Goal: Task Accomplishment & Management: Use online tool/utility

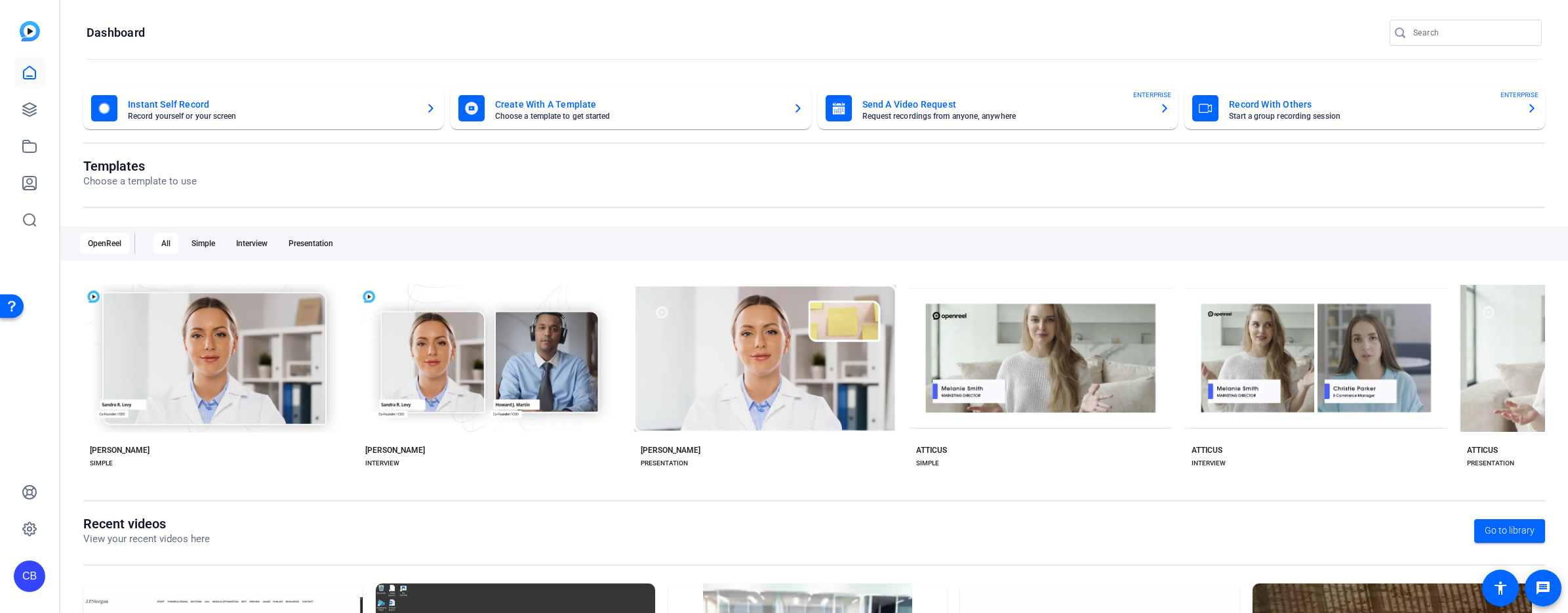
click at [1440, 111] on mat-card-title "Record With Others" at bounding box center [1372, 104] width 287 height 16
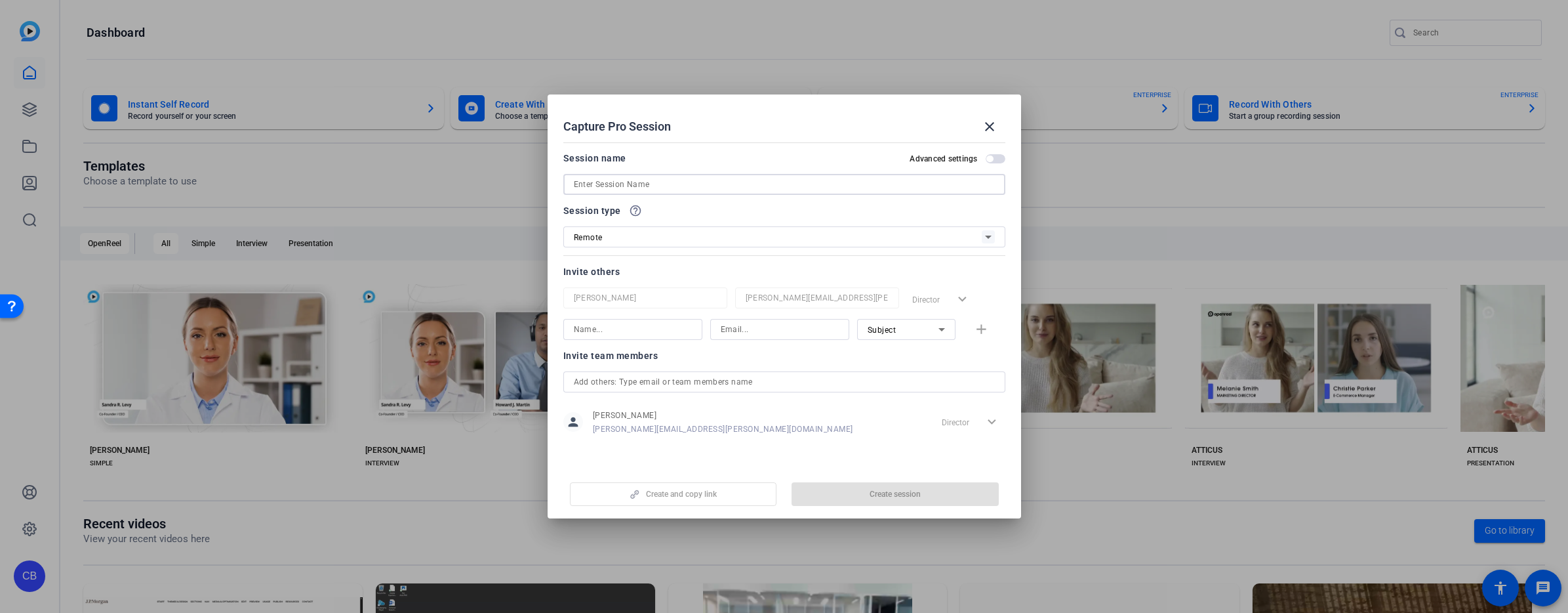
click at [688, 188] on input at bounding box center [784, 184] width 421 height 16
type input "g"
type input "Gartner Session 3"
click at [658, 340] on div at bounding box center [632, 347] width 139 height 15
click at [655, 333] on input at bounding box center [632, 329] width 118 height 16
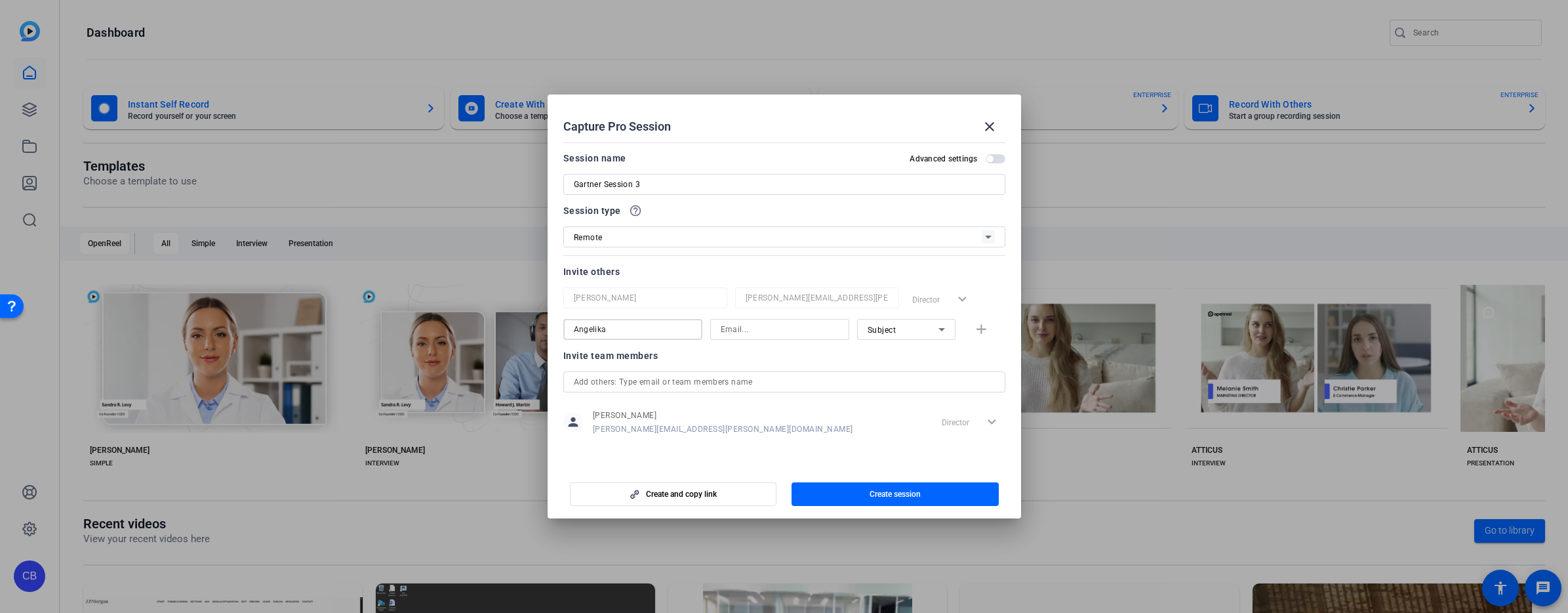
type input "Angelika"
click at [723, 492] on span "button" at bounding box center [673, 493] width 206 height 31
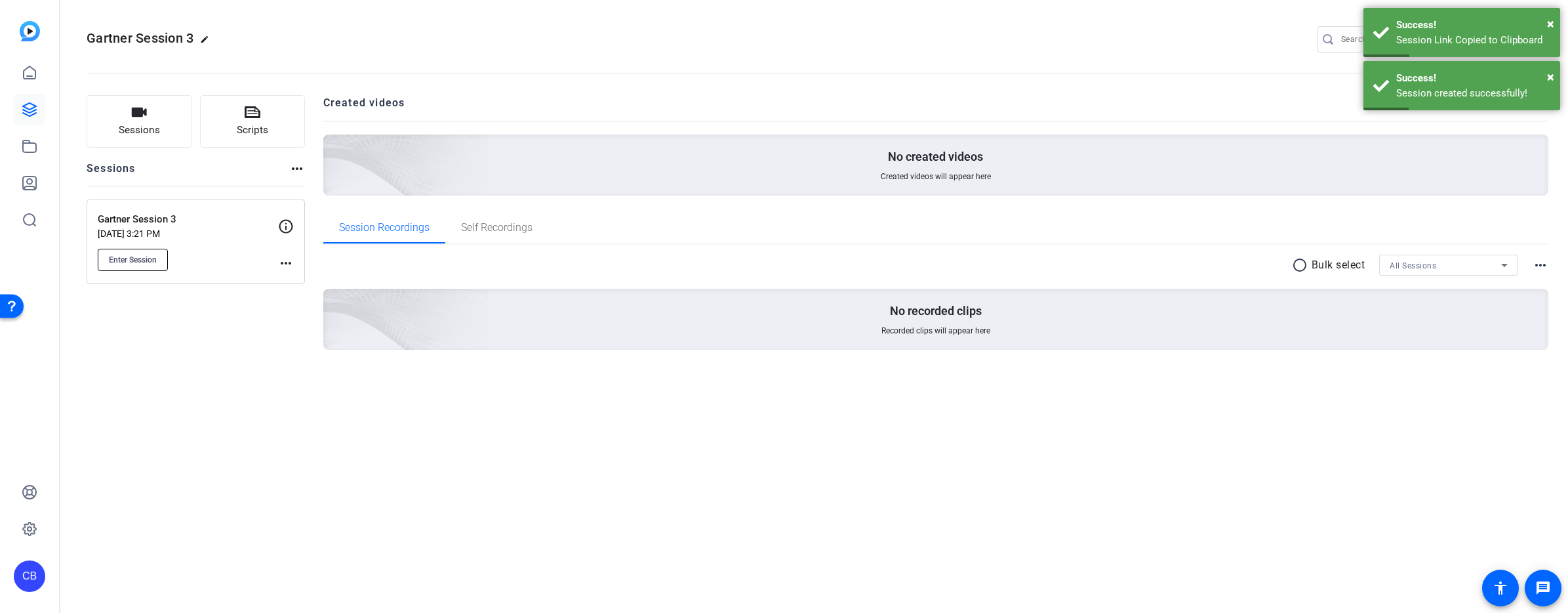
click at [124, 261] on span "Enter Session" at bounding box center [133, 259] width 48 height 10
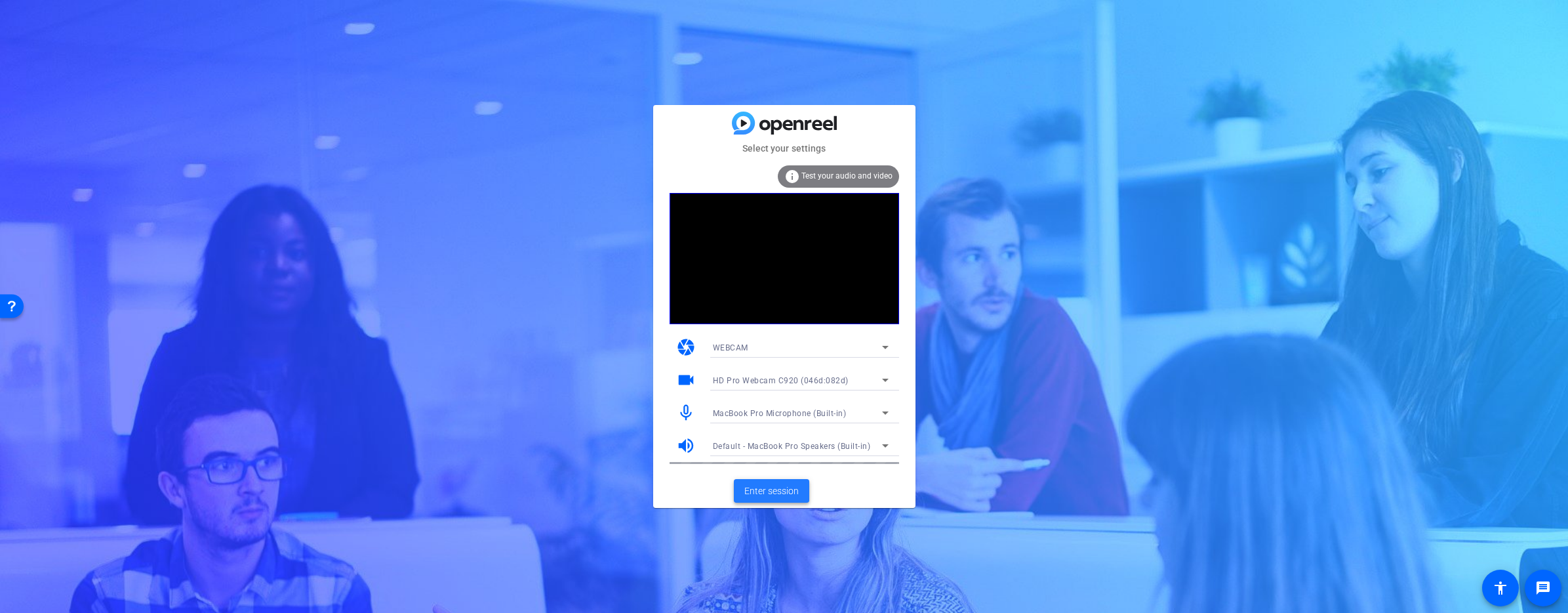
click at [783, 494] on span "Enter session" at bounding box center [771, 491] width 55 height 14
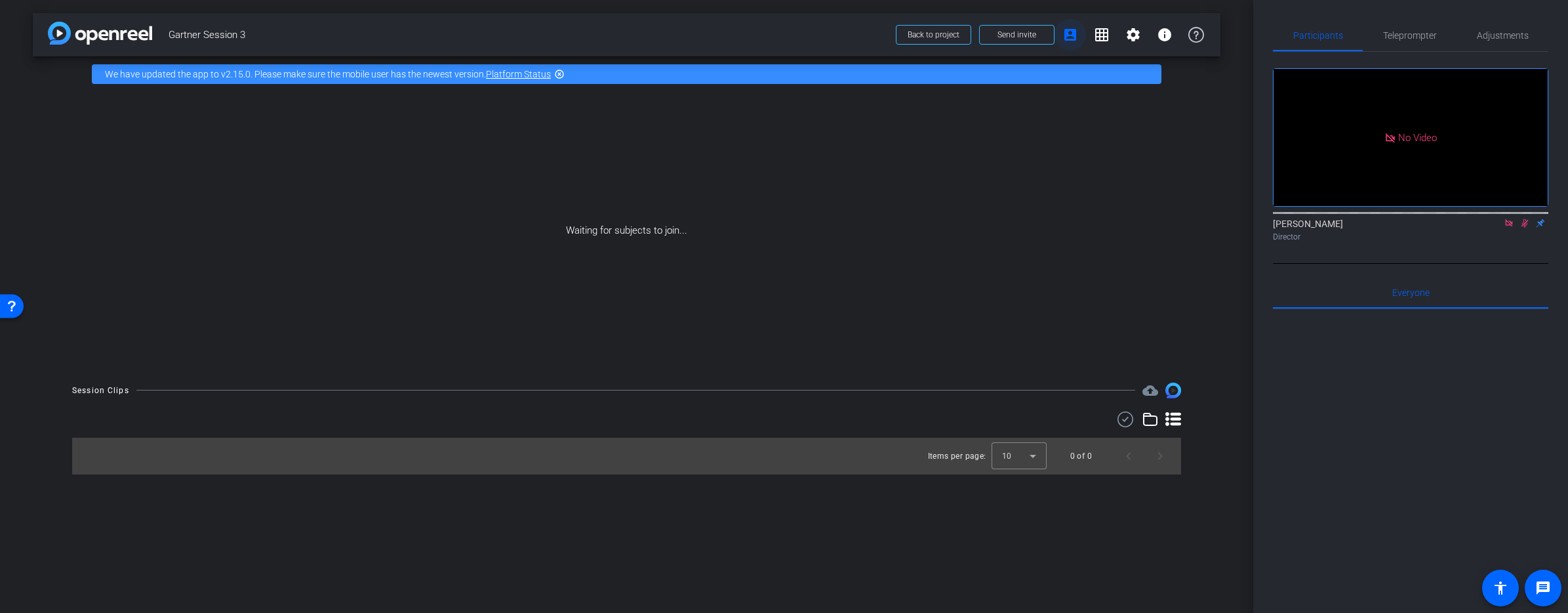
click at [1073, 41] on mat-icon "account_box" at bounding box center [1070, 34] width 16 height 16
click at [1034, 40] on span at bounding box center [1017, 34] width 74 height 31
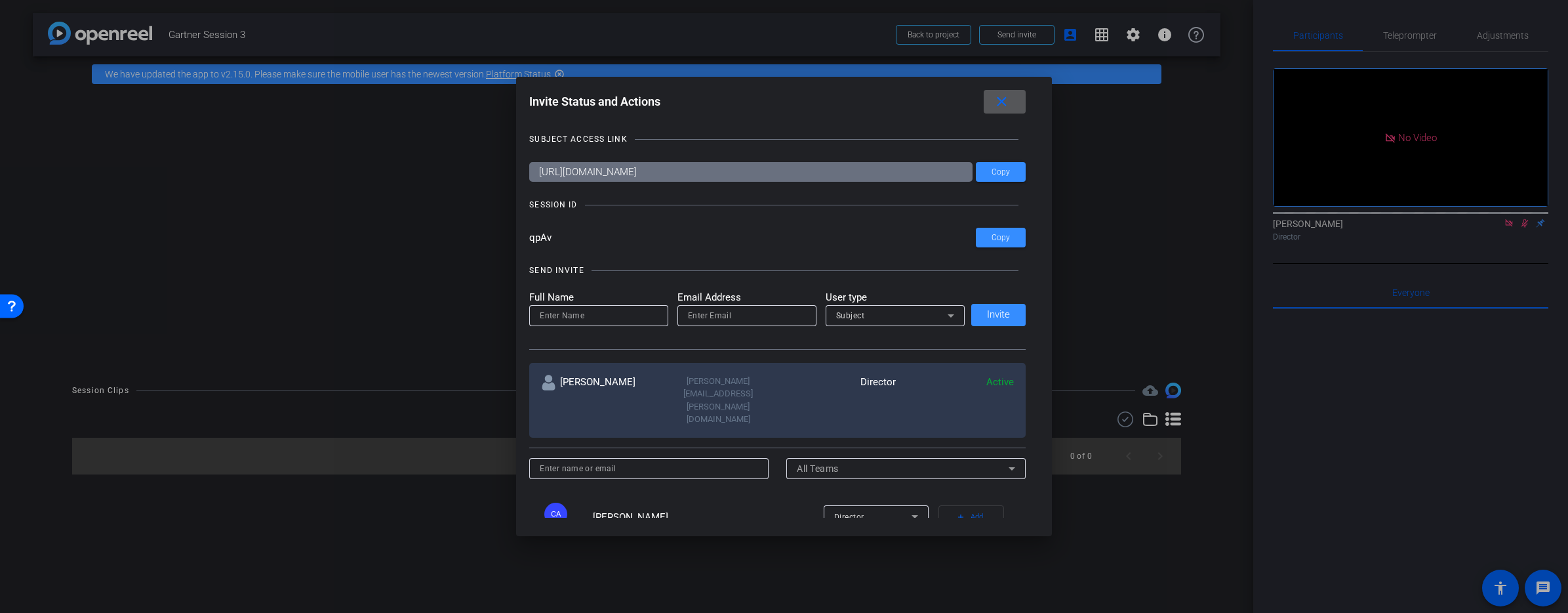
click at [604, 308] on input at bounding box center [598, 315] width 118 height 16
type input "Angelika"
type input "[EMAIL_ADDRESS][DOMAIN_NAME]"
click at [613, 319] on input "Angelika" at bounding box center [598, 315] width 118 height 16
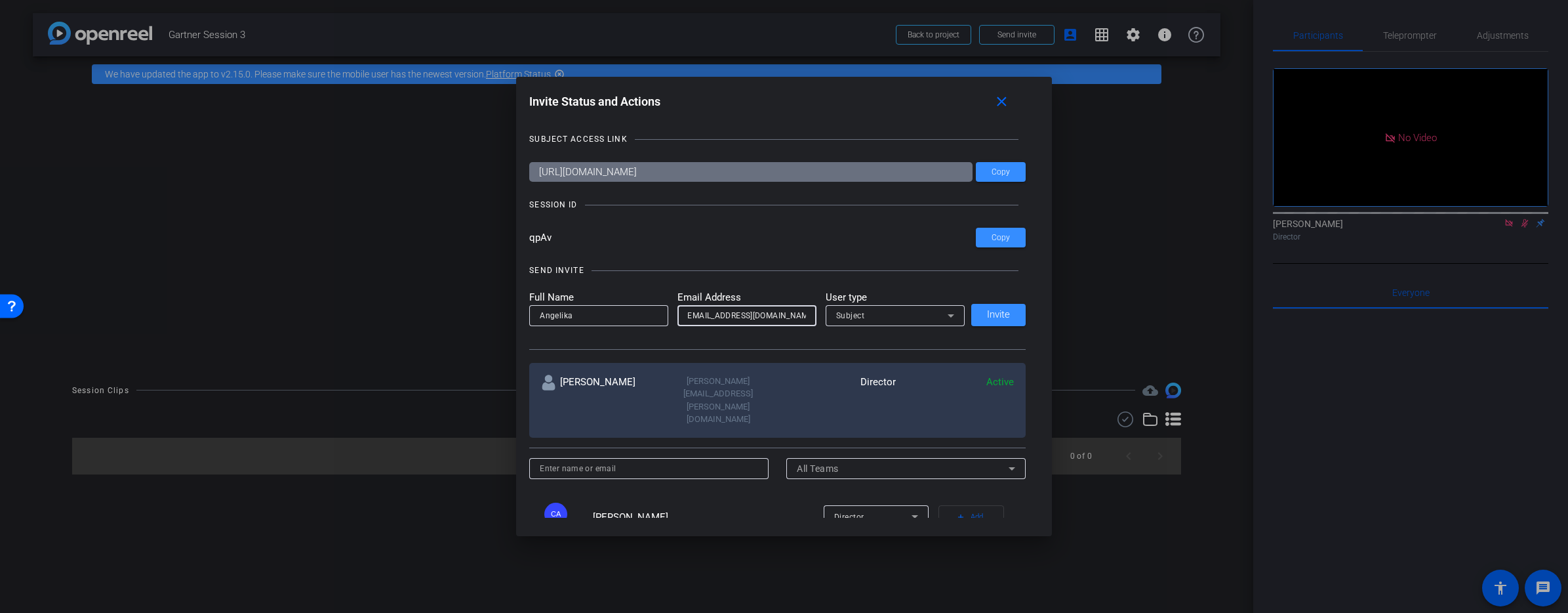
scroll to position [0, 0]
type input "[PERSON_NAME]"
click at [1001, 312] on span "Invite" at bounding box center [998, 315] width 23 height 10
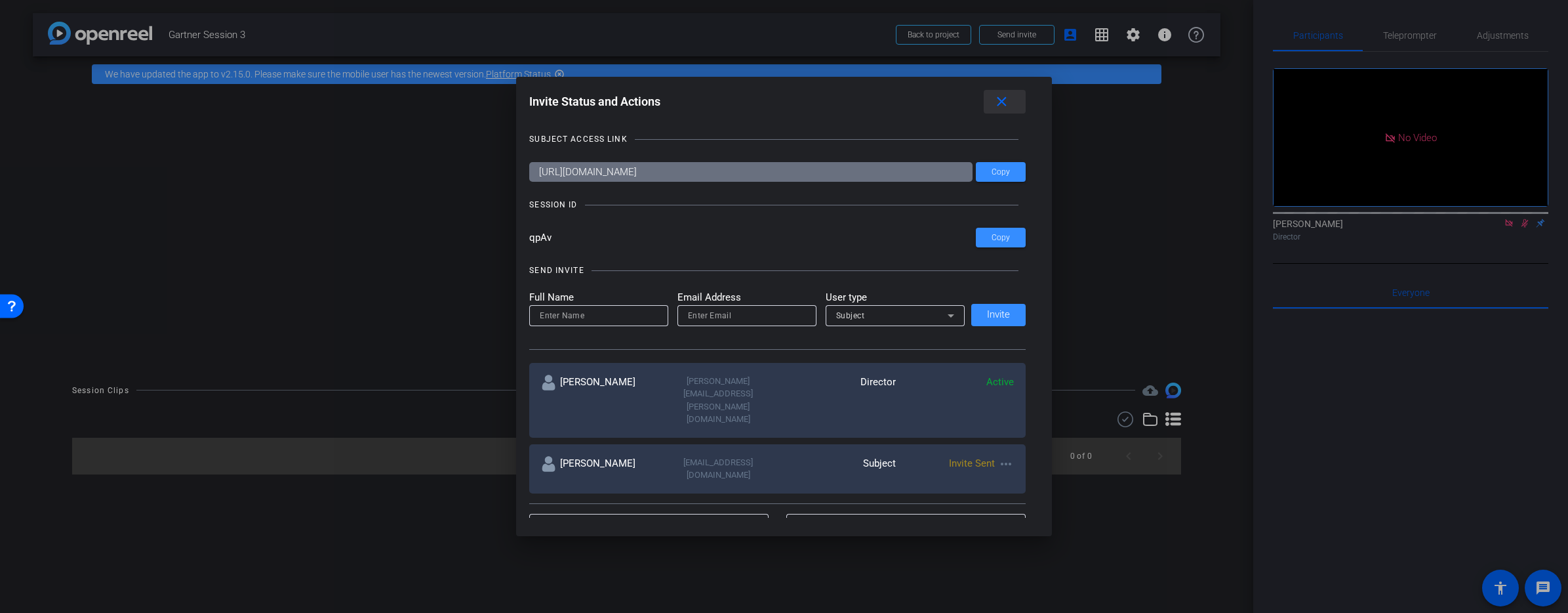
click at [998, 103] on mat-icon "close" at bounding box center [1001, 101] width 16 height 16
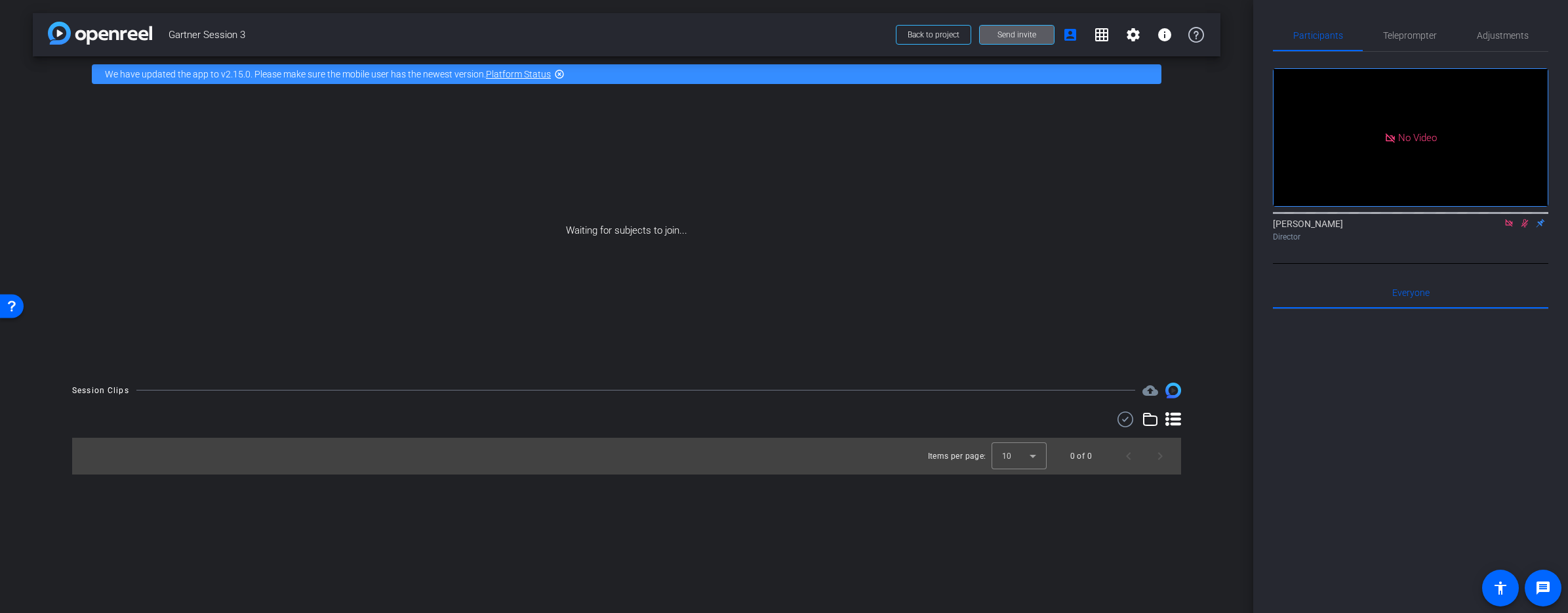
click at [1511, 226] on icon at bounding box center [1509, 222] width 7 height 7
click at [1508, 228] on icon at bounding box center [1509, 223] width 7 height 8
click at [1524, 229] on mat-icon "flip" at bounding box center [1525, 222] width 16 height 12
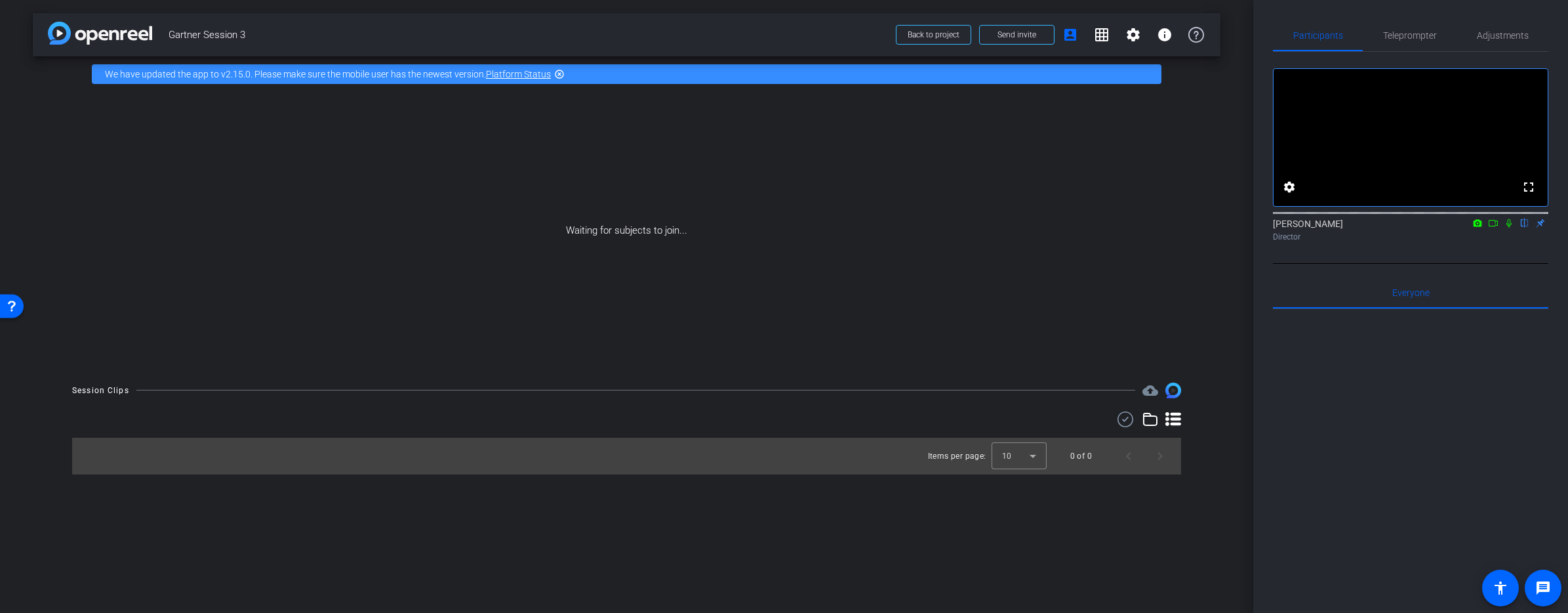
click at [1524, 229] on mat-icon "flip" at bounding box center [1525, 222] width 16 height 12
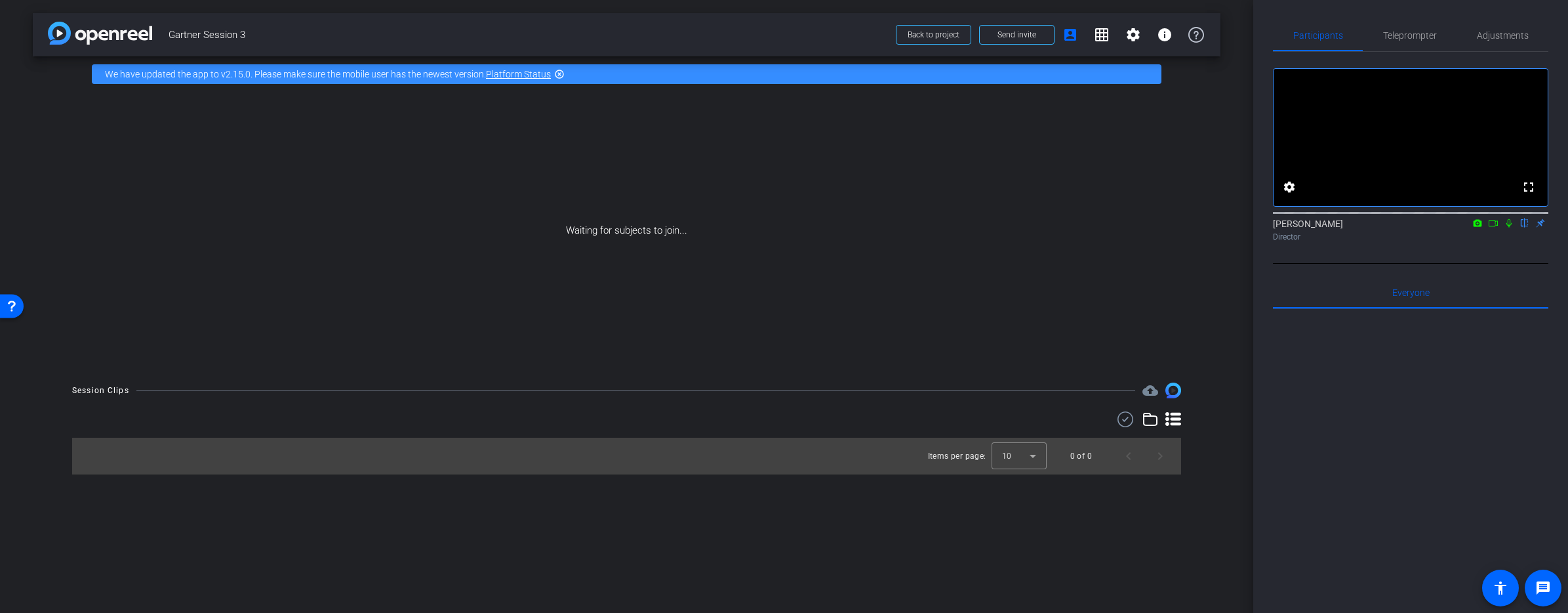
click at [1524, 229] on mat-icon "flip" at bounding box center [1525, 222] width 16 height 12
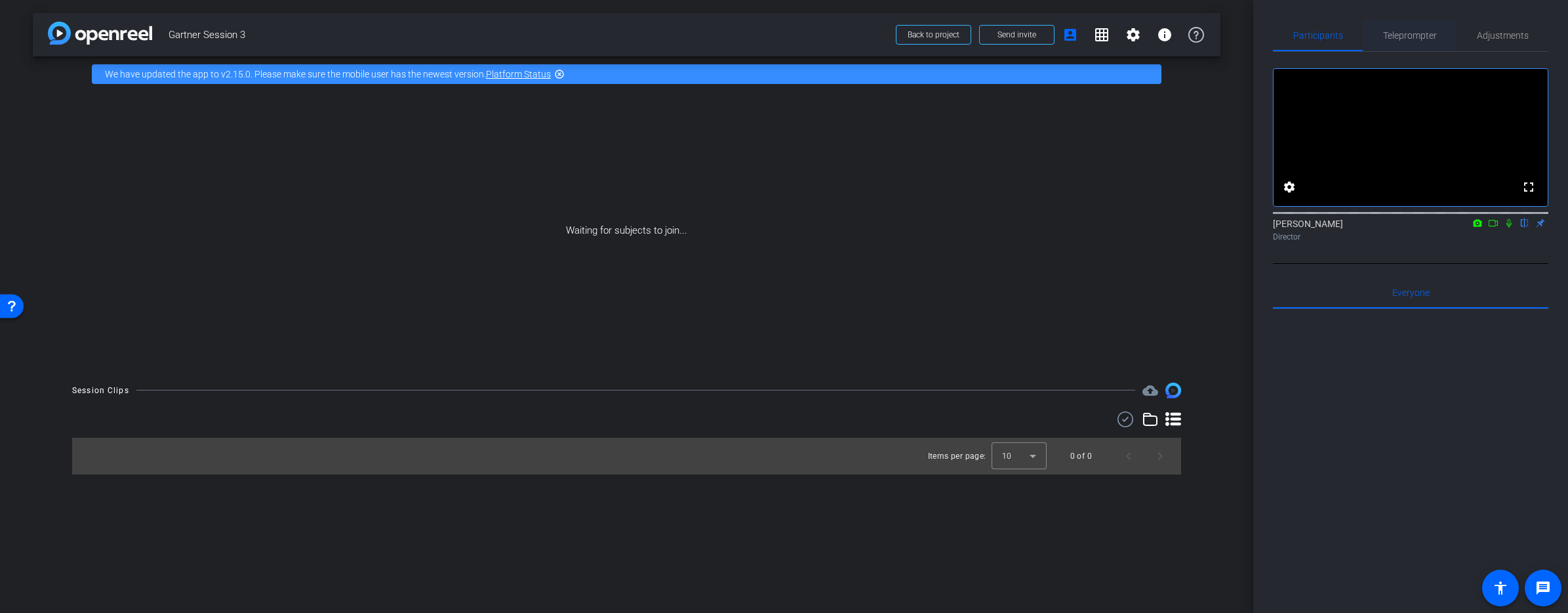
click at [1423, 31] on span "Teleprompter" at bounding box center [1409, 35] width 54 height 9
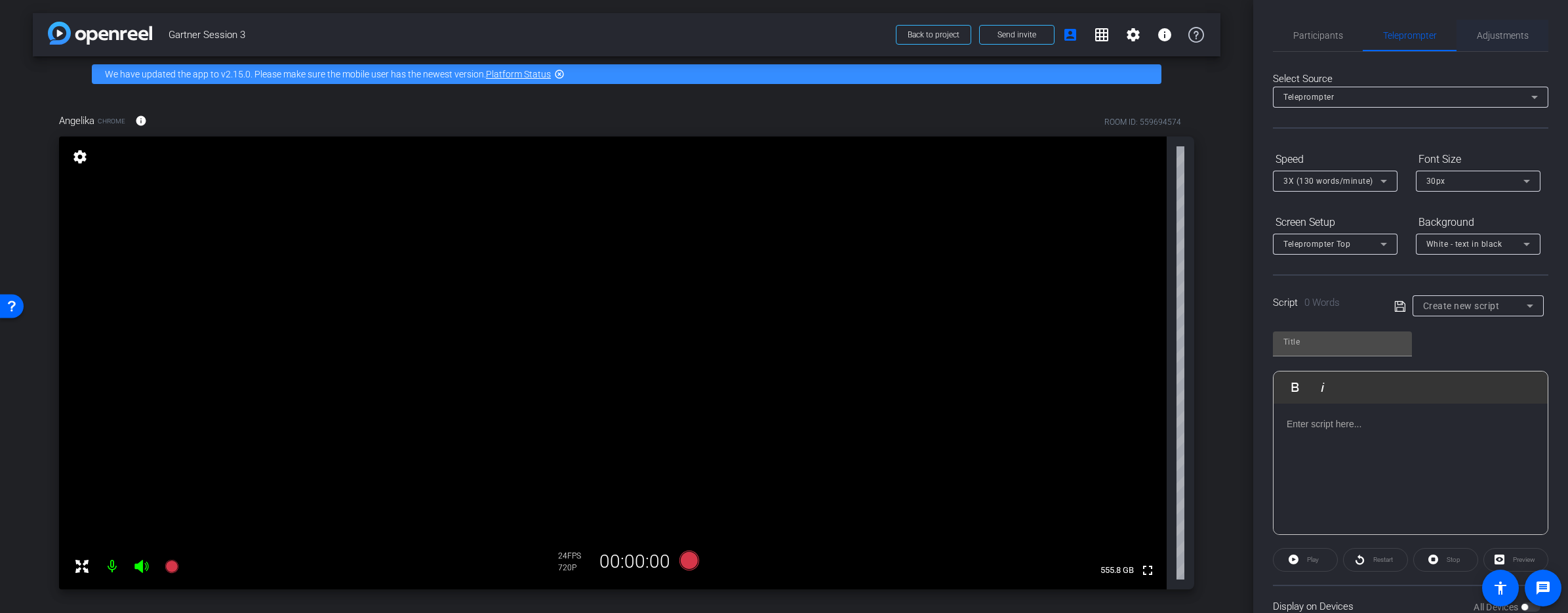
click at [1485, 37] on span "Adjustments" at bounding box center [1502, 35] width 52 height 9
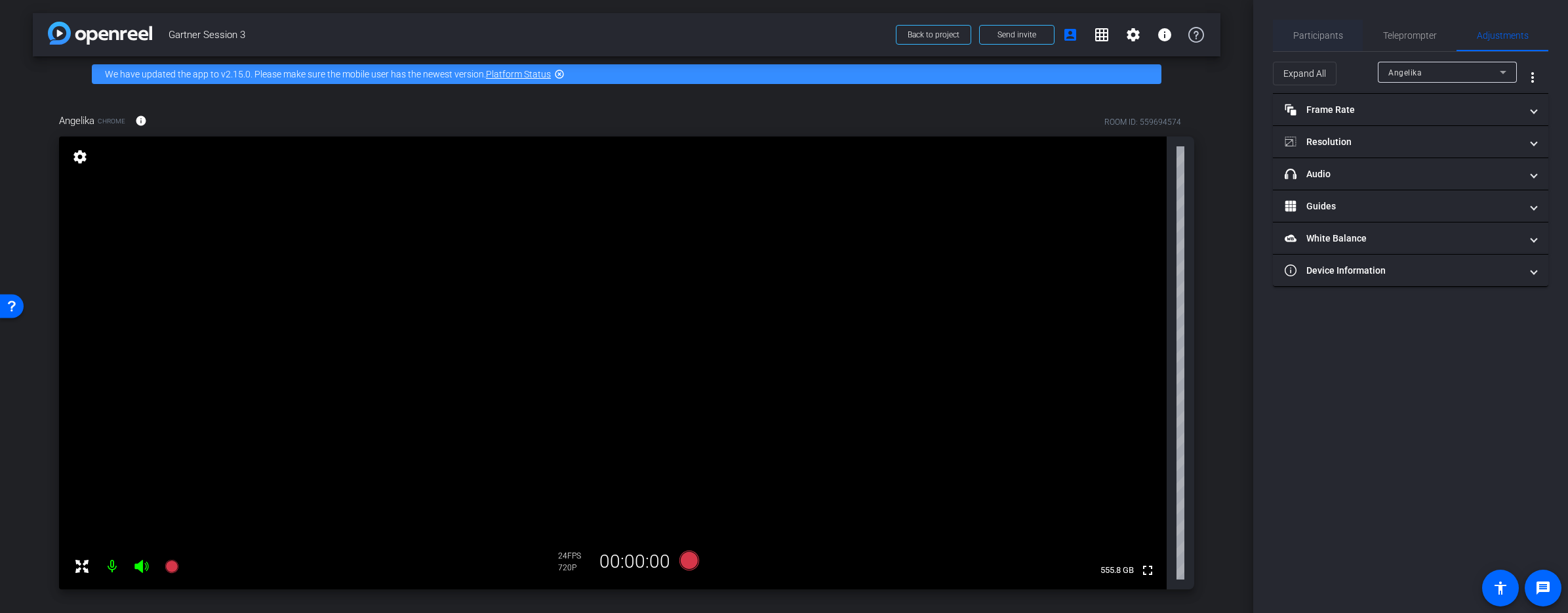
click at [1312, 38] on span "Participants" at bounding box center [1318, 35] width 50 height 9
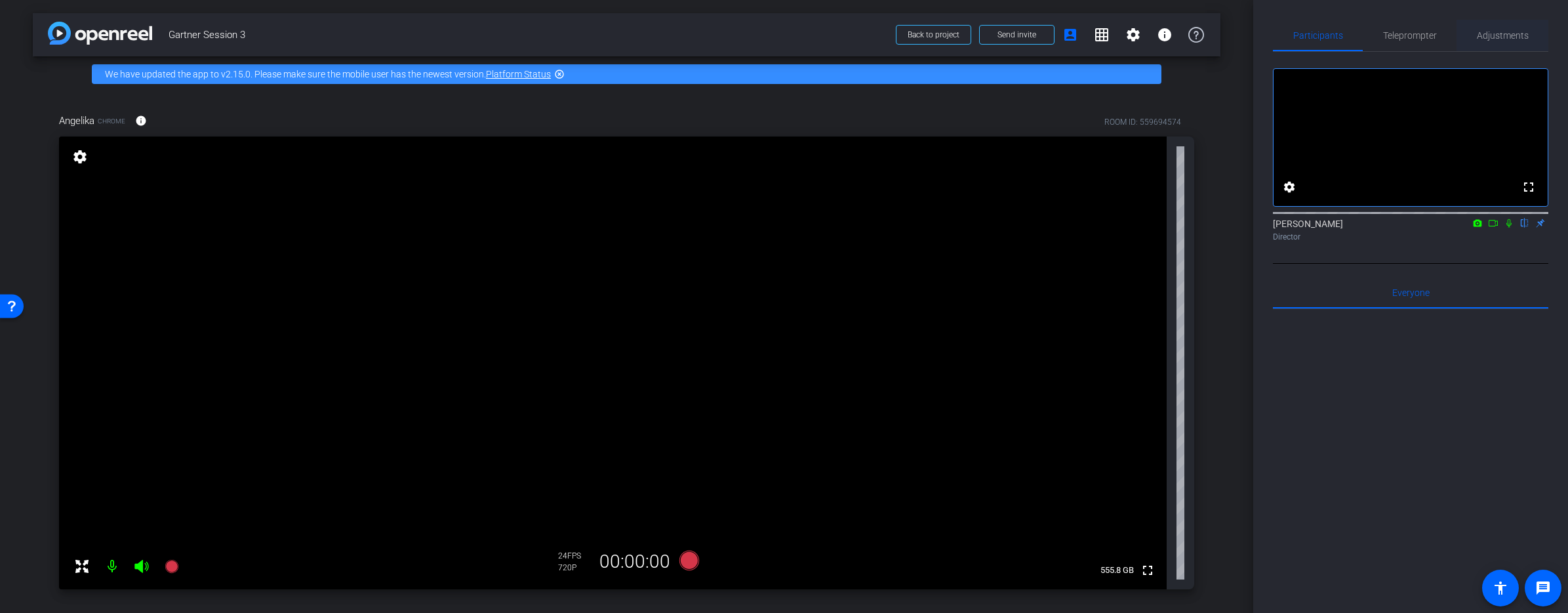
click at [1514, 37] on span "Adjustments" at bounding box center [1502, 35] width 52 height 9
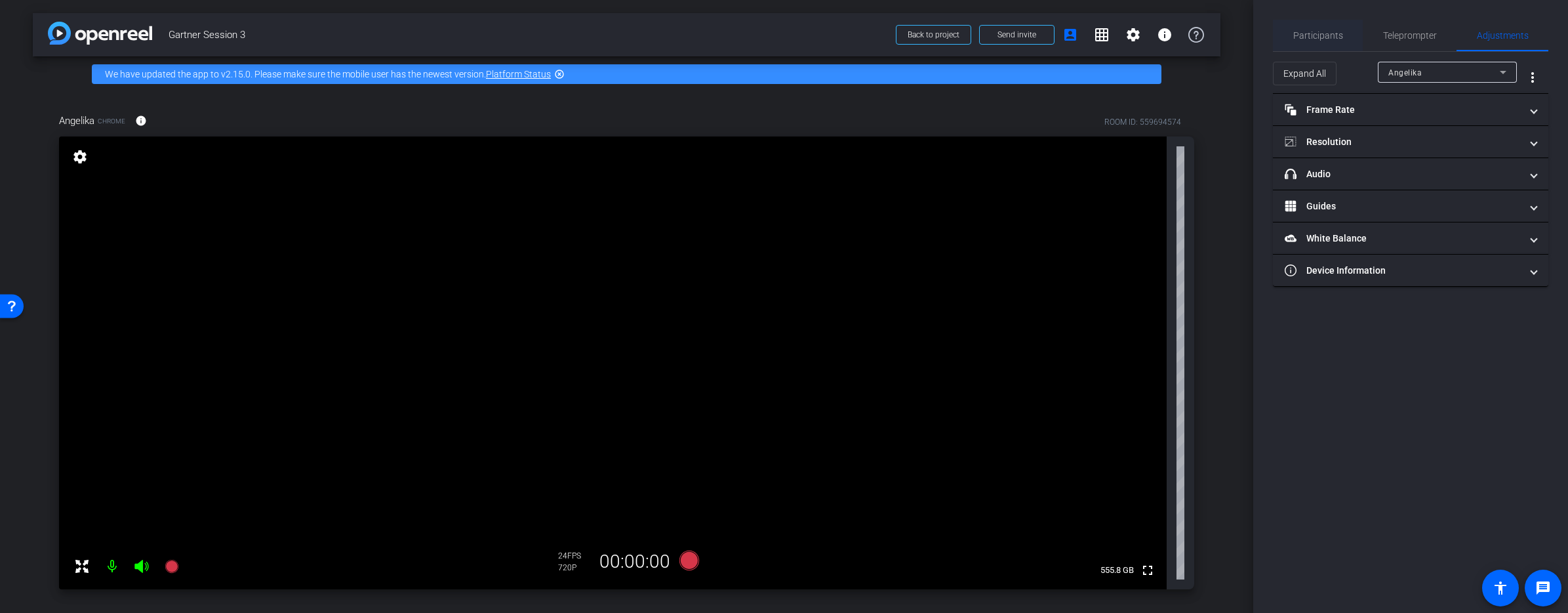
click at [1291, 39] on div "Participants" at bounding box center [1318, 35] width 90 height 31
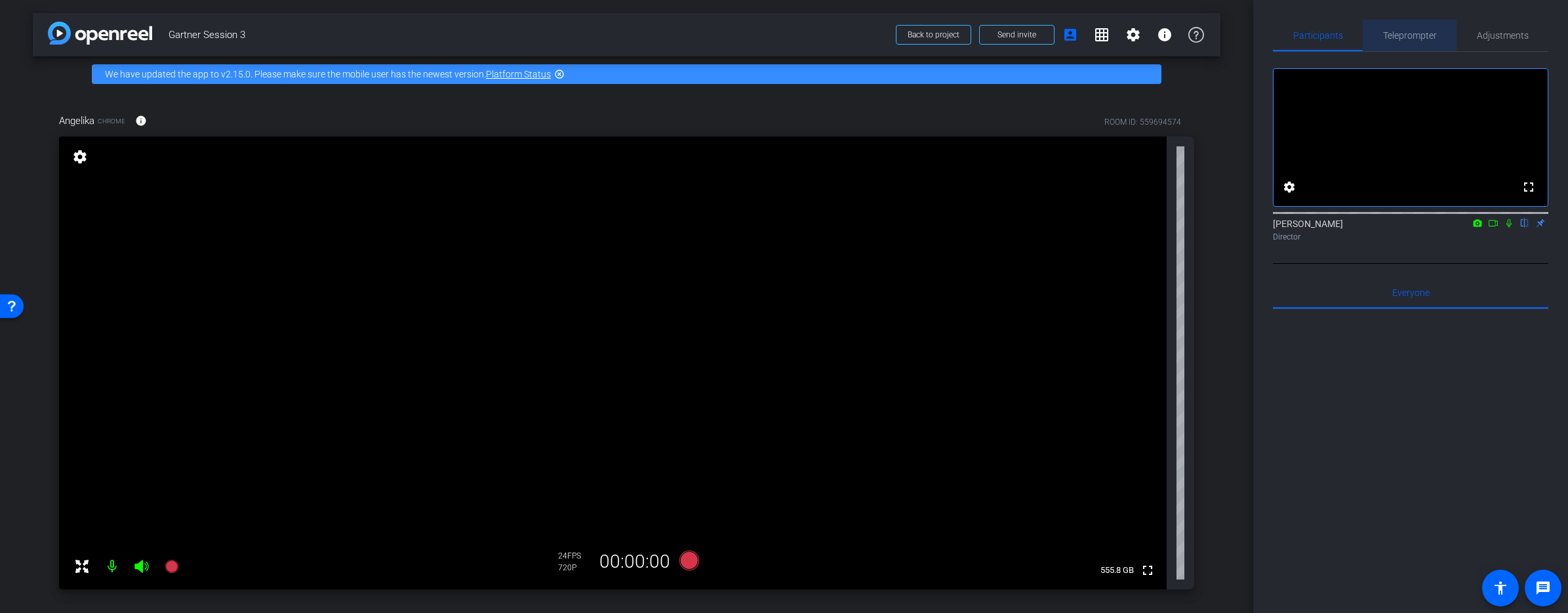
click at [1414, 36] on span "Teleprompter" at bounding box center [1409, 35] width 54 height 9
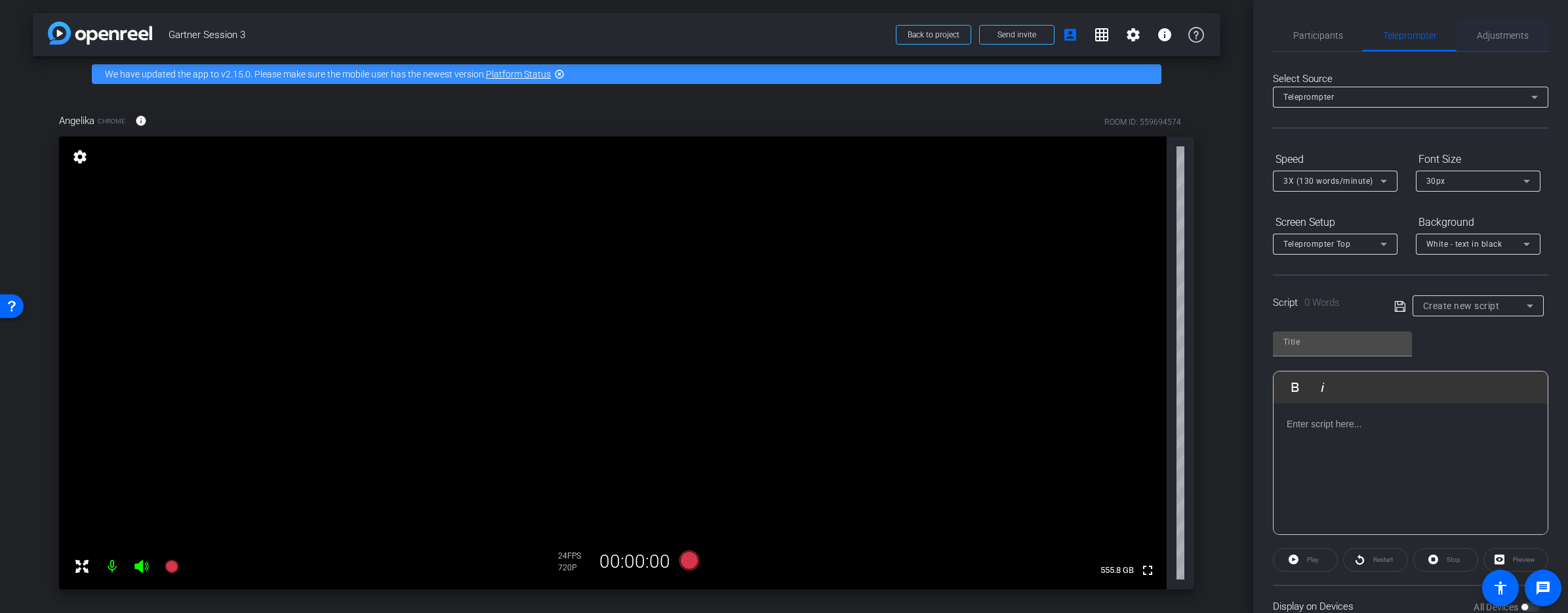
click at [1488, 43] on span "Adjustments" at bounding box center [1502, 35] width 52 height 31
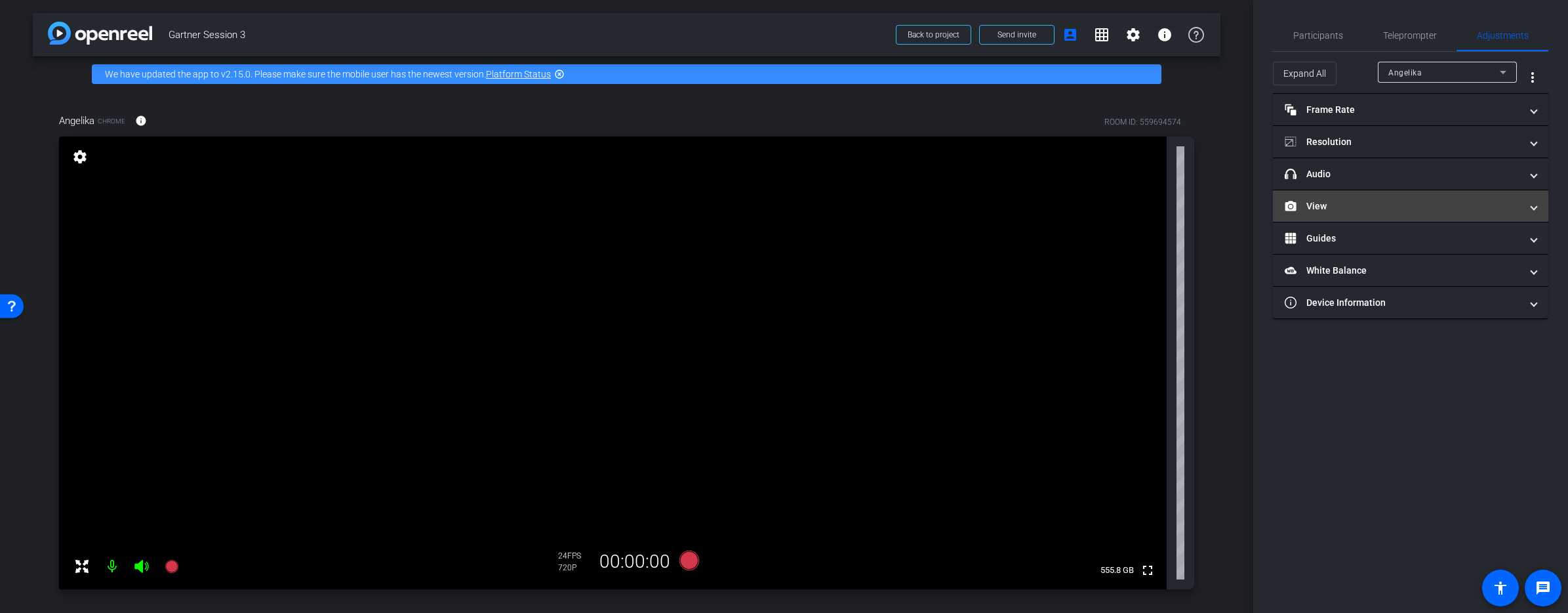
click at [1425, 212] on mat-panel-title "View" at bounding box center [1403, 206] width 236 height 14
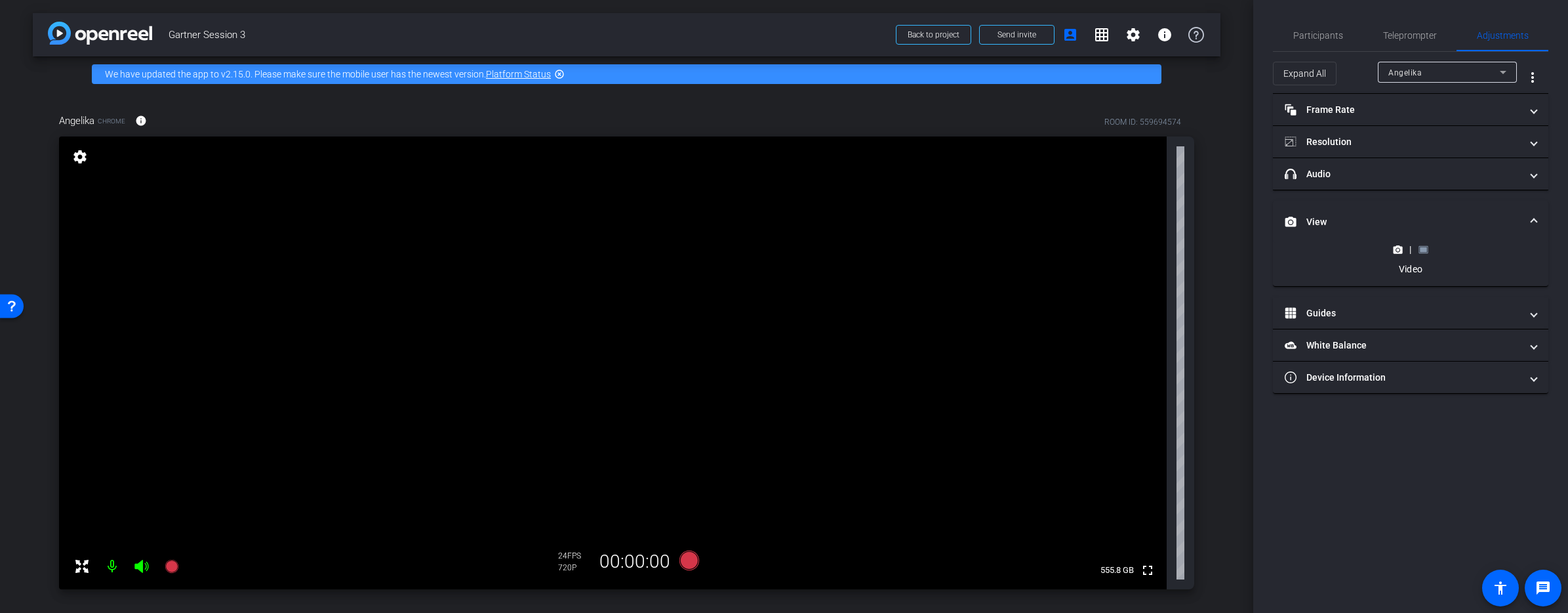
click at [1421, 254] on div "|" at bounding box center [1410, 249] width 48 height 13
click at [1424, 251] on rect at bounding box center [1423, 250] width 7 height 6
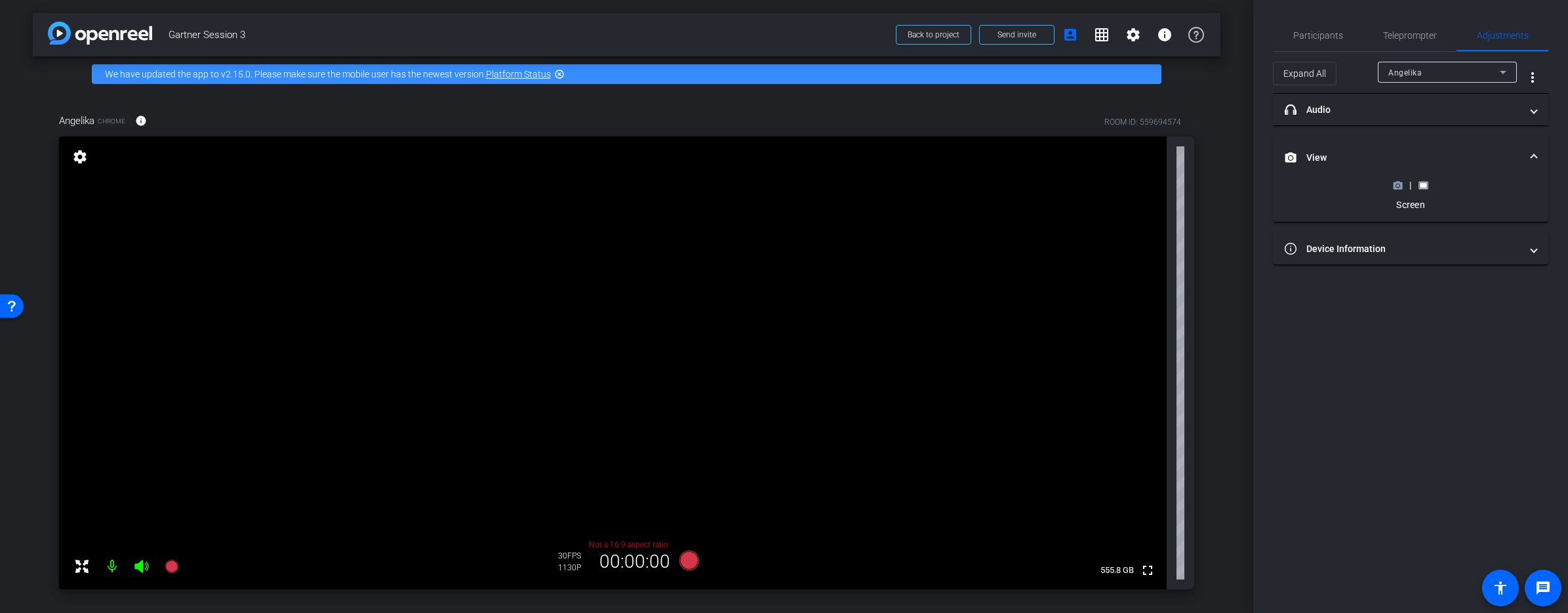
click at [80, 161] on mat-icon "settings" at bounding box center [80, 157] width 18 height 16
click at [79, 157] on mat-icon "settings" at bounding box center [80, 157] width 18 height 16
click at [82, 156] on mat-icon "settings" at bounding box center [80, 157] width 18 height 16
click at [1407, 32] on span "Teleprompter" at bounding box center [1409, 35] width 54 height 9
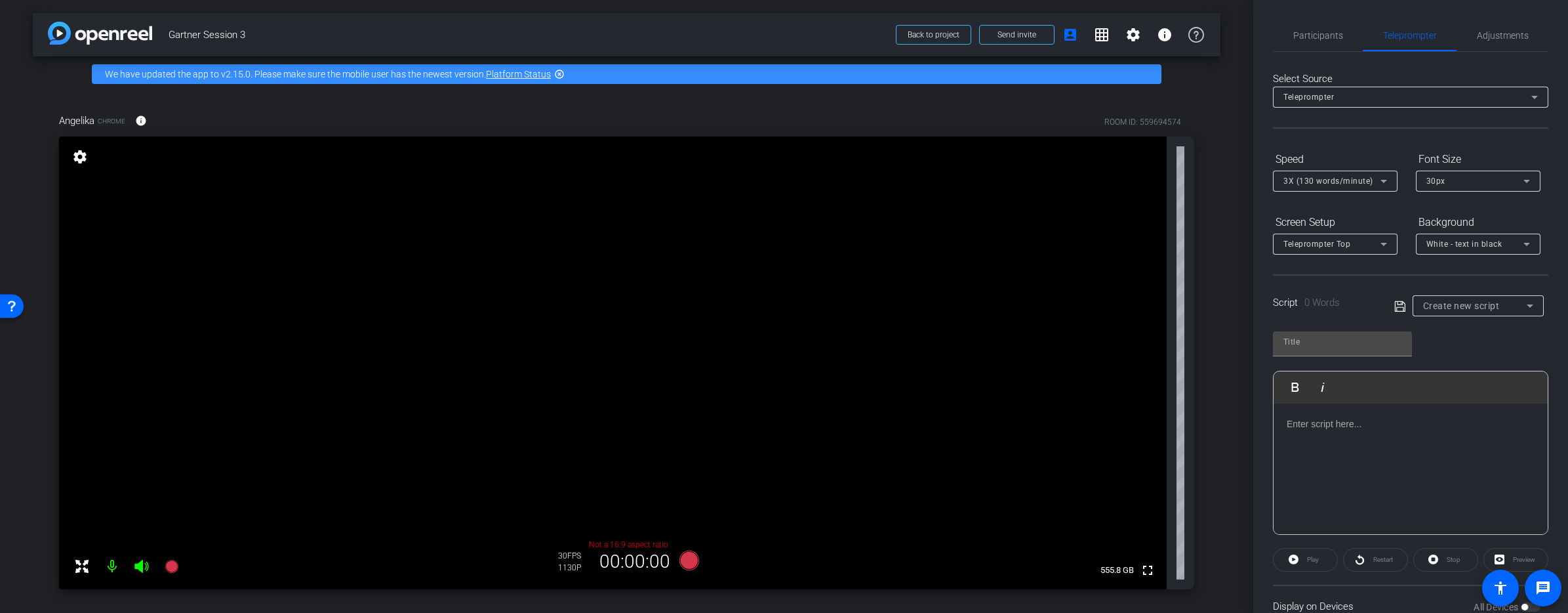
click at [83, 150] on mat-icon "settings" at bounding box center [80, 157] width 18 height 16
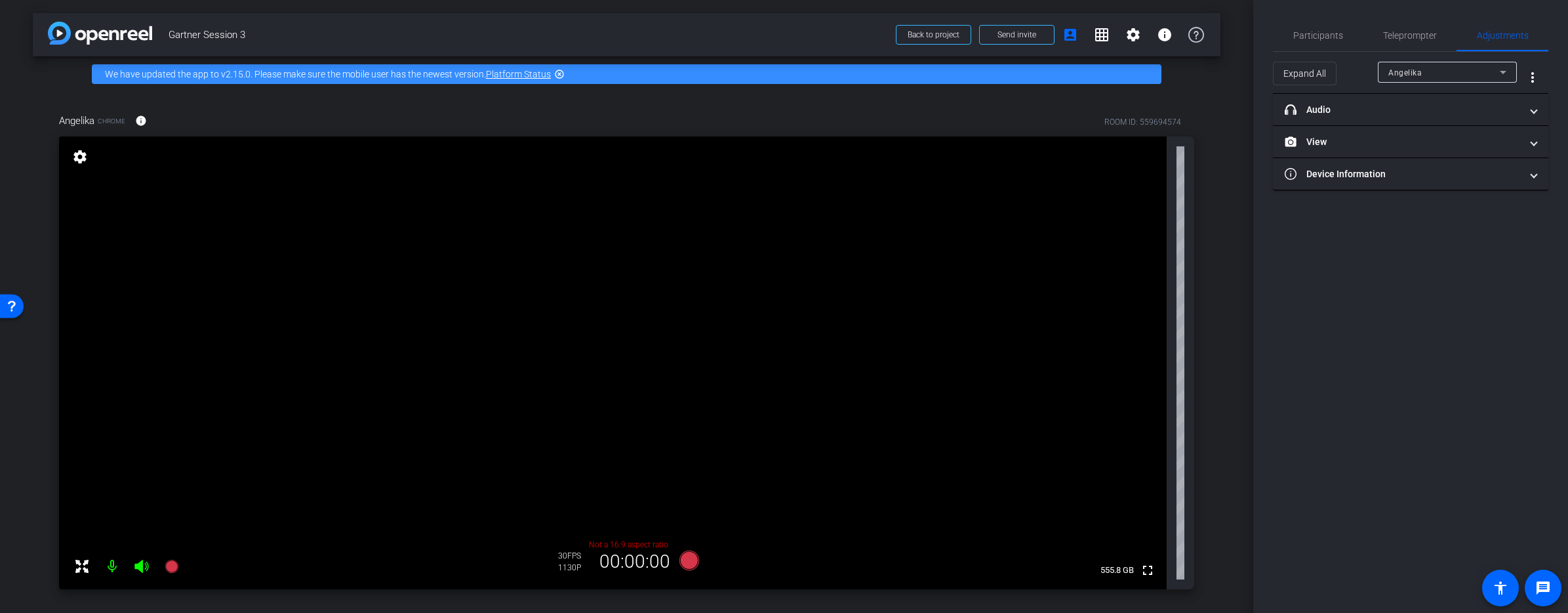
click at [80, 154] on mat-icon "settings" at bounding box center [80, 157] width 18 height 16
click at [1455, 142] on mat-panel-title "View" at bounding box center [1403, 142] width 236 height 14
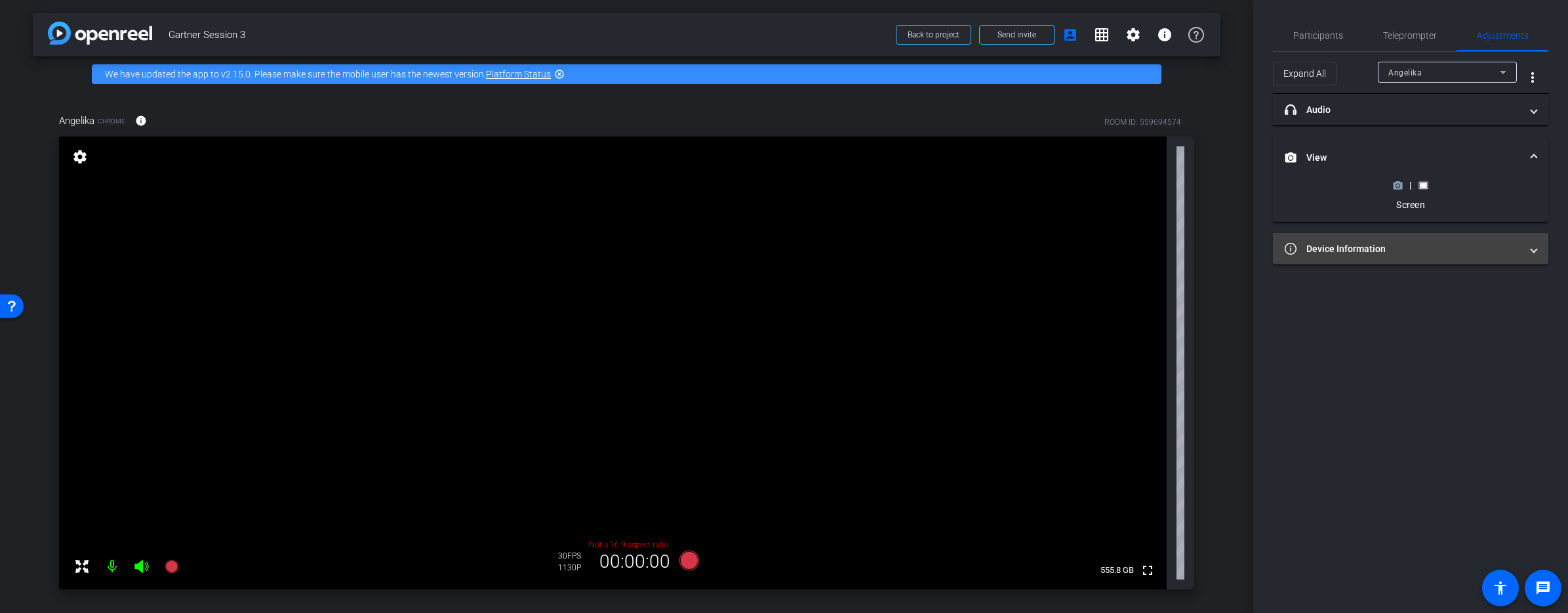
click at [1438, 242] on mat-panel-title "Device Information" at bounding box center [1403, 249] width 236 height 14
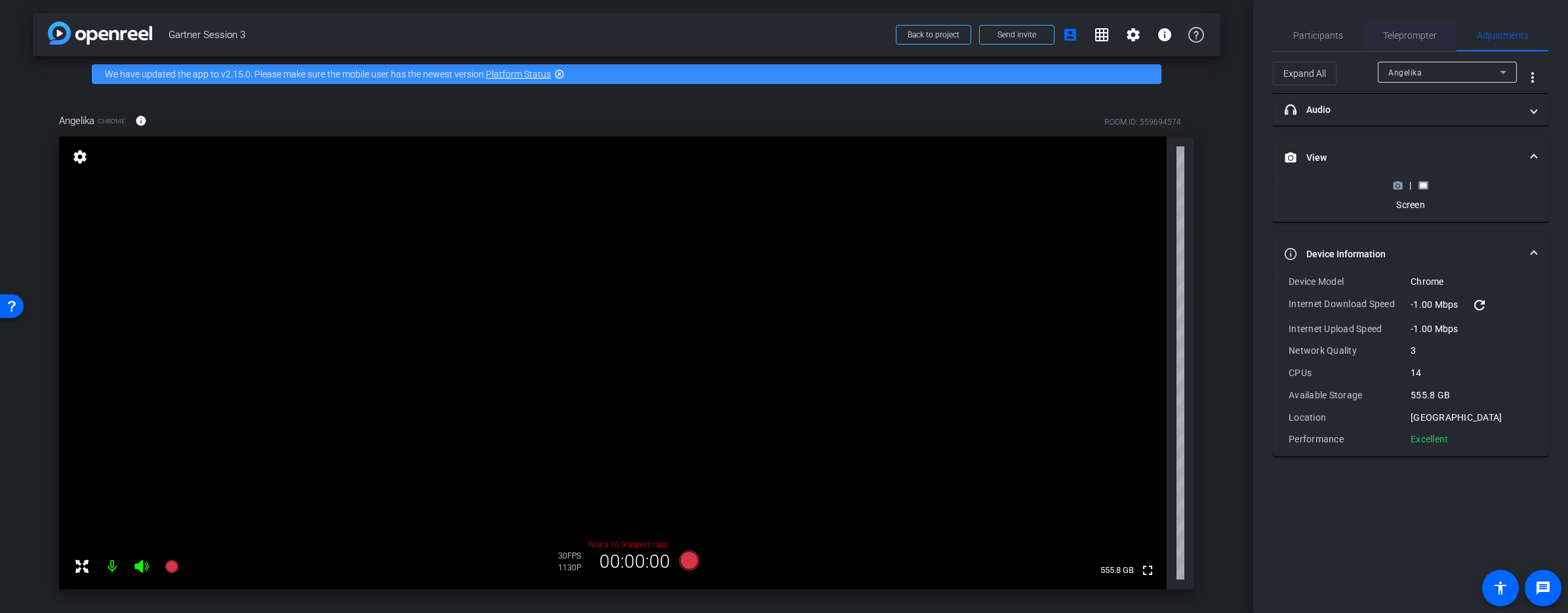
click at [1409, 42] on span "Teleprompter" at bounding box center [1409, 35] width 54 height 31
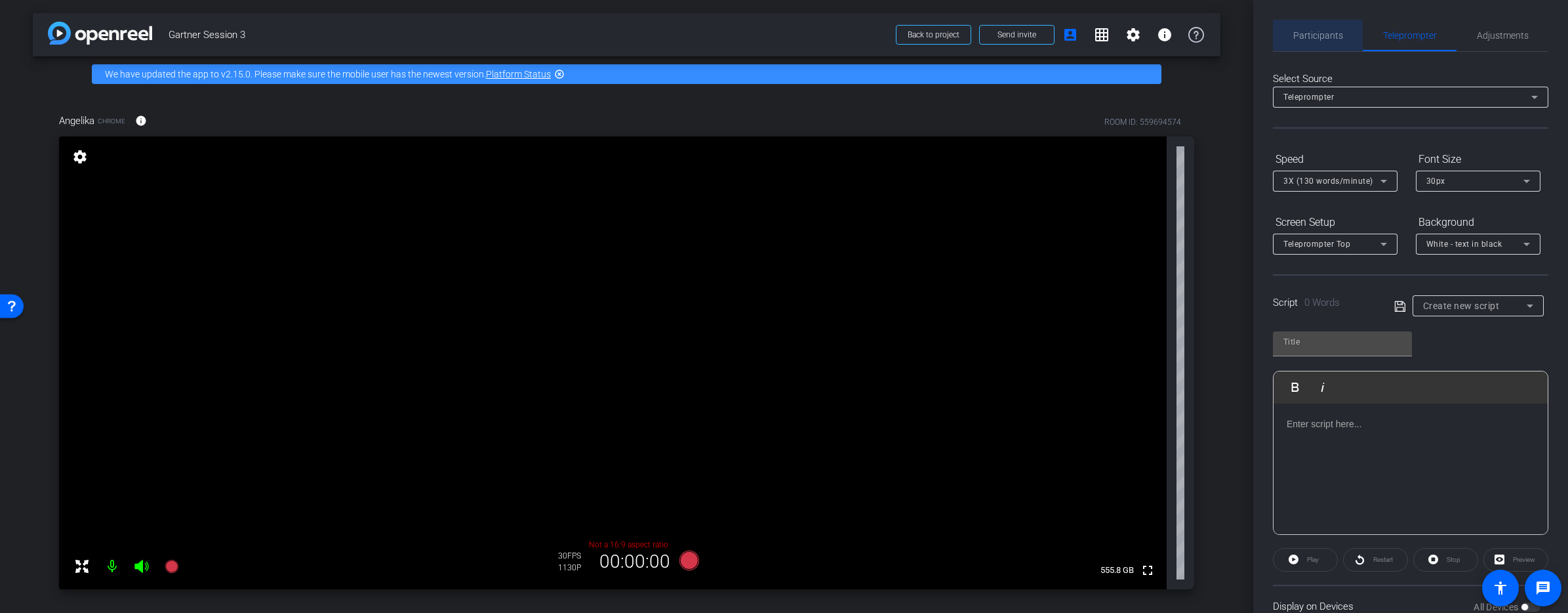
click at [1295, 36] on span "Participants" at bounding box center [1318, 35] width 50 height 9
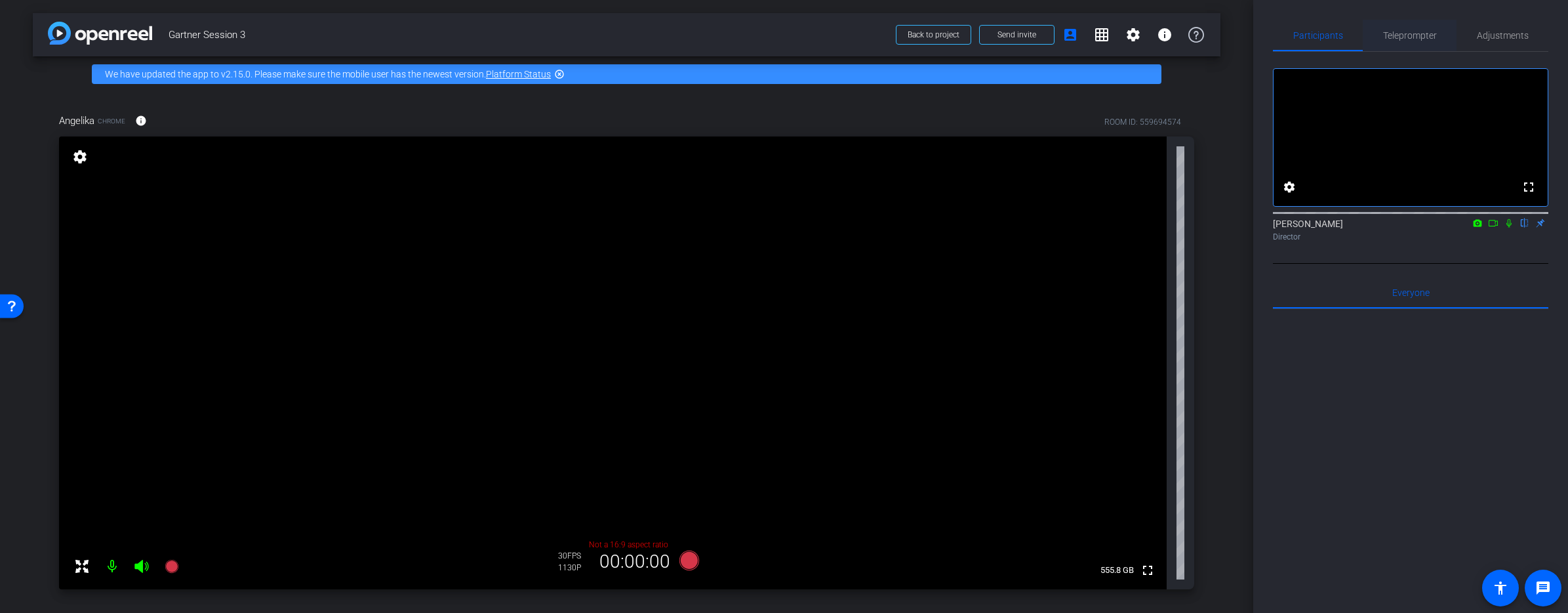
click at [1402, 34] on span "Teleprompter" at bounding box center [1409, 35] width 54 height 9
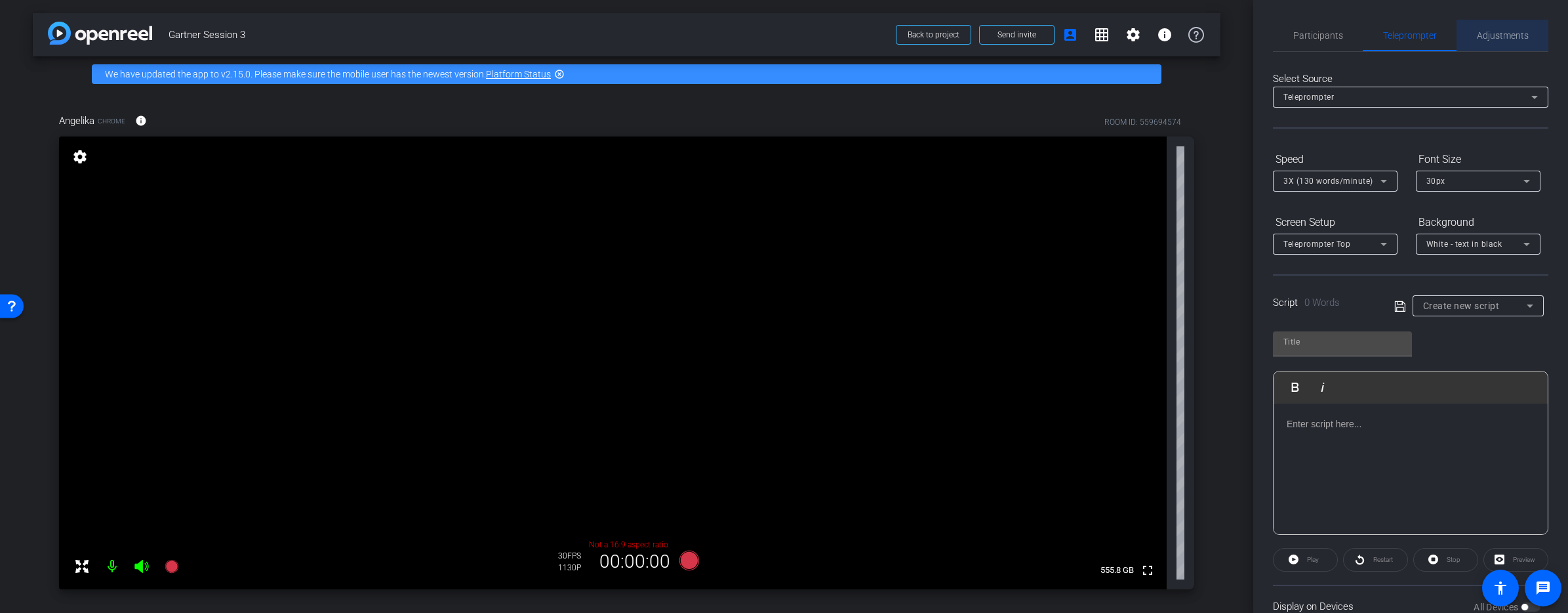
click at [1500, 39] on span "Adjustments" at bounding box center [1502, 35] width 52 height 9
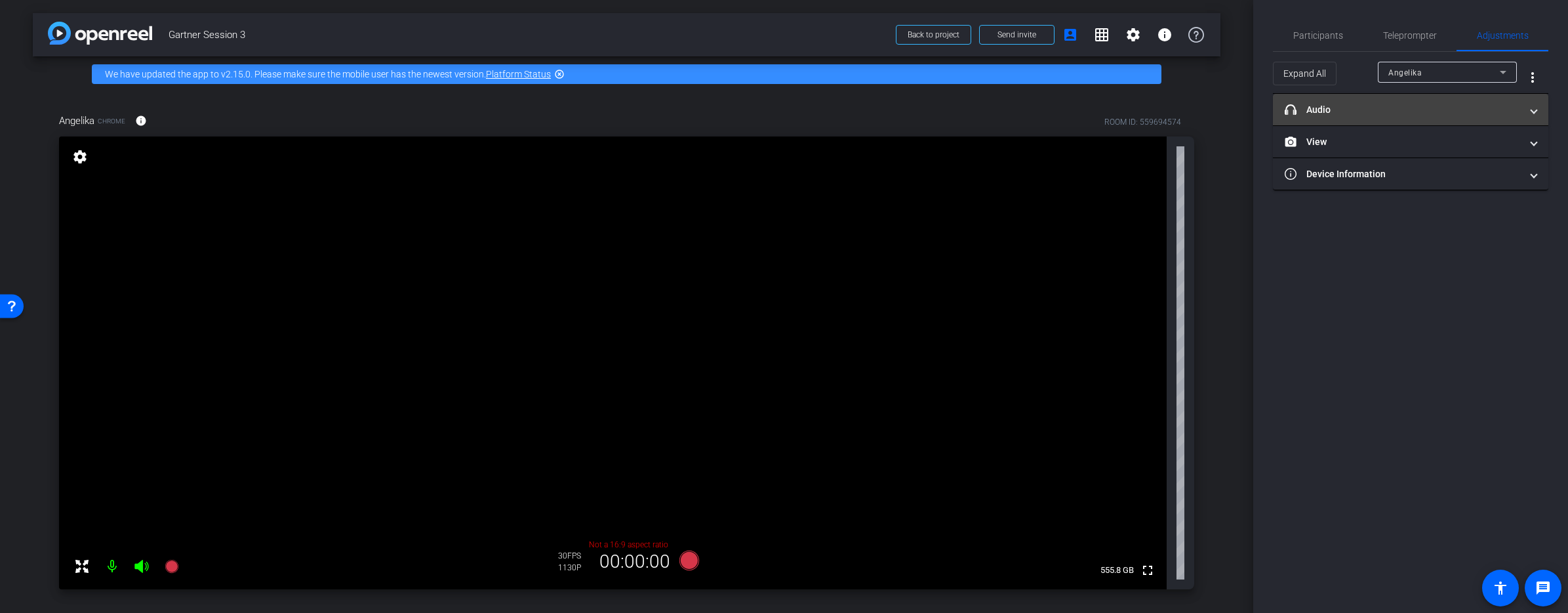
click at [1448, 117] on mat-expansion-panel-header "headphone icon Audio" at bounding box center [1411, 109] width 275 height 31
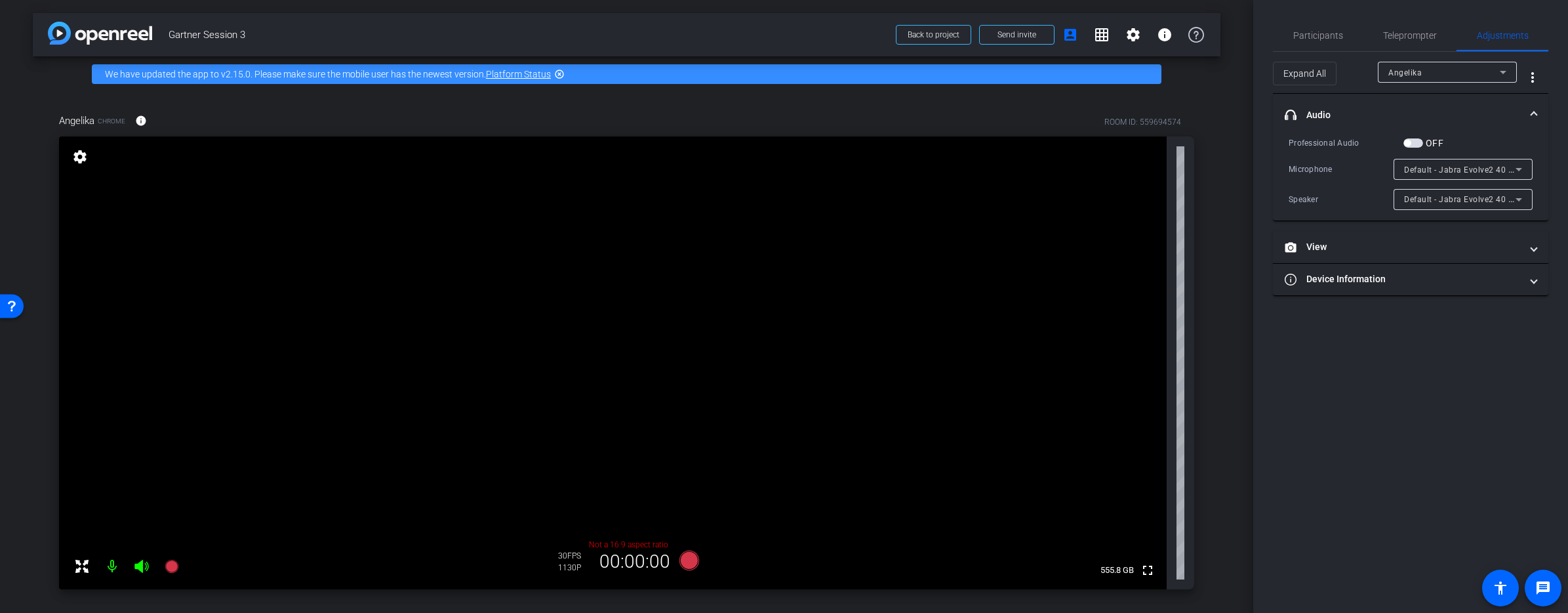
click at [1447, 117] on mat-panel-title "headphone icon Audio" at bounding box center [1403, 115] width 236 height 14
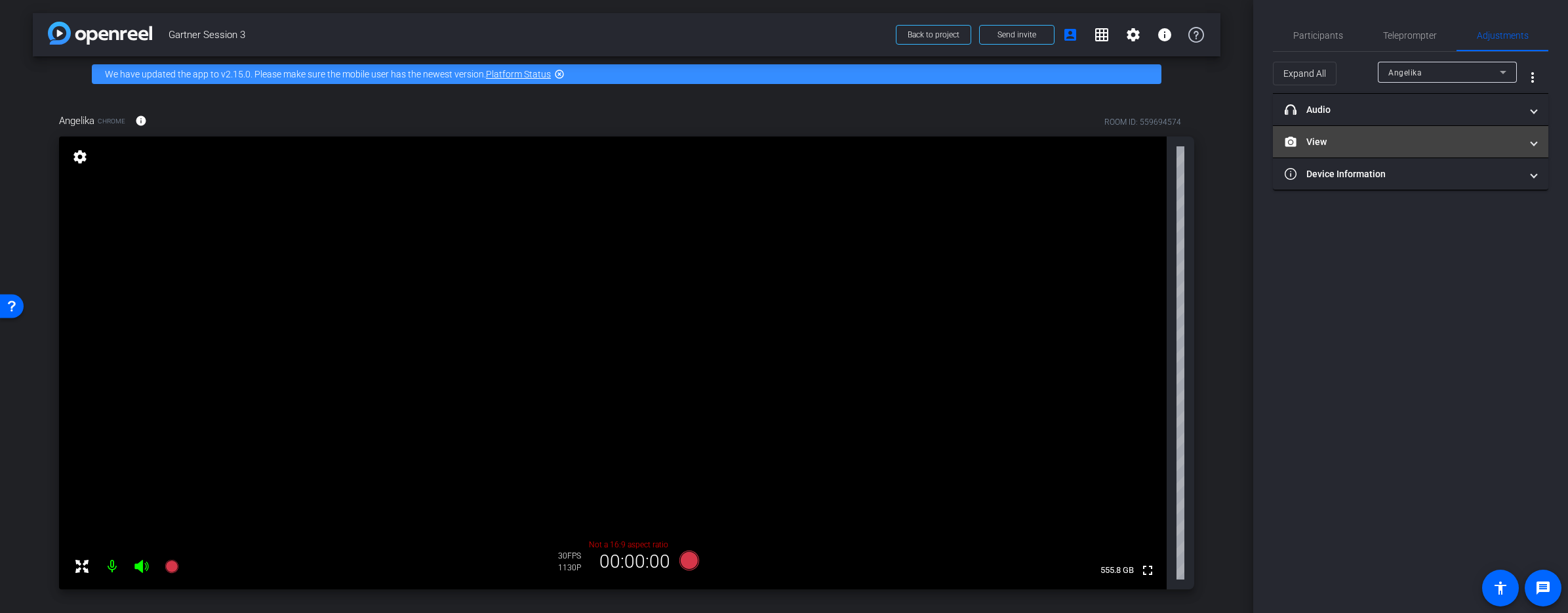
click at [1443, 146] on mat-panel-title "View" at bounding box center [1403, 142] width 236 height 14
click at [1456, 148] on mat-expansion-panel-header "View" at bounding box center [1411, 157] width 275 height 42
click at [1322, 37] on span "Participants" at bounding box center [1318, 35] width 50 height 9
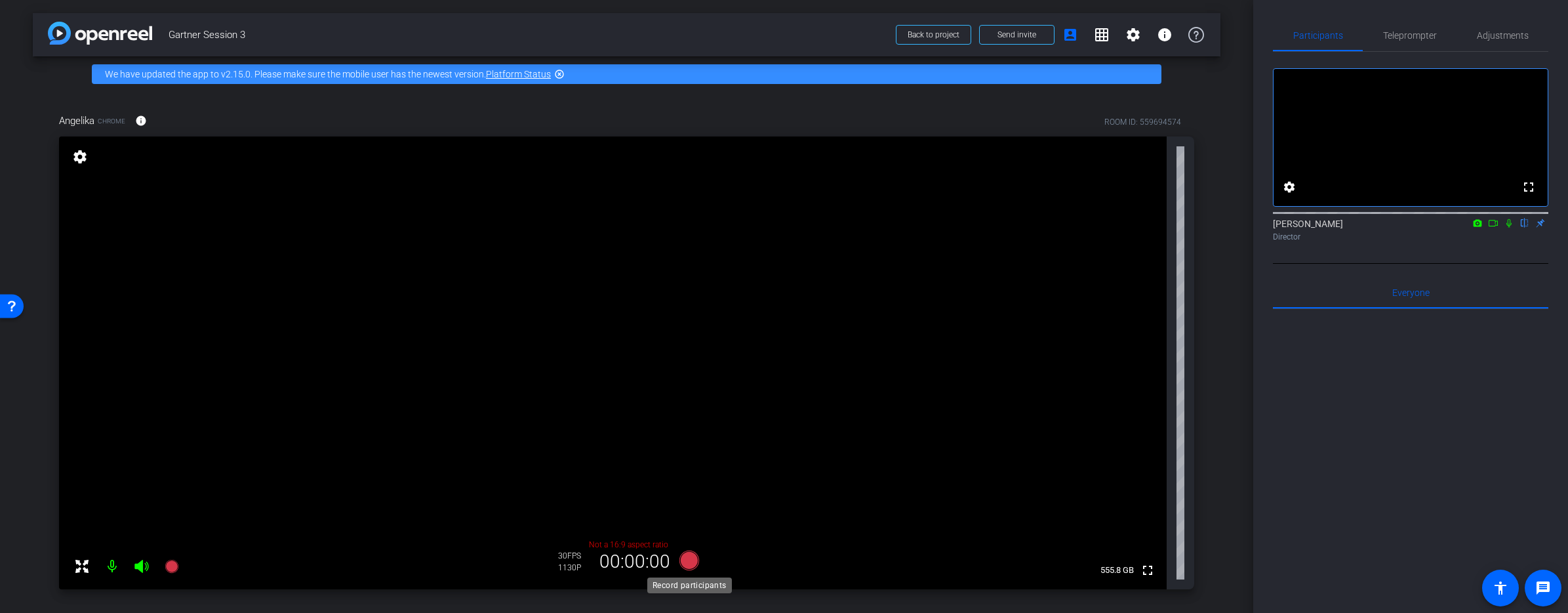
click at [689, 562] on icon at bounding box center [688, 560] width 20 height 20
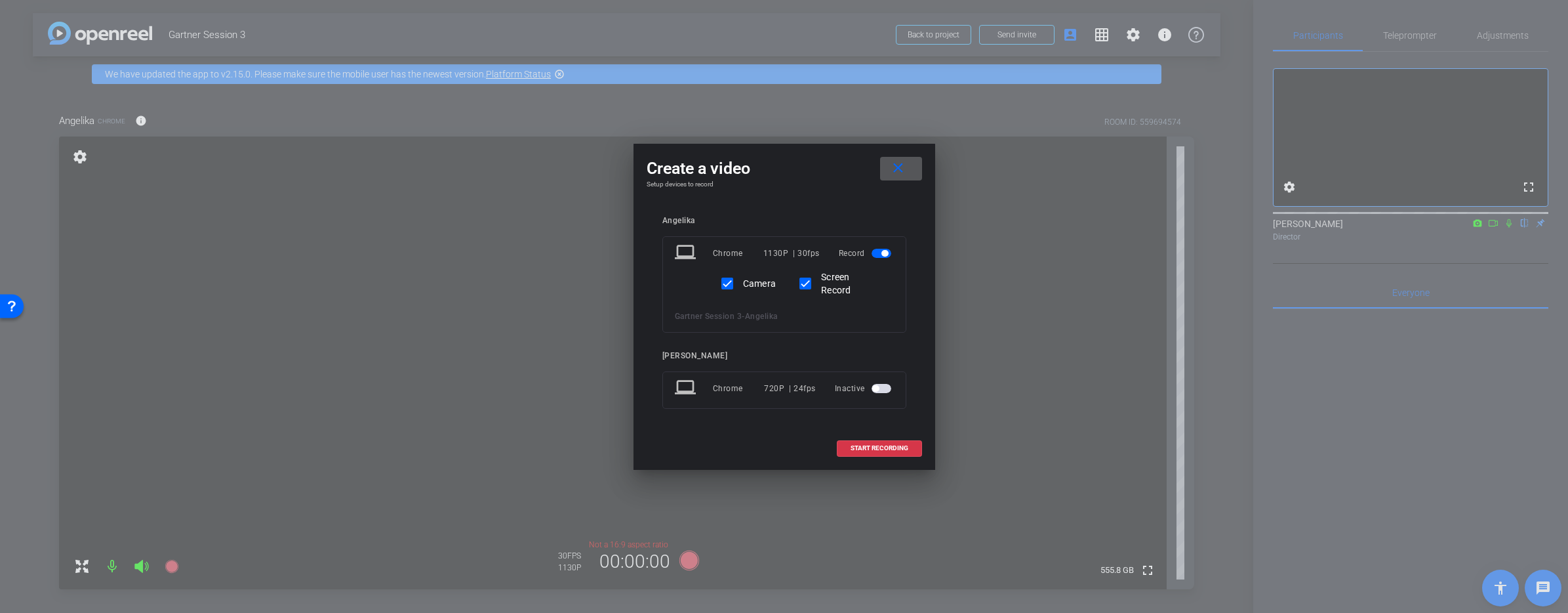
click at [760, 282] on label "Camera" at bounding box center [759, 283] width 36 height 13
click at [741, 282] on input "Camera" at bounding box center [727, 284] width 27 height 27
checkbox input "false"
click at [862, 449] on span "START RECORDING" at bounding box center [879, 447] width 58 height 6
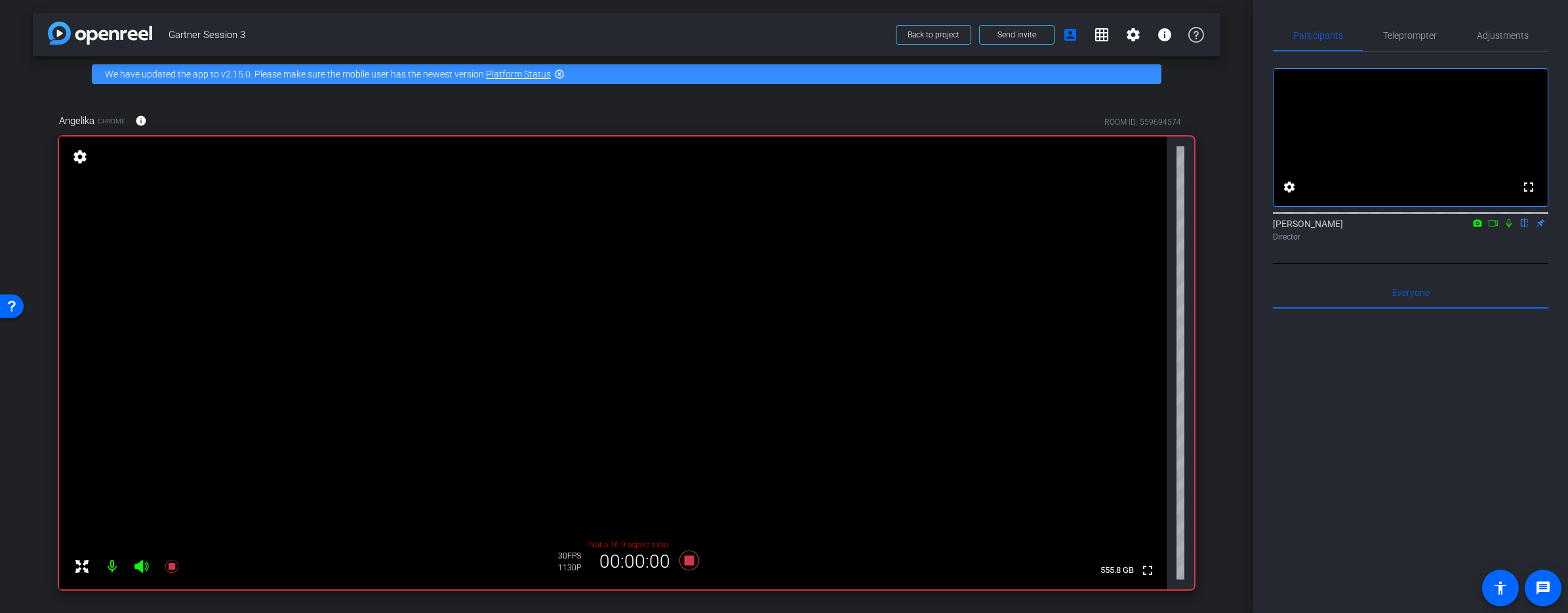
click at [1509, 228] on icon at bounding box center [1509, 223] width 6 height 8
click at [1491, 228] on icon at bounding box center [1493, 223] width 10 height 9
click at [1524, 243] on div "[PERSON_NAME] Director" at bounding box center [1411, 230] width 275 height 26
click at [1523, 228] on icon at bounding box center [1524, 223] width 10 height 9
click at [692, 561] on icon at bounding box center [688, 560] width 20 height 20
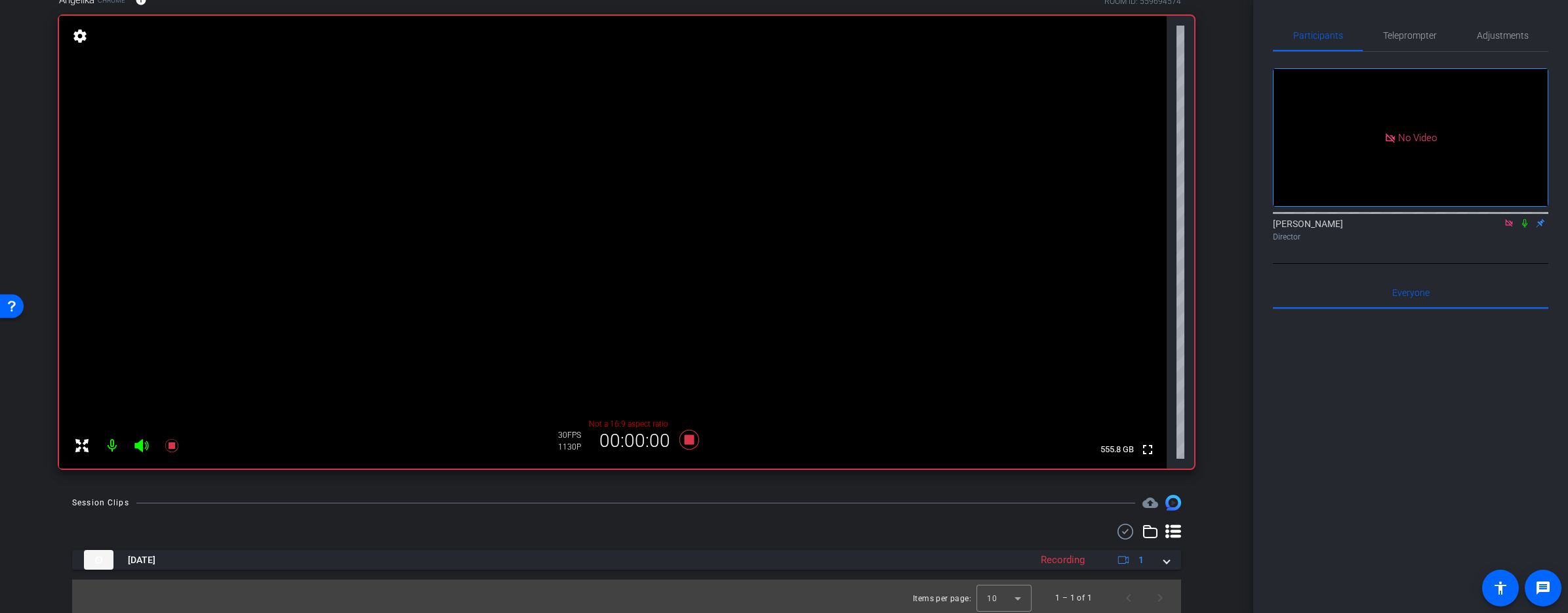
scroll to position [124, 0]
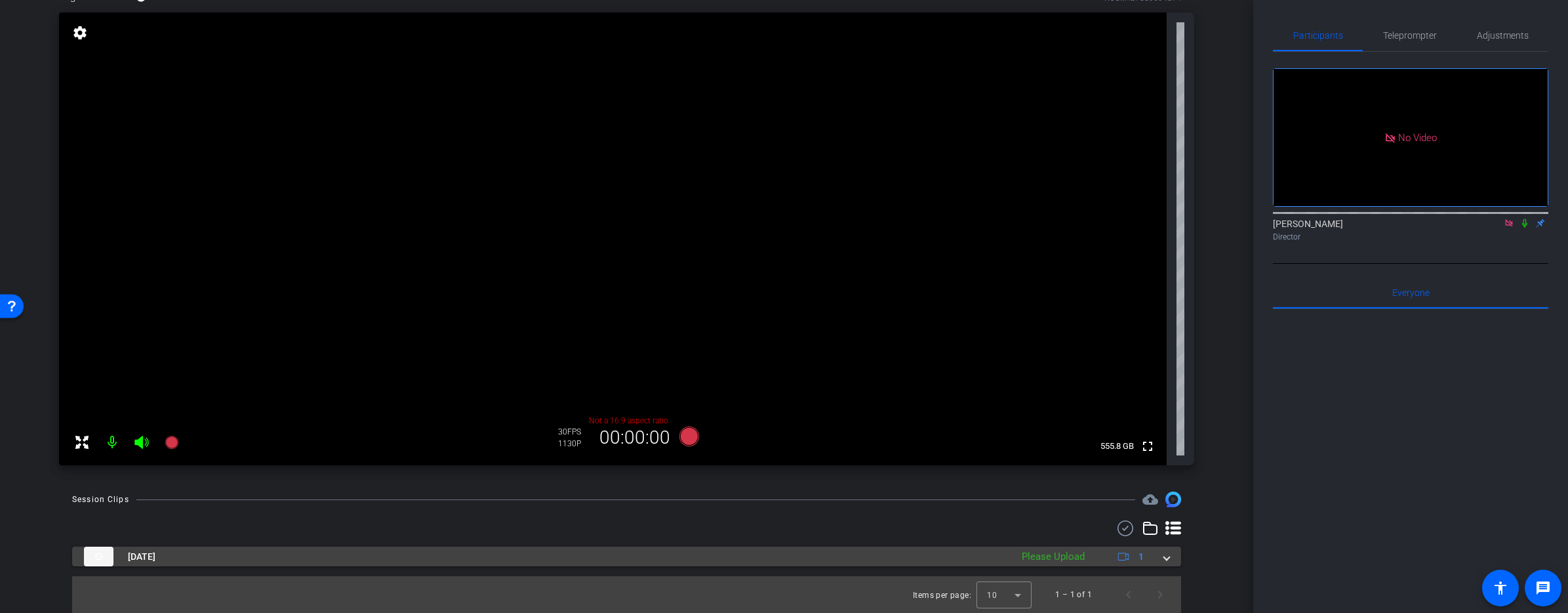
click at [1169, 557] on span at bounding box center [1167, 556] width 6 height 14
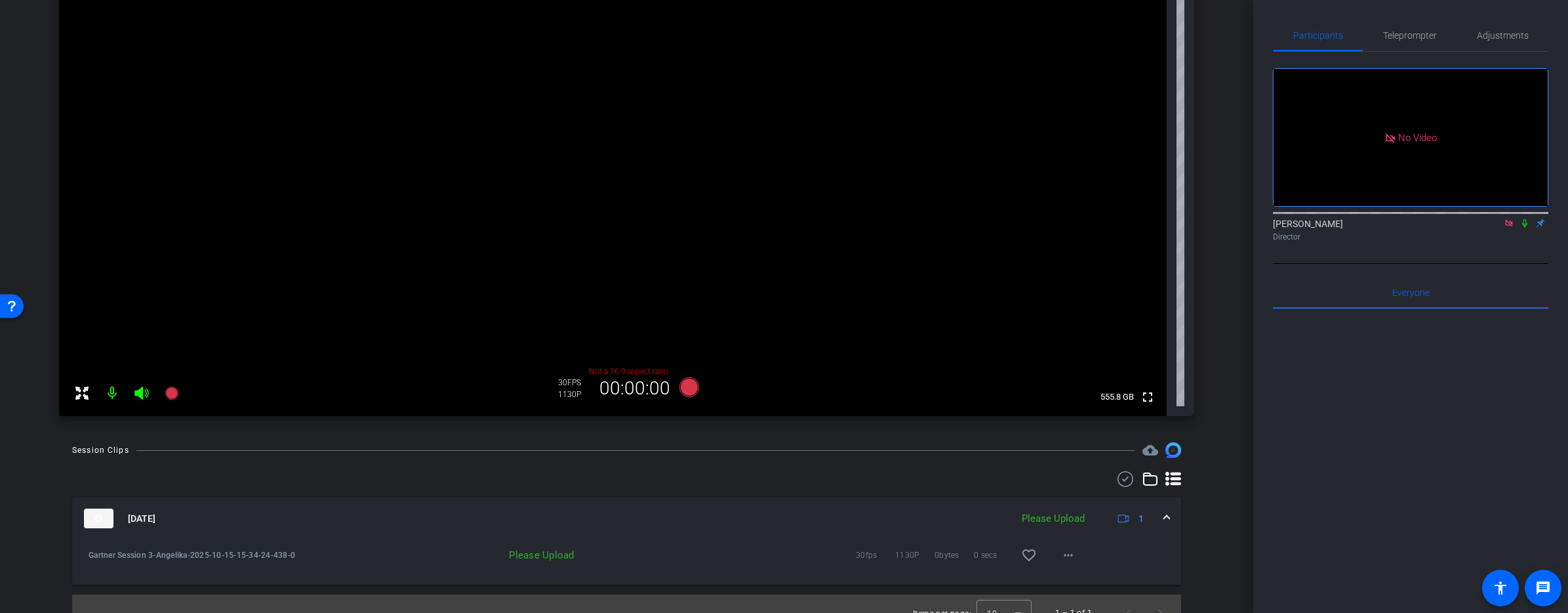
scroll to position [178, 0]
click at [1066, 554] on mat-icon "more_horiz" at bounding box center [1068, 550] width 16 height 16
click at [1092, 521] on span "Delete clip" at bounding box center [1089, 524] width 52 height 16
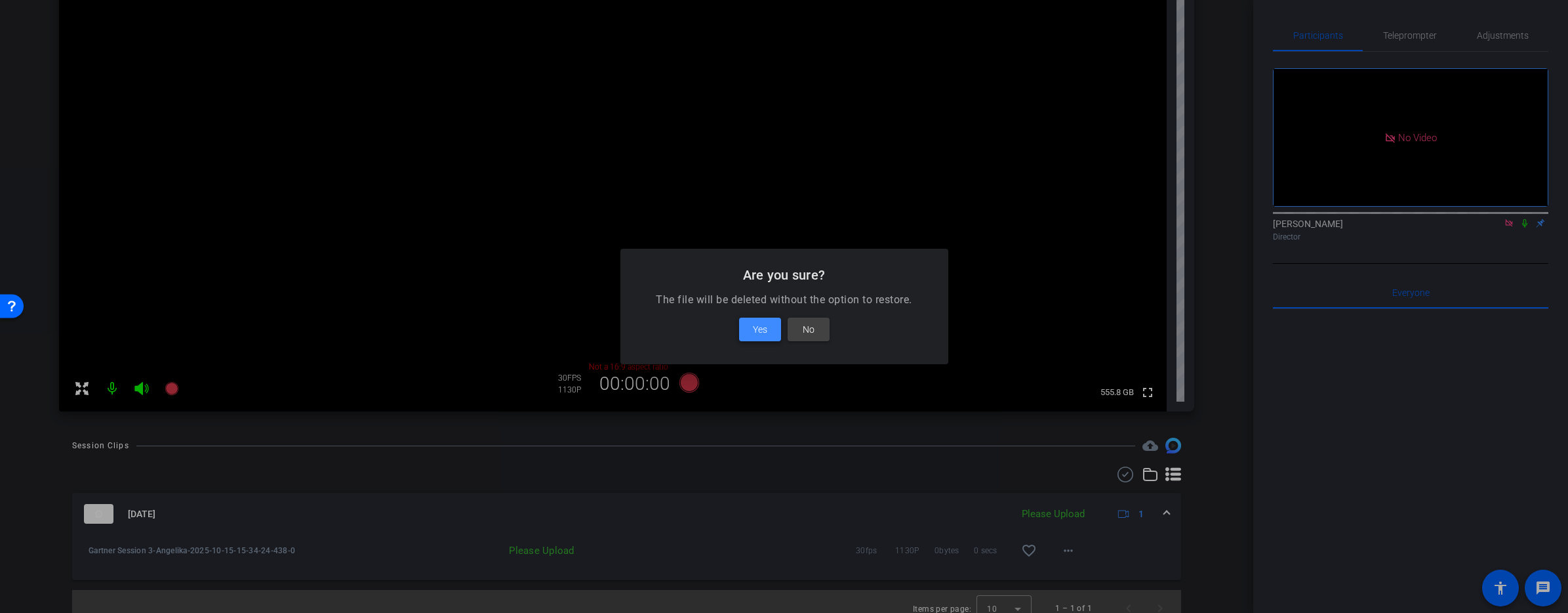
click at [762, 330] on span "Yes" at bounding box center [760, 329] width 15 height 16
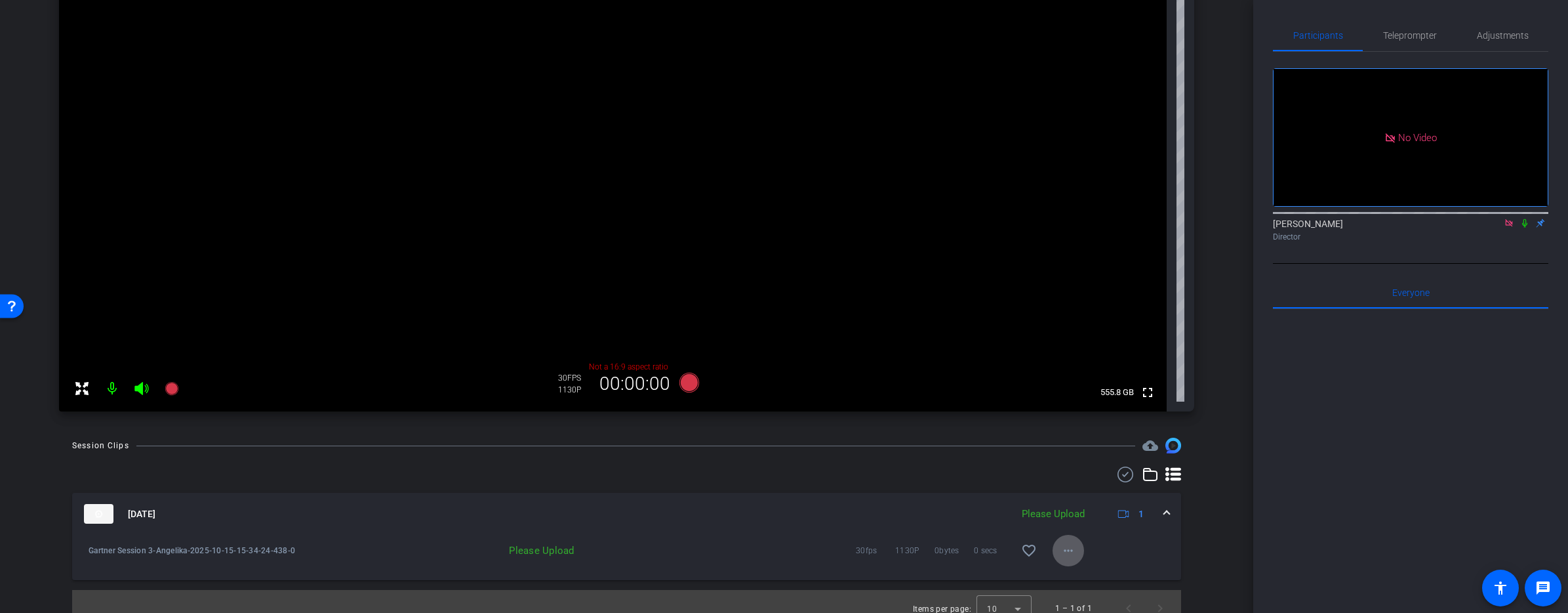
scroll to position [94, 0]
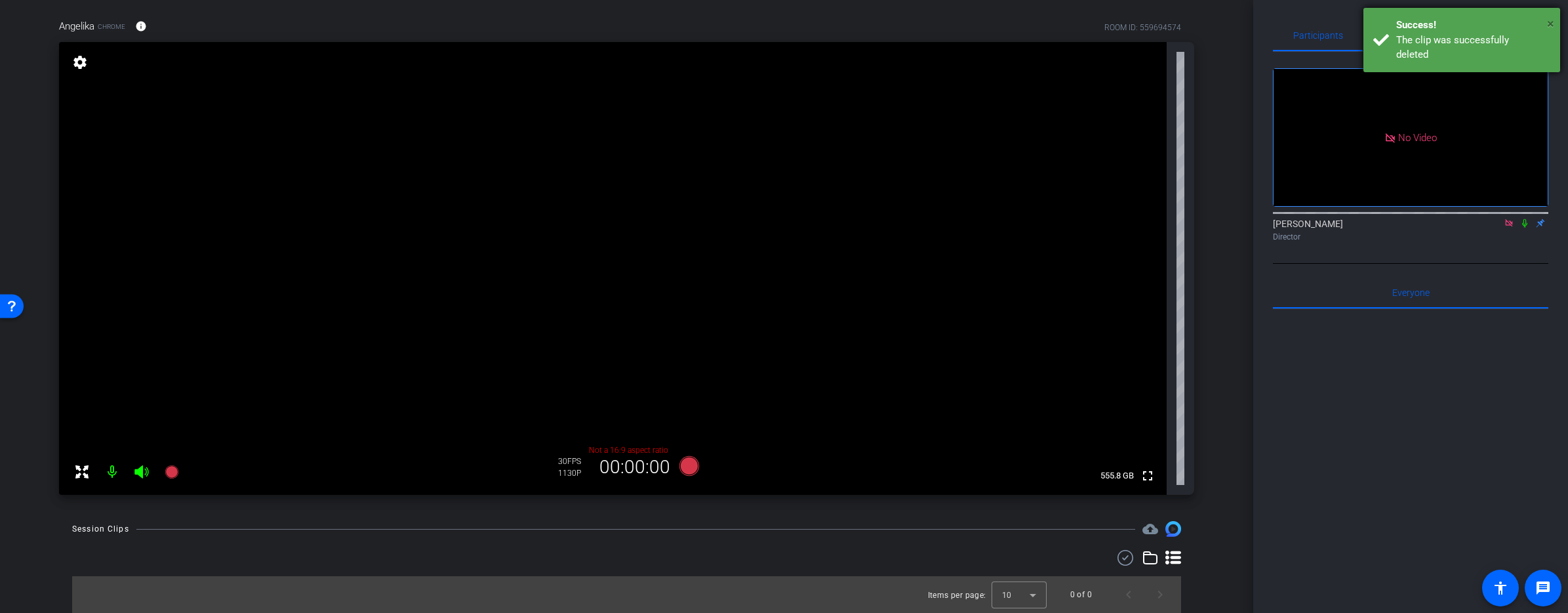
click at [1551, 22] on span "×" at bounding box center [1551, 24] width 7 height 16
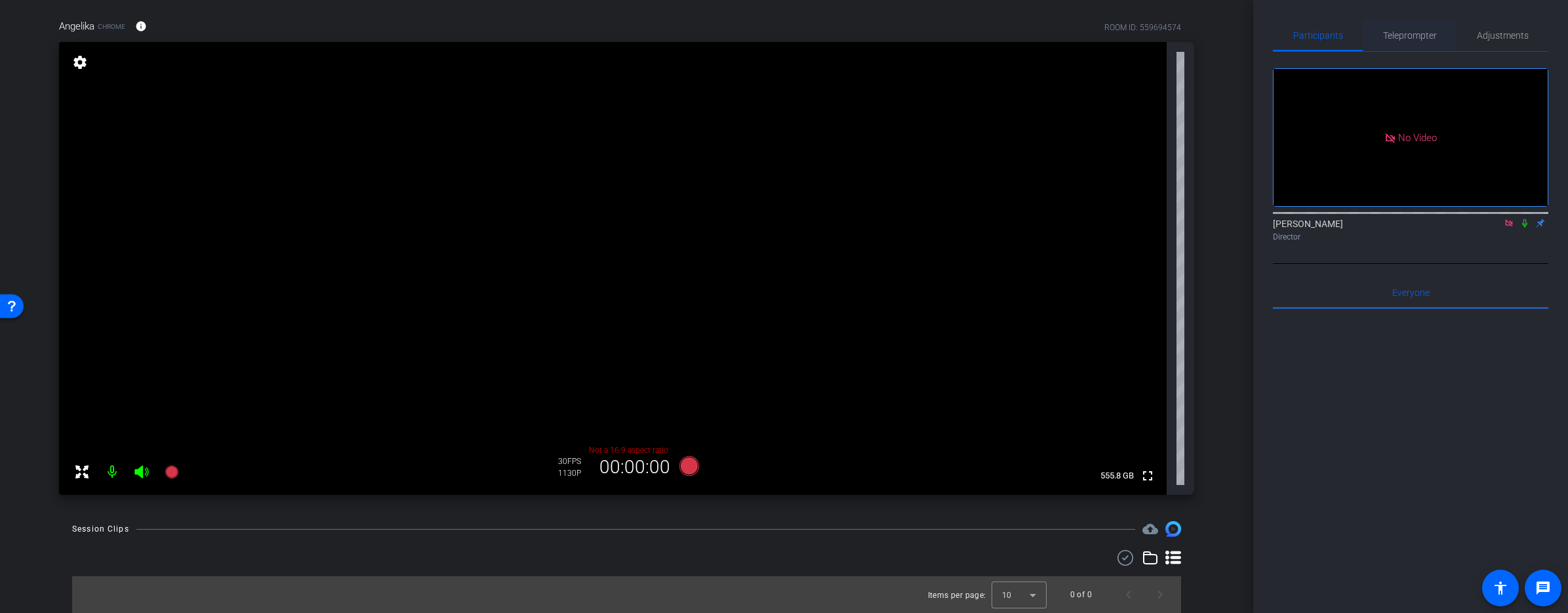
click at [1412, 33] on span "Teleprompter" at bounding box center [1409, 35] width 54 height 9
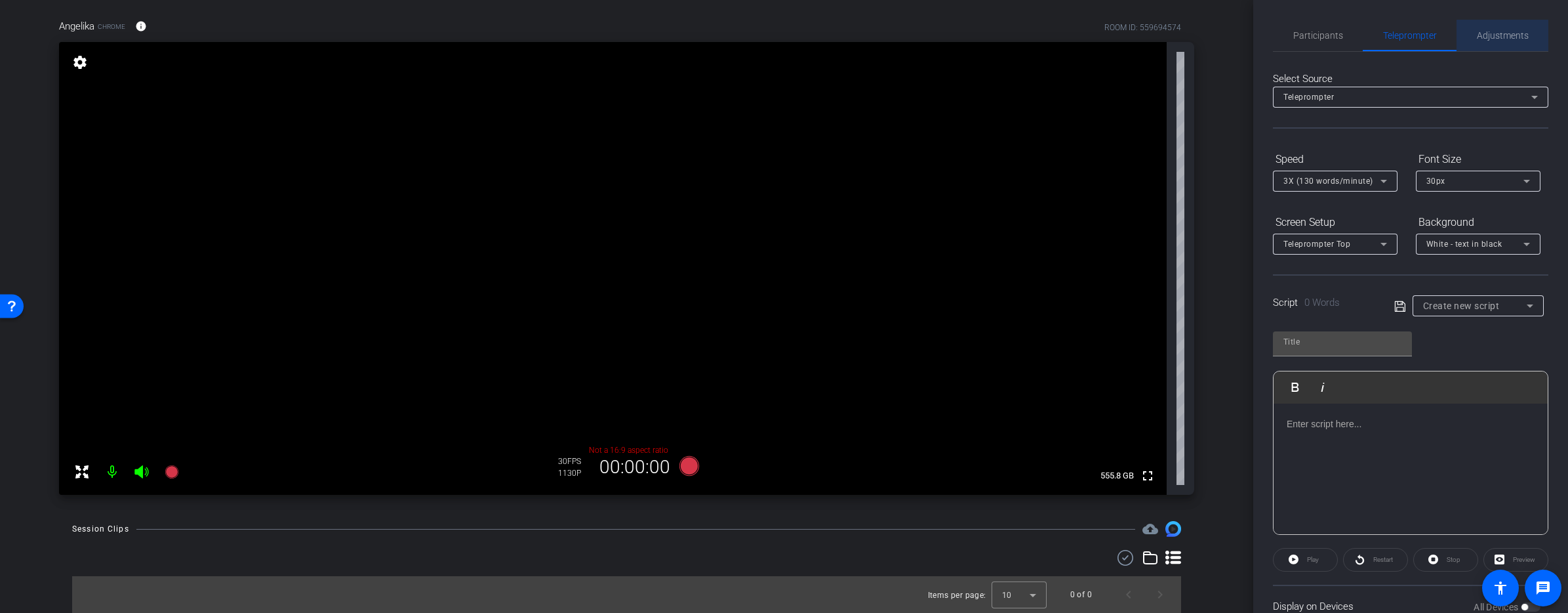
click at [1490, 34] on span "Adjustments" at bounding box center [1502, 35] width 52 height 9
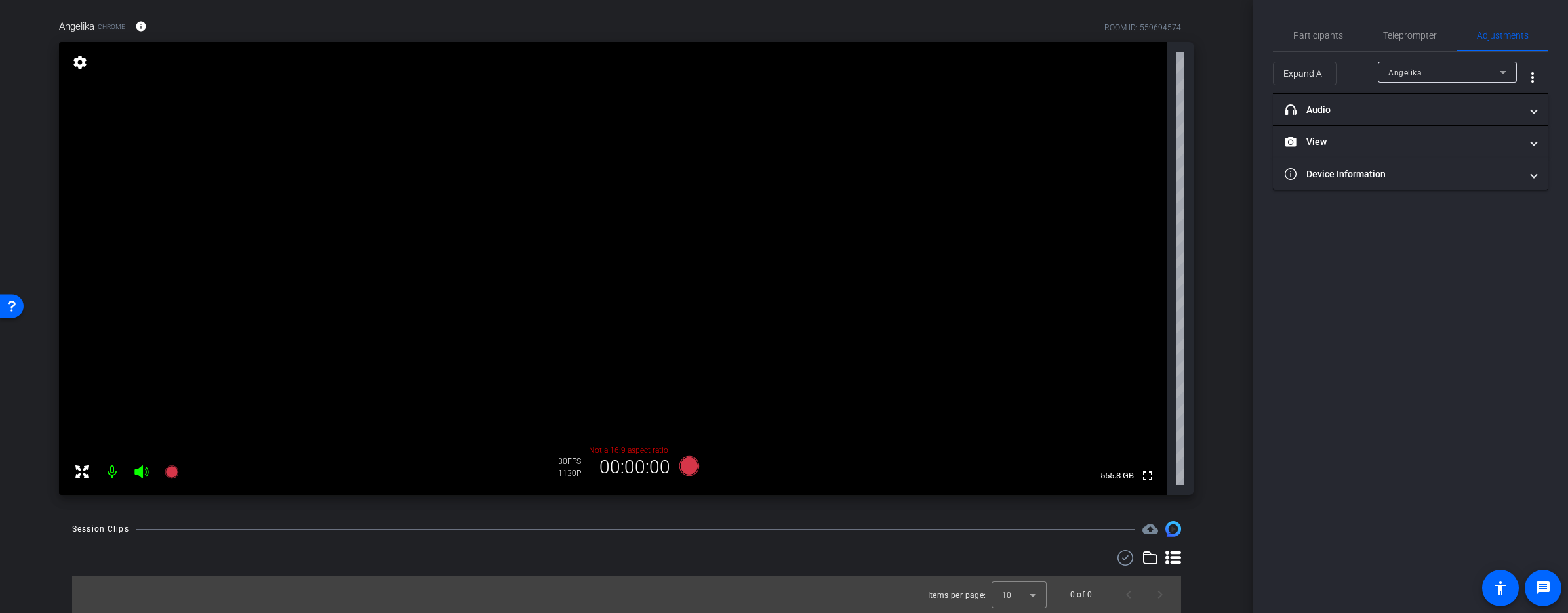
click at [1502, 73] on icon at bounding box center [1502, 72] width 6 height 3
click at [1502, 73] on div at bounding box center [784, 306] width 1568 height 613
click at [1532, 75] on mat-icon "more_vert" at bounding box center [1532, 77] width 16 height 16
click at [1532, 75] on div at bounding box center [784, 306] width 1568 height 613
click at [689, 465] on icon at bounding box center [688, 466] width 20 height 20
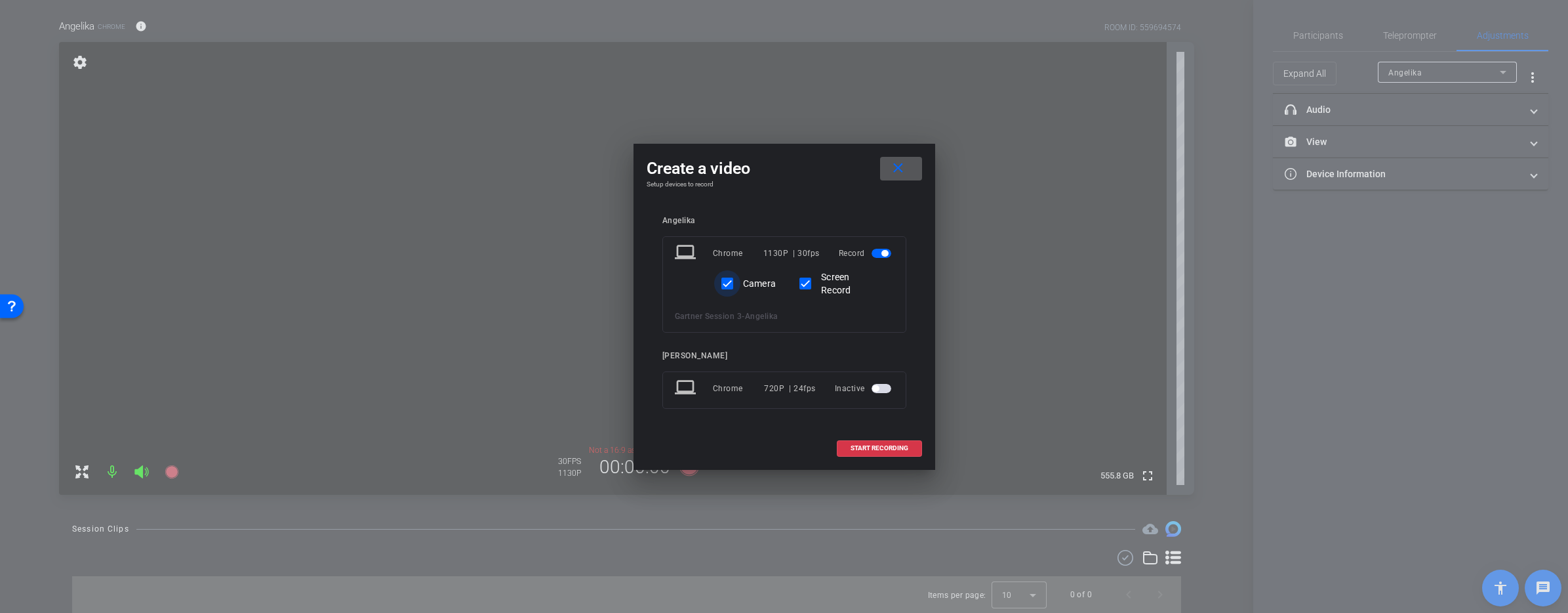
click at [731, 284] on input "Camera" at bounding box center [727, 284] width 27 height 27
checkbox input "false"
click at [874, 449] on span "START RECORDING" at bounding box center [879, 447] width 58 height 6
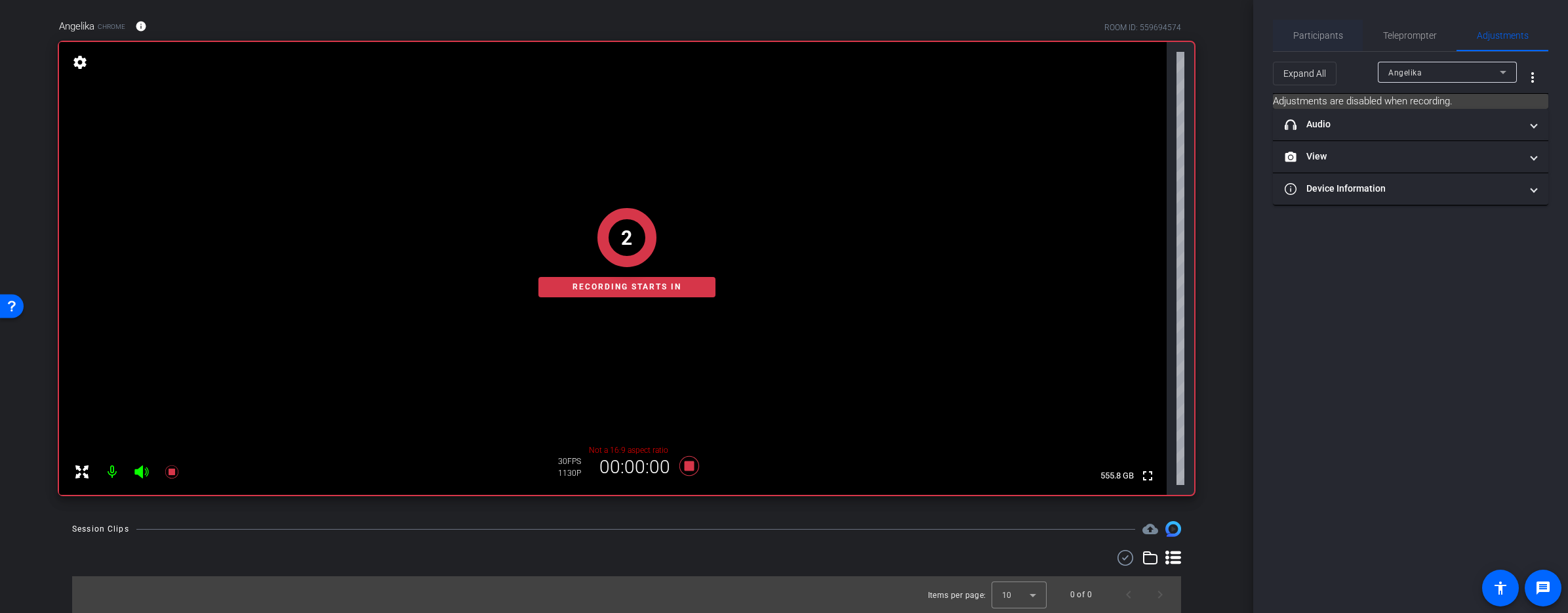
click at [1316, 38] on span "Participants" at bounding box center [1318, 35] width 50 height 9
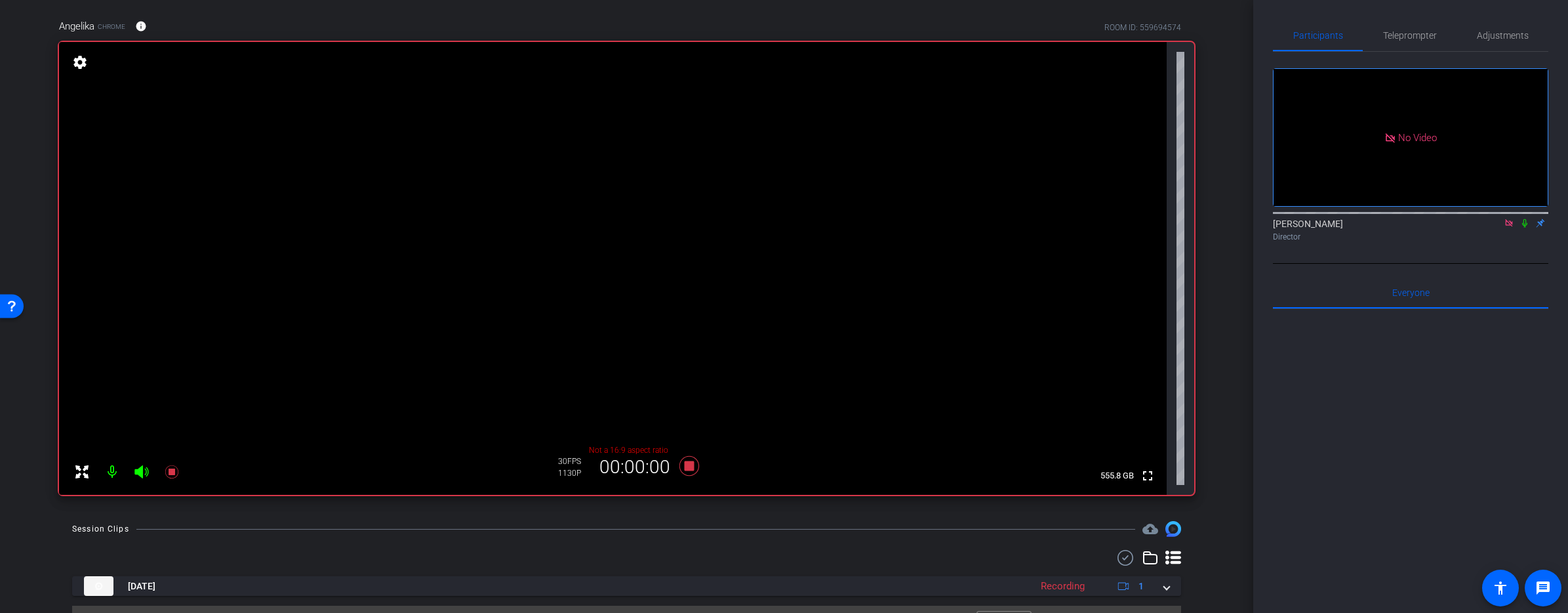
click at [1523, 219] on icon at bounding box center [1524, 223] width 10 height 9
click at [1527, 219] on icon at bounding box center [1524, 223] width 10 height 9
click at [691, 468] on icon at bounding box center [688, 466] width 20 height 20
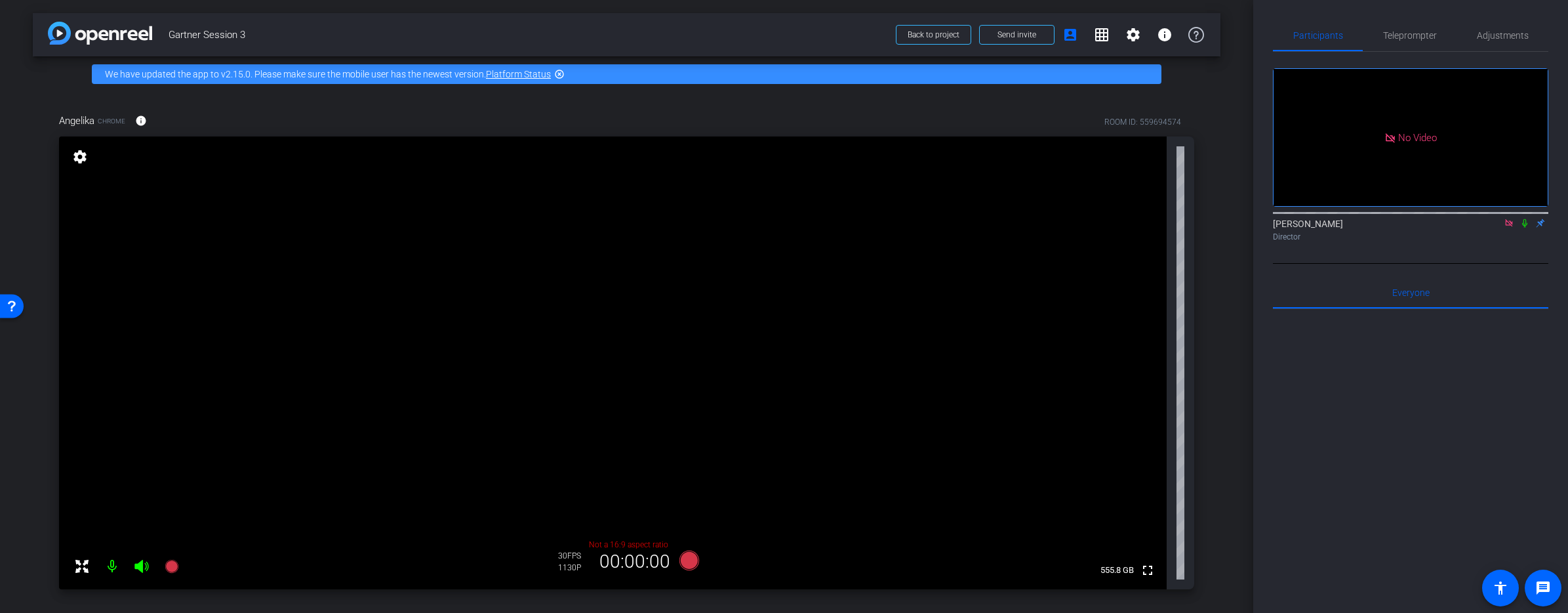
scroll to position [124, 0]
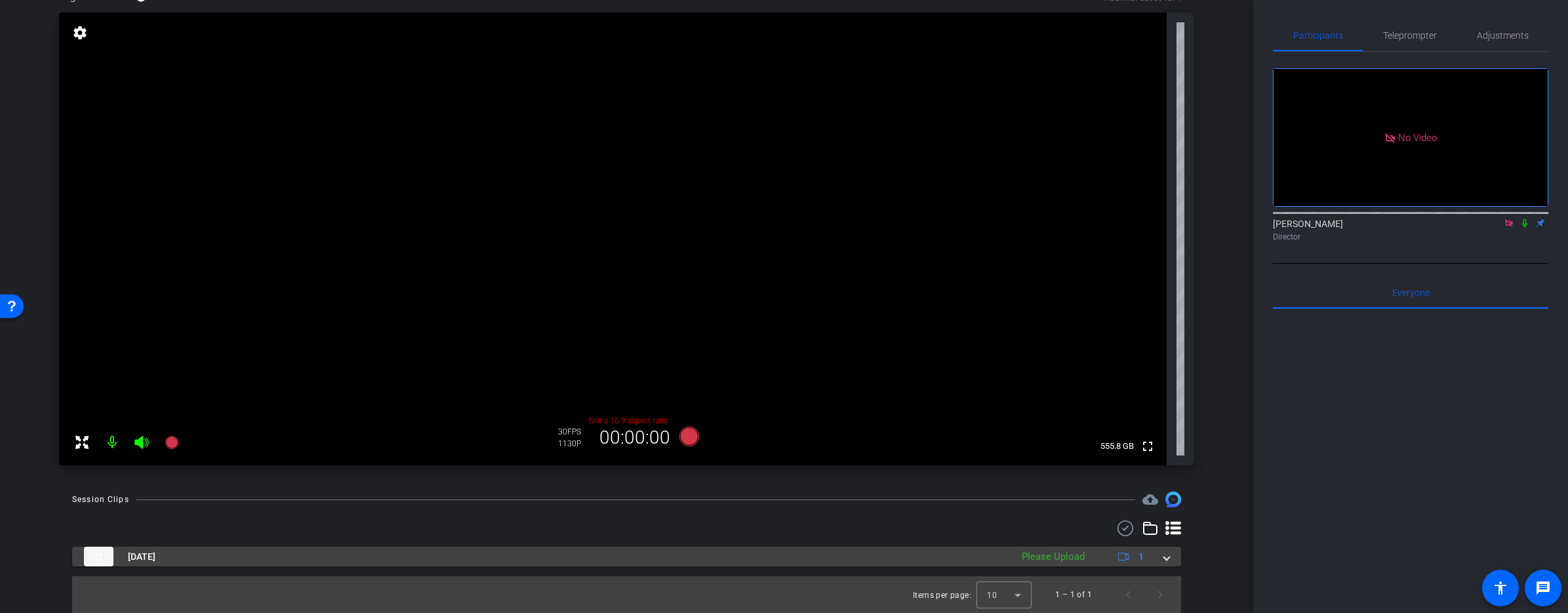
click at [1169, 560] on mat-expansion-panel-header "[DATE] Please Upload 1" at bounding box center [626, 556] width 1109 height 20
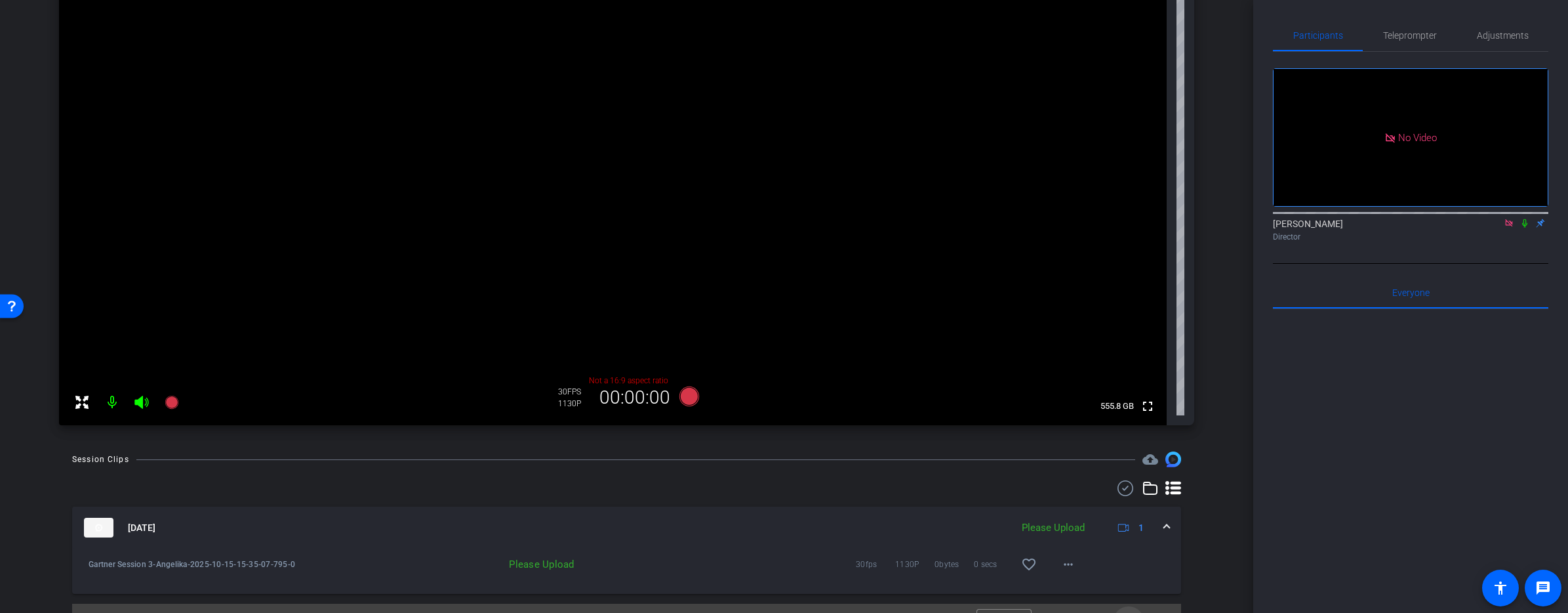
scroll to position [192, 0]
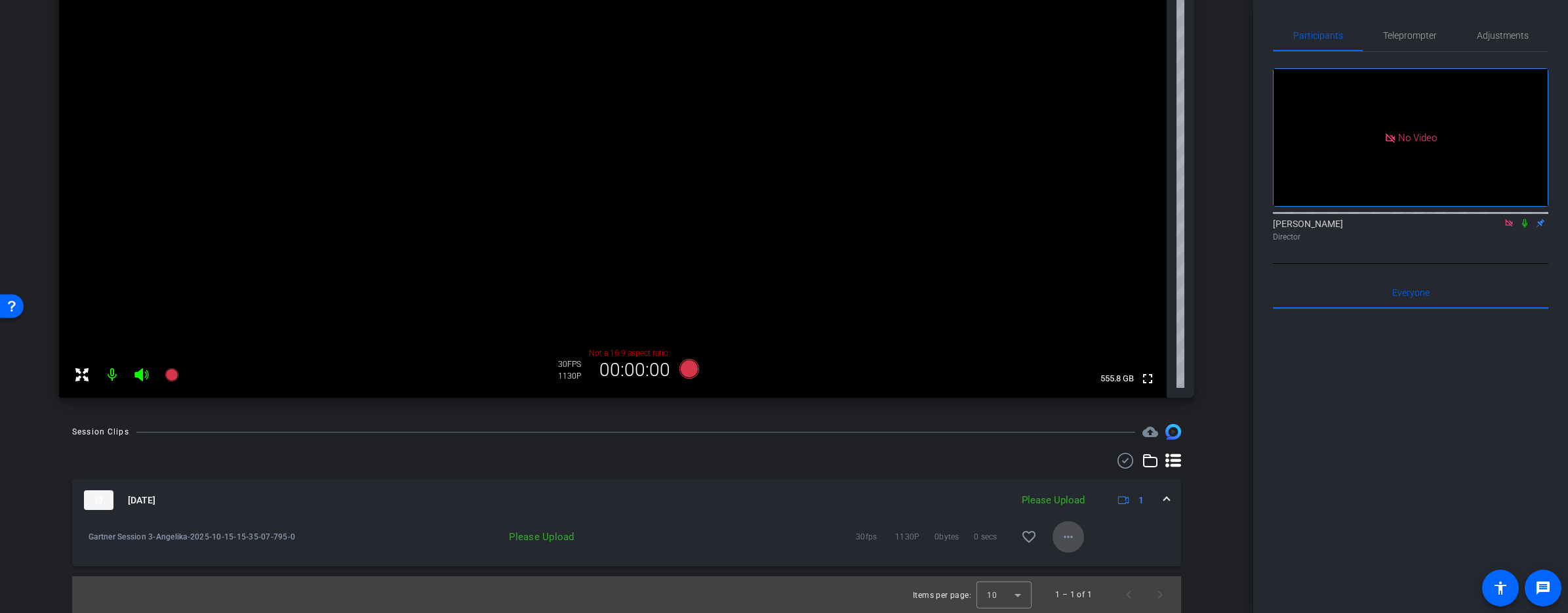
click at [1080, 539] on span at bounding box center [1068, 536] width 31 height 31
click at [1085, 598] on span "Delete clip" at bounding box center [1089, 597] width 52 height 16
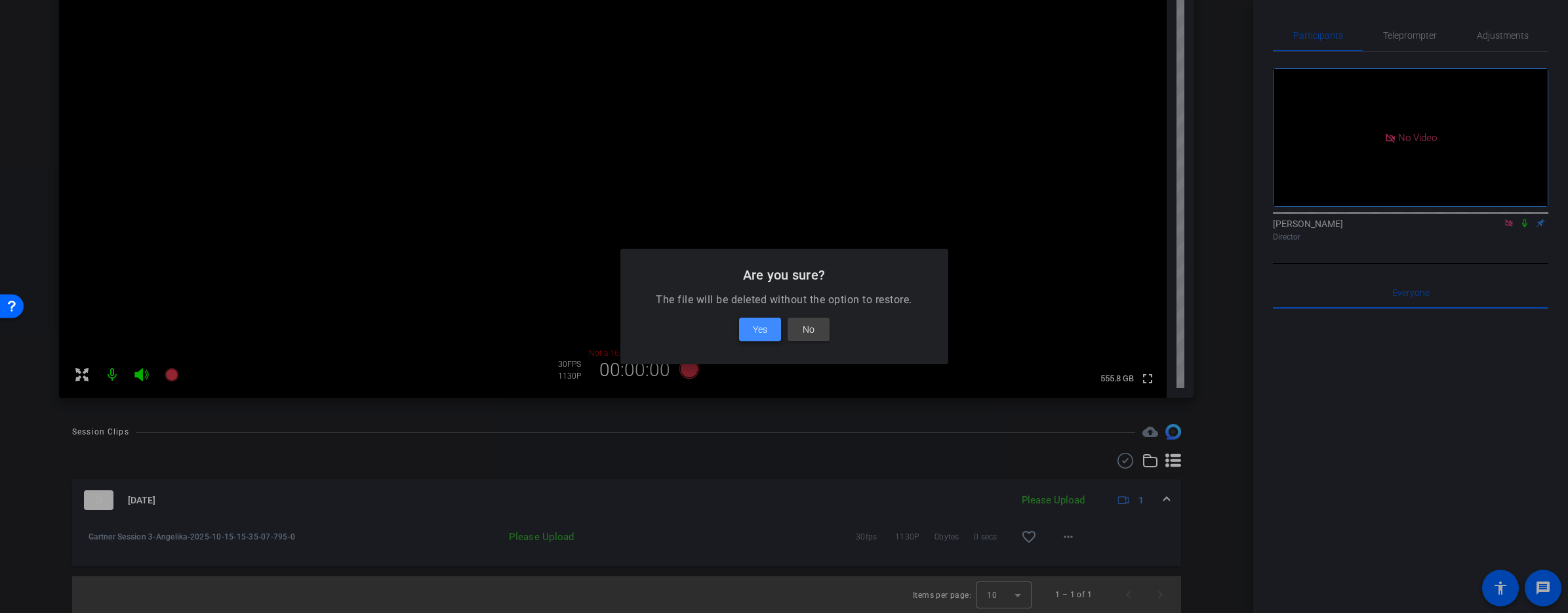
click at [759, 325] on span "Yes" at bounding box center [760, 329] width 15 height 16
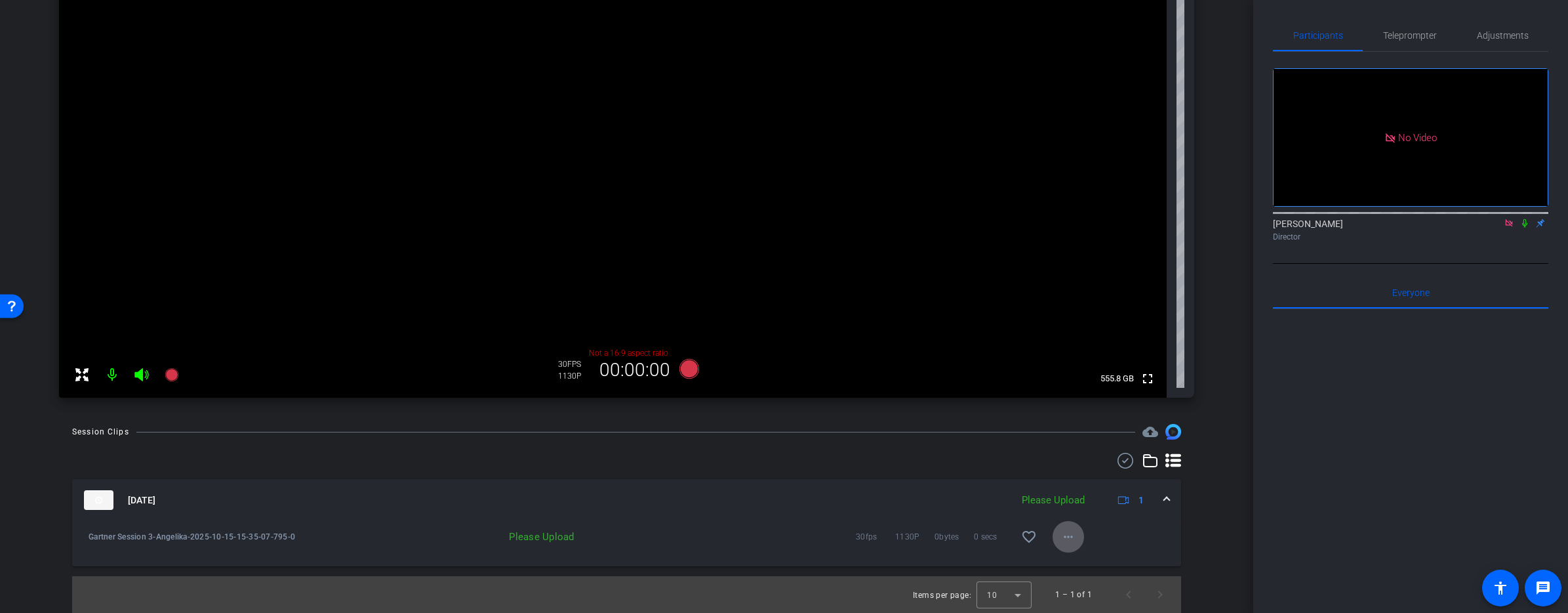
scroll to position [94, 0]
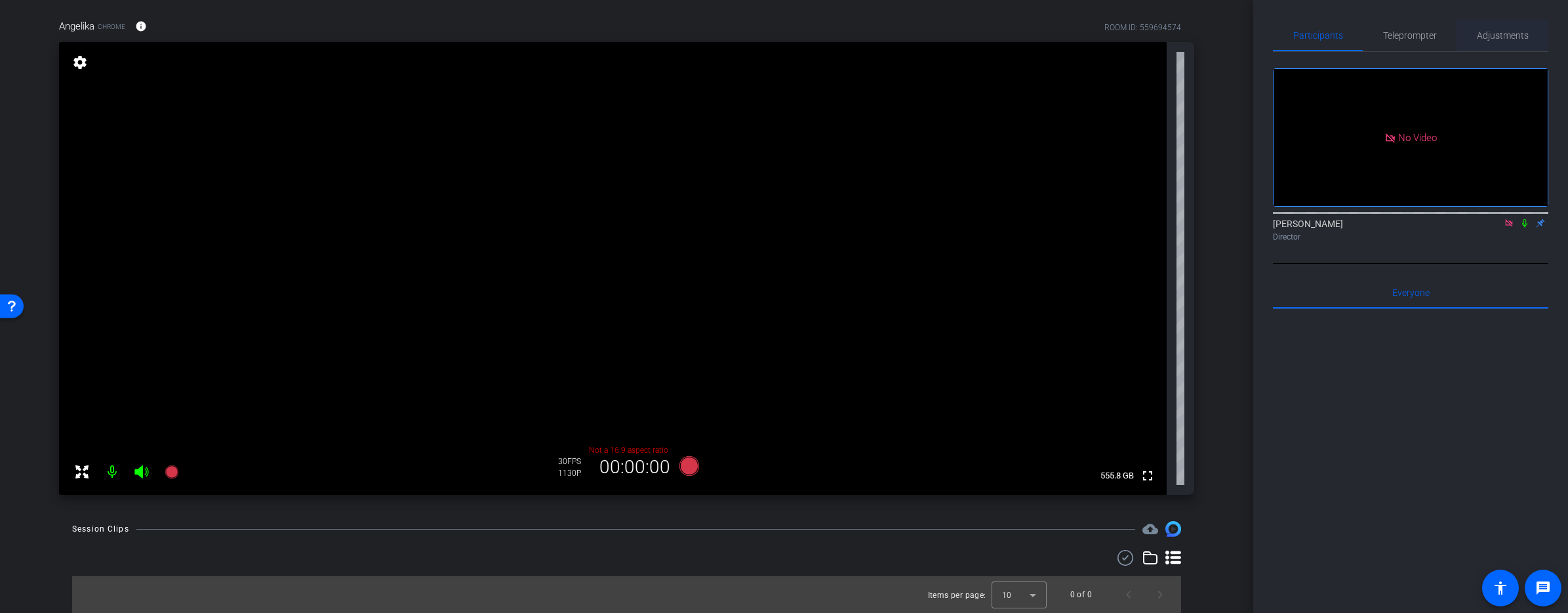
click at [1477, 36] on span "Adjustments" at bounding box center [1502, 35] width 52 height 9
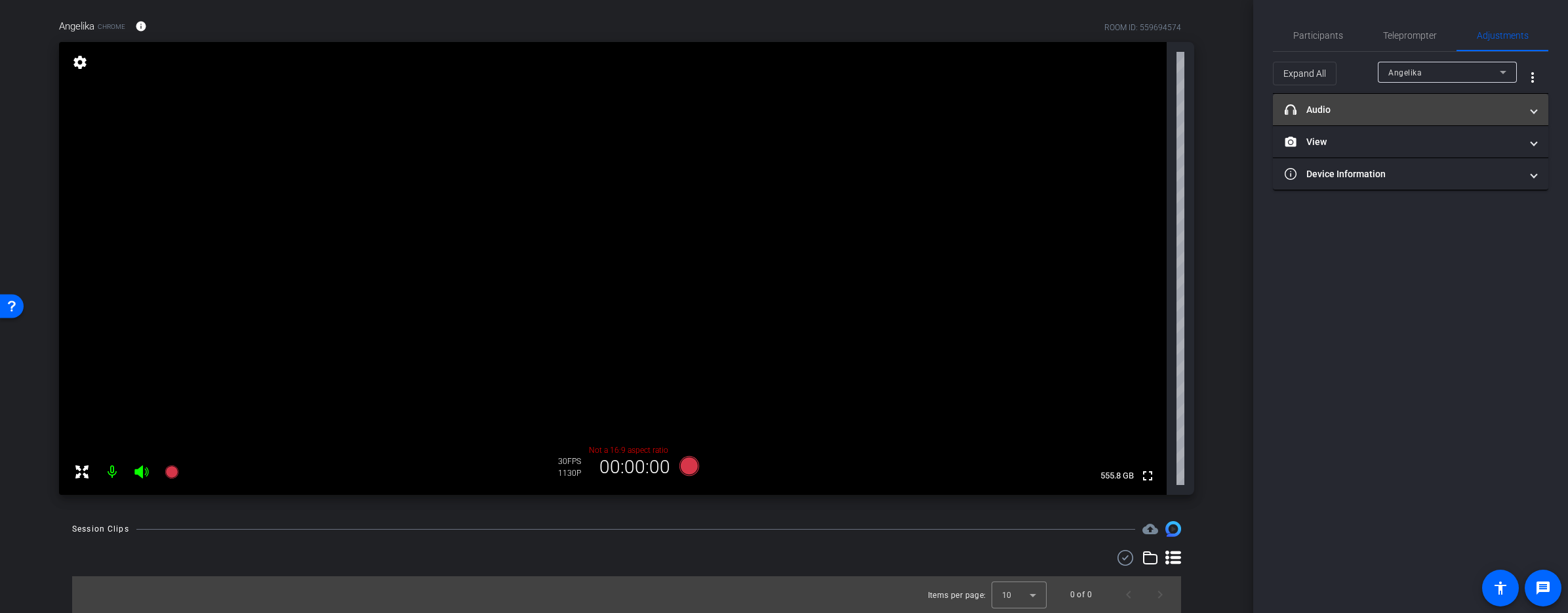
click at [1537, 110] on span at bounding box center [1534, 110] width 6 height 14
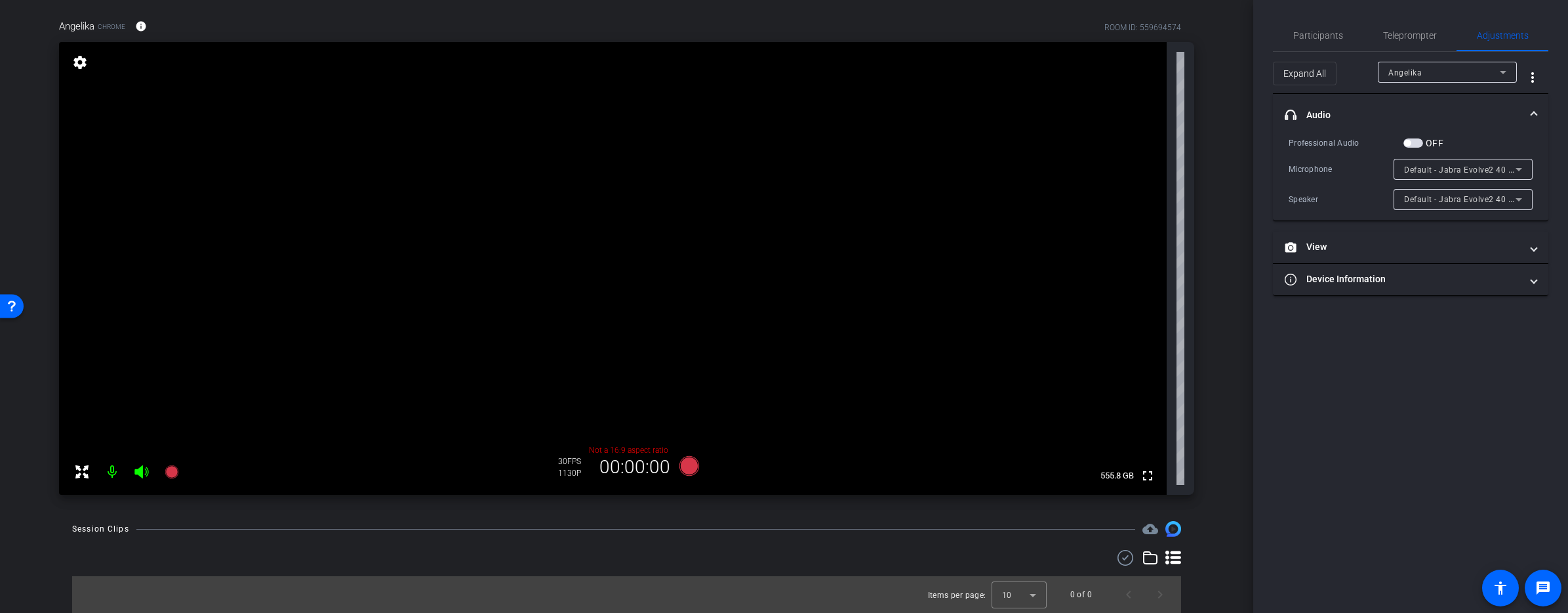
click at [1536, 110] on mat-expansion-panel-header "headphone icon Audio" at bounding box center [1411, 115] width 275 height 42
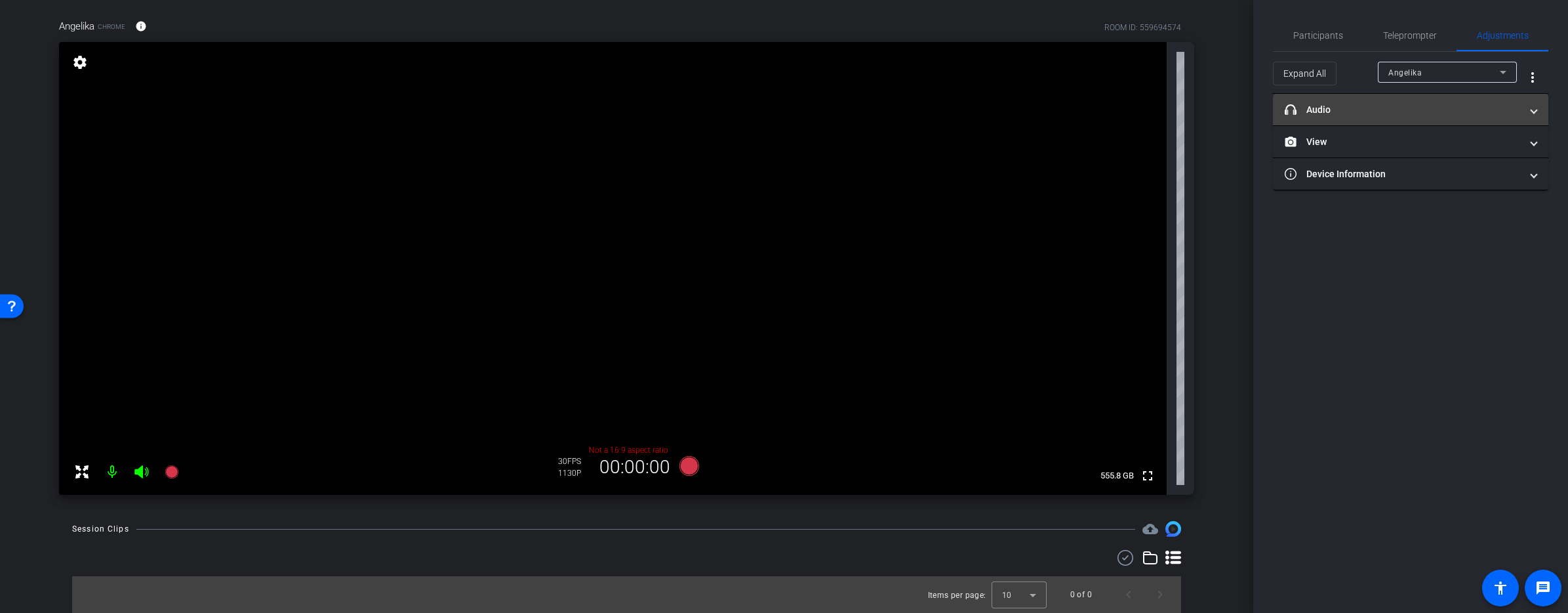
click at [1529, 120] on mat-expansion-panel-header "headphone icon Audio" at bounding box center [1411, 109] width 275 height 31
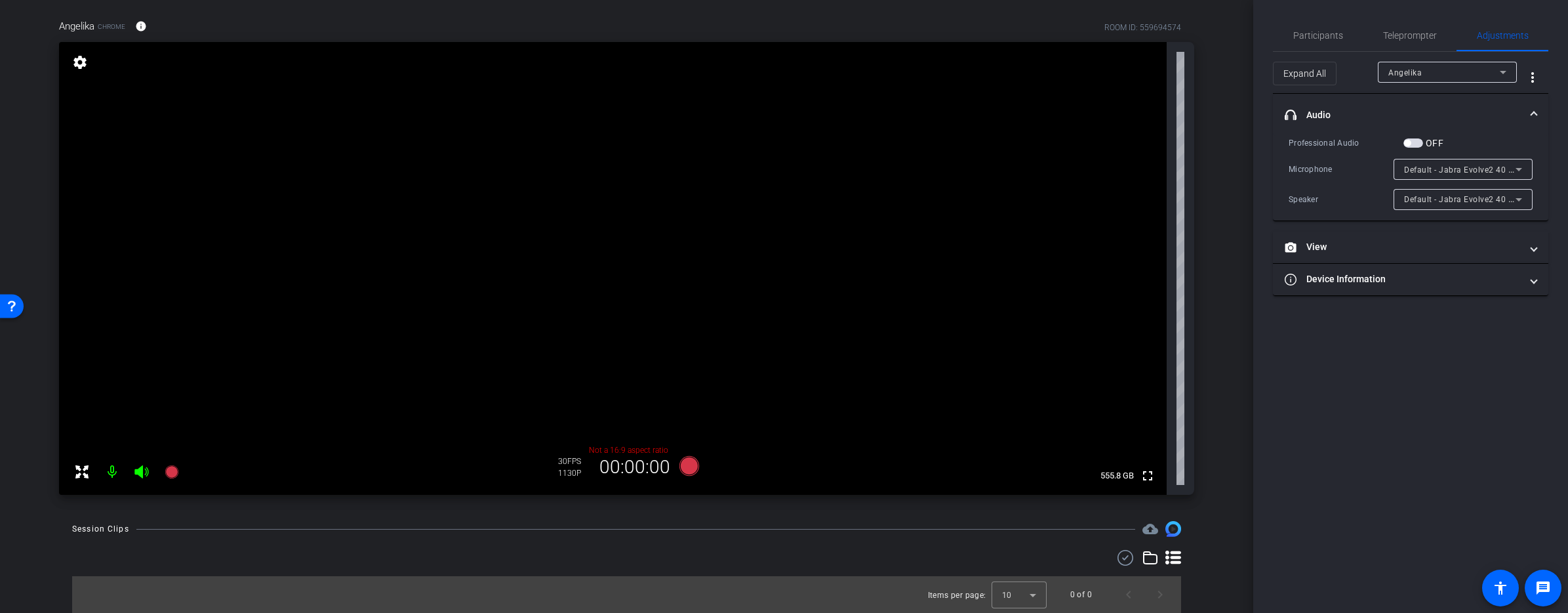
click at [1527, 120] on span "headphone icon Audio" at bounding box center [1408, 115] width 247 height 14
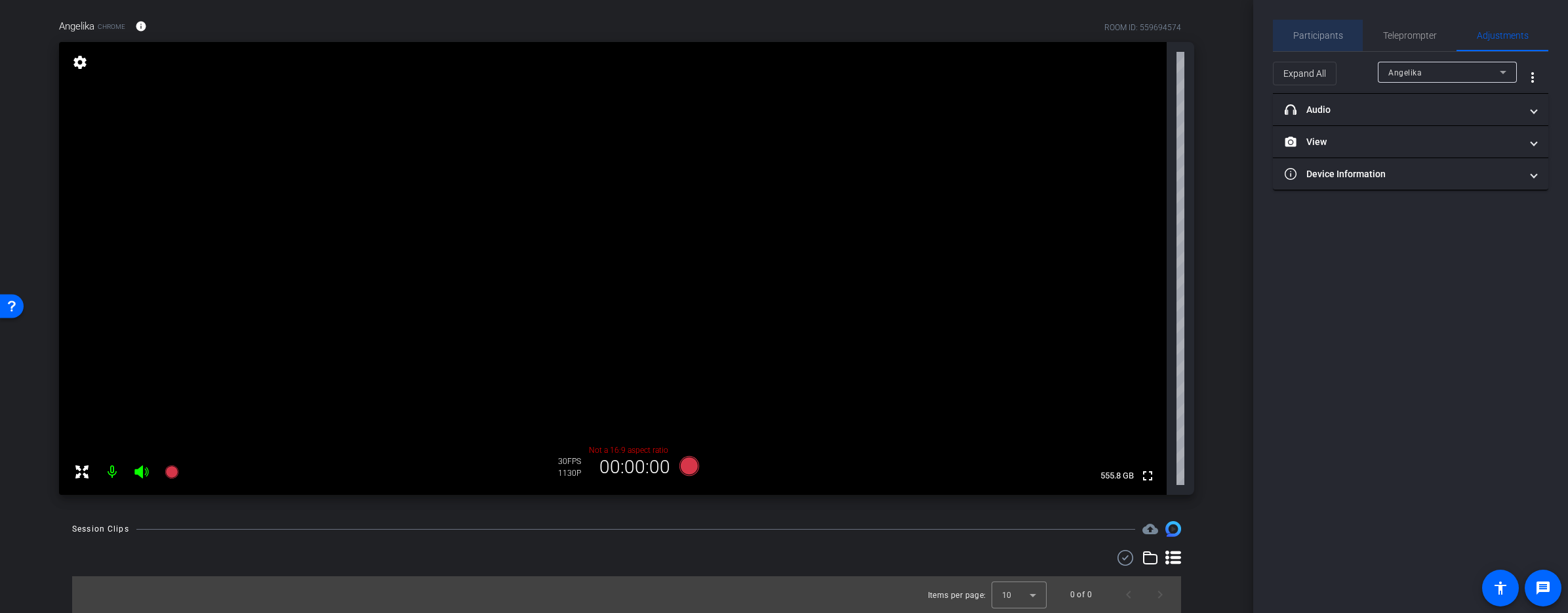
click at [1333, 40] on span "Participants" at bounding box center [1318, 35] width 50 height 9
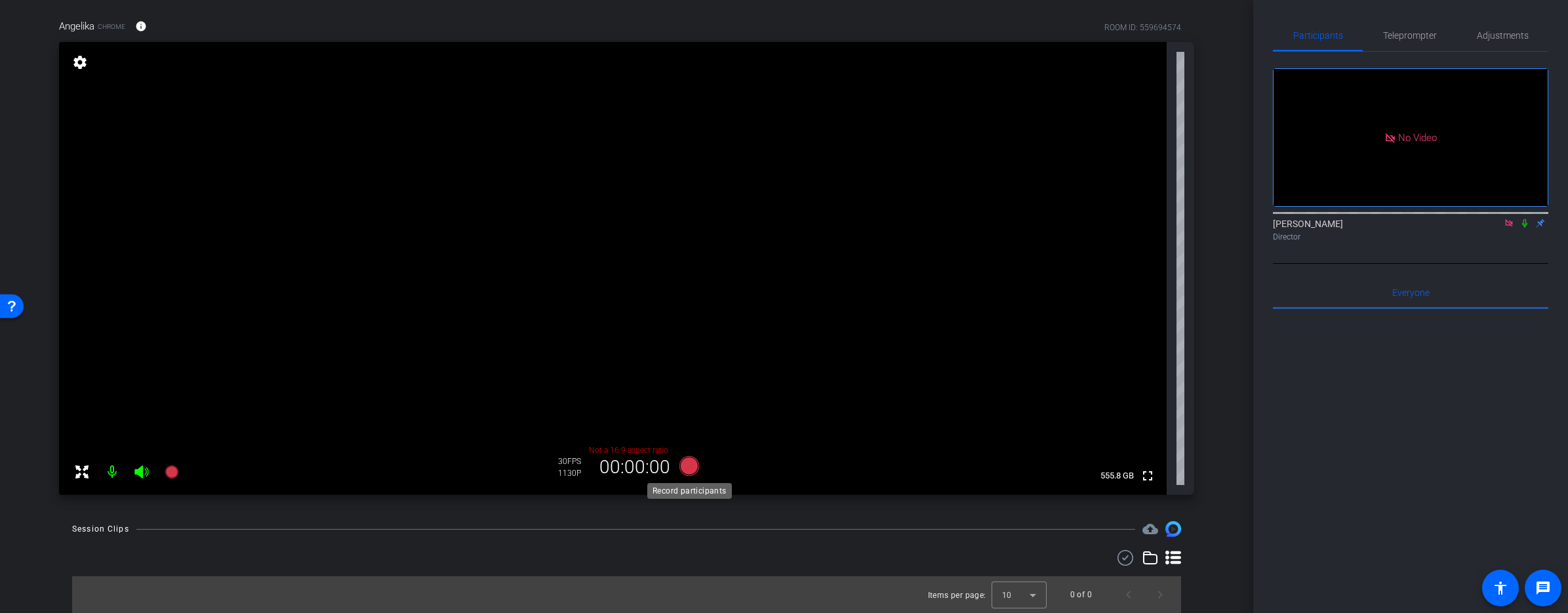
click at [688, 465] on icon at bounding box center [688, 466] width 20 height 20
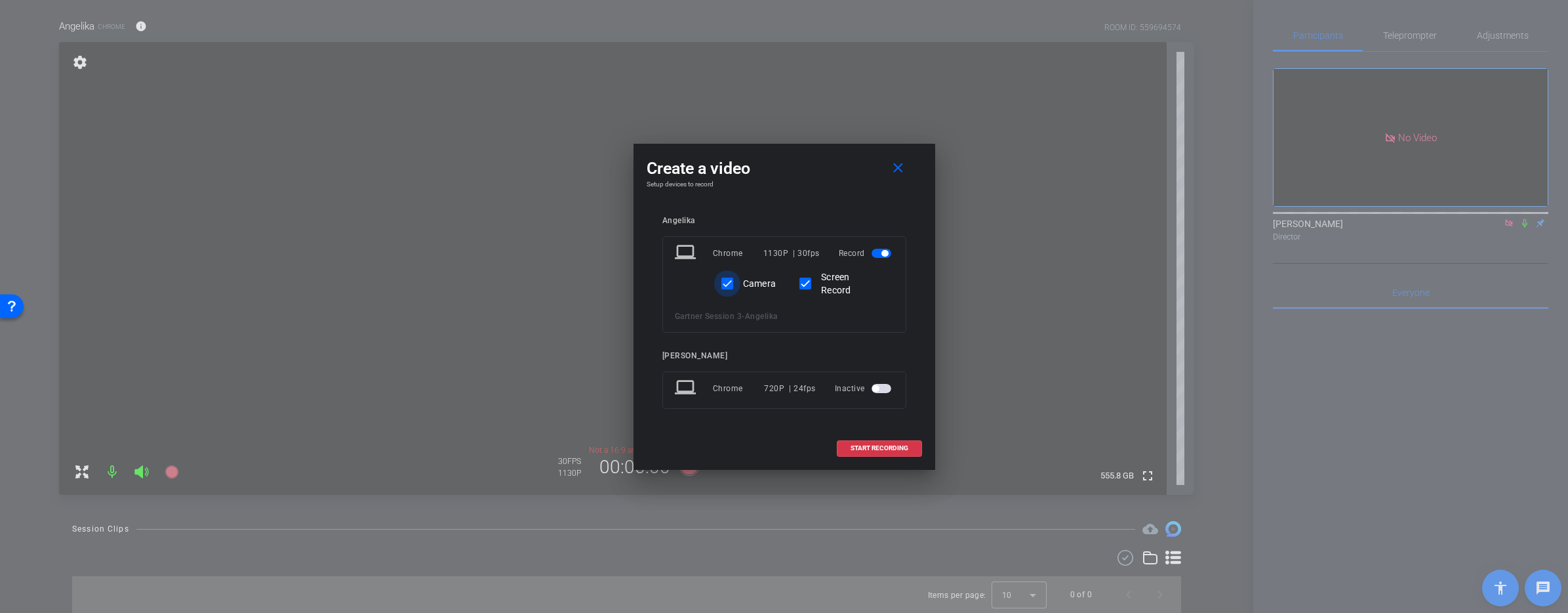
click at [729, 280] on input "Camera" at bounding box center [727, 284] width 27 height 27
checkbox input "false"
click at [890, 449] on span "START RECORDING" at bounding box center [879, 447] width 58 height 6
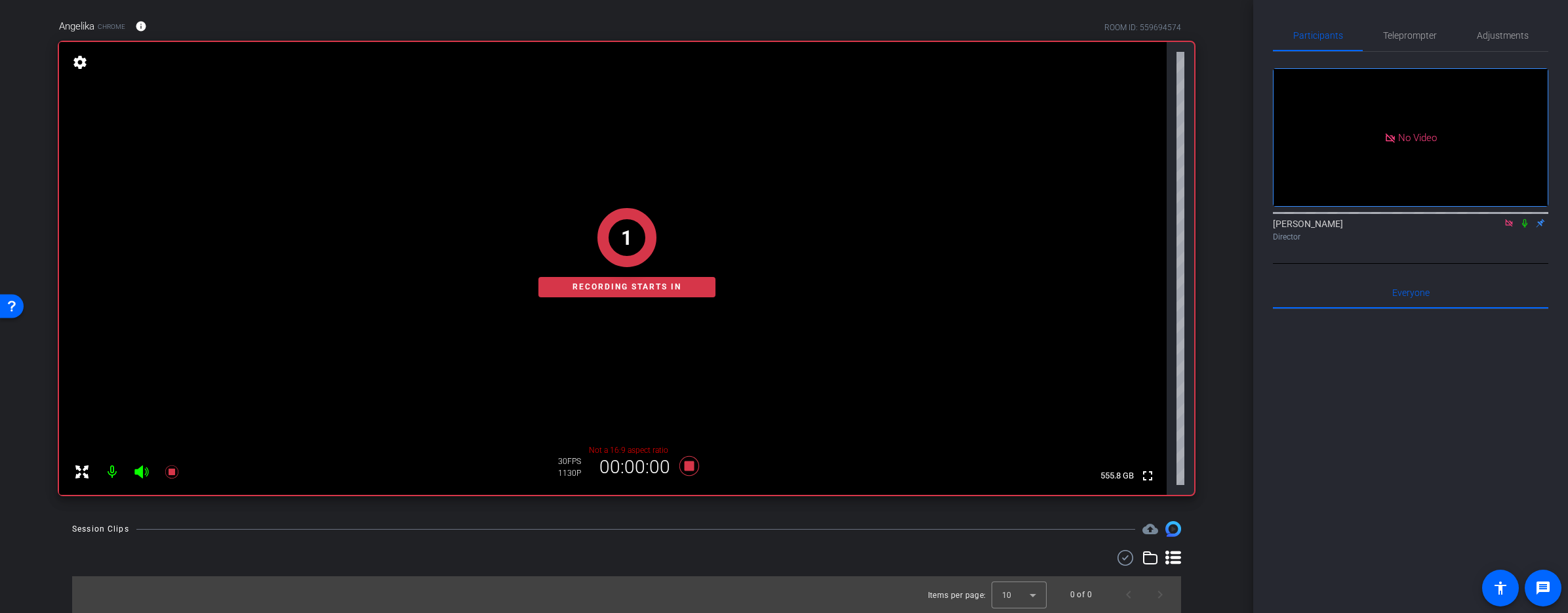
click at [1525, 219] on icon at bounding box center [1524, 223] width 10 height 9
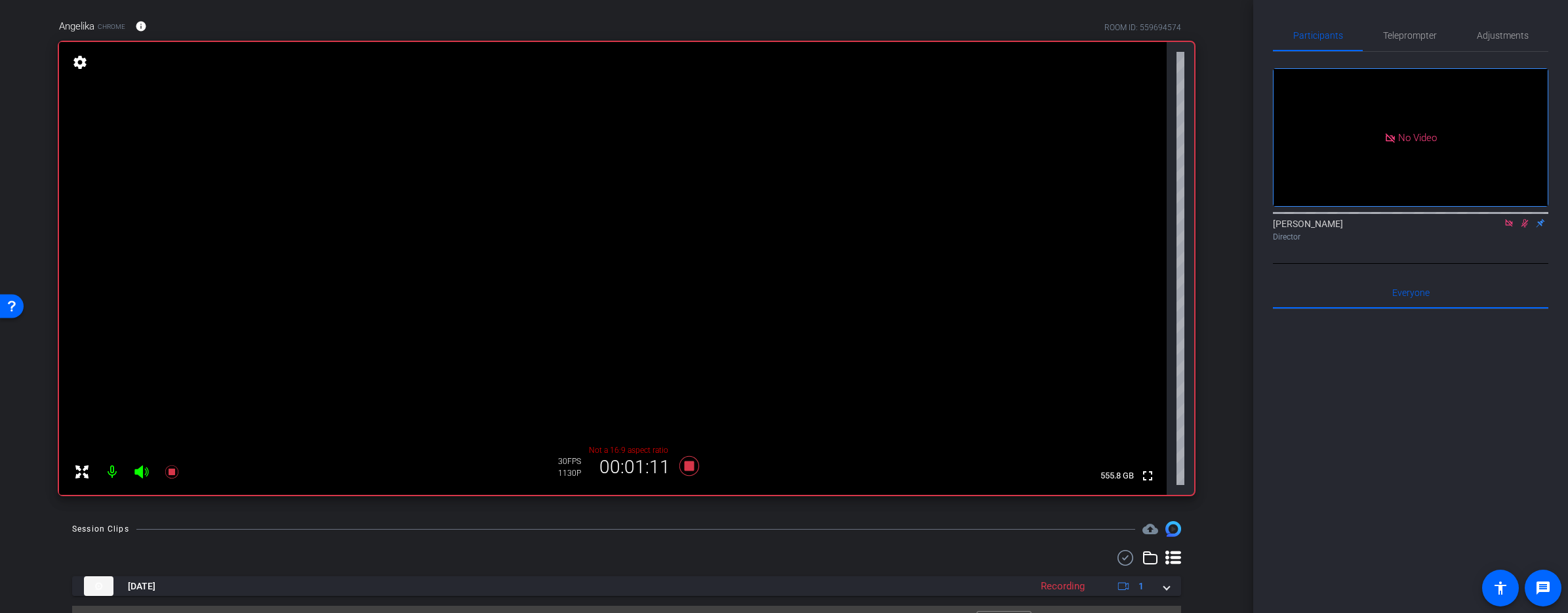
scroll to position [1, 0]
click at [1526, 218] on icon at bounding box center [1524, 222] width 10 height 9
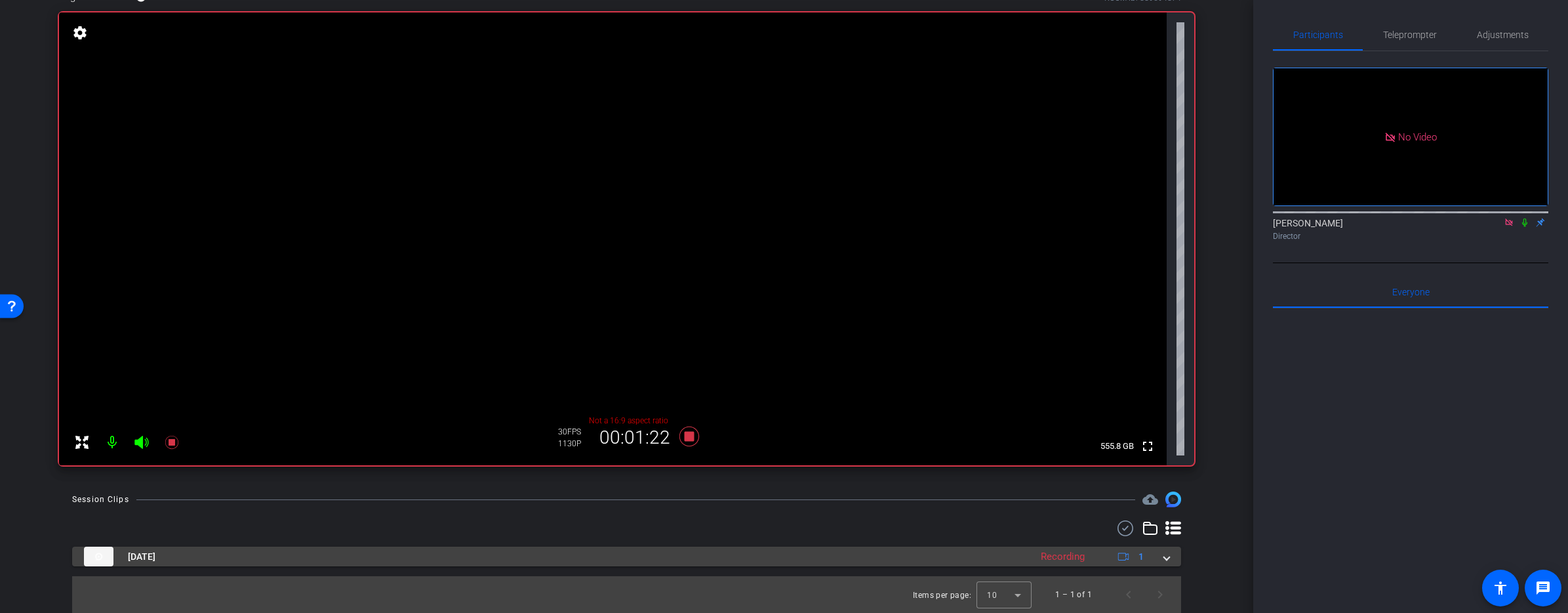
click at [1166, 555] on span at bounding box center [1167, 556] width 6 height 14
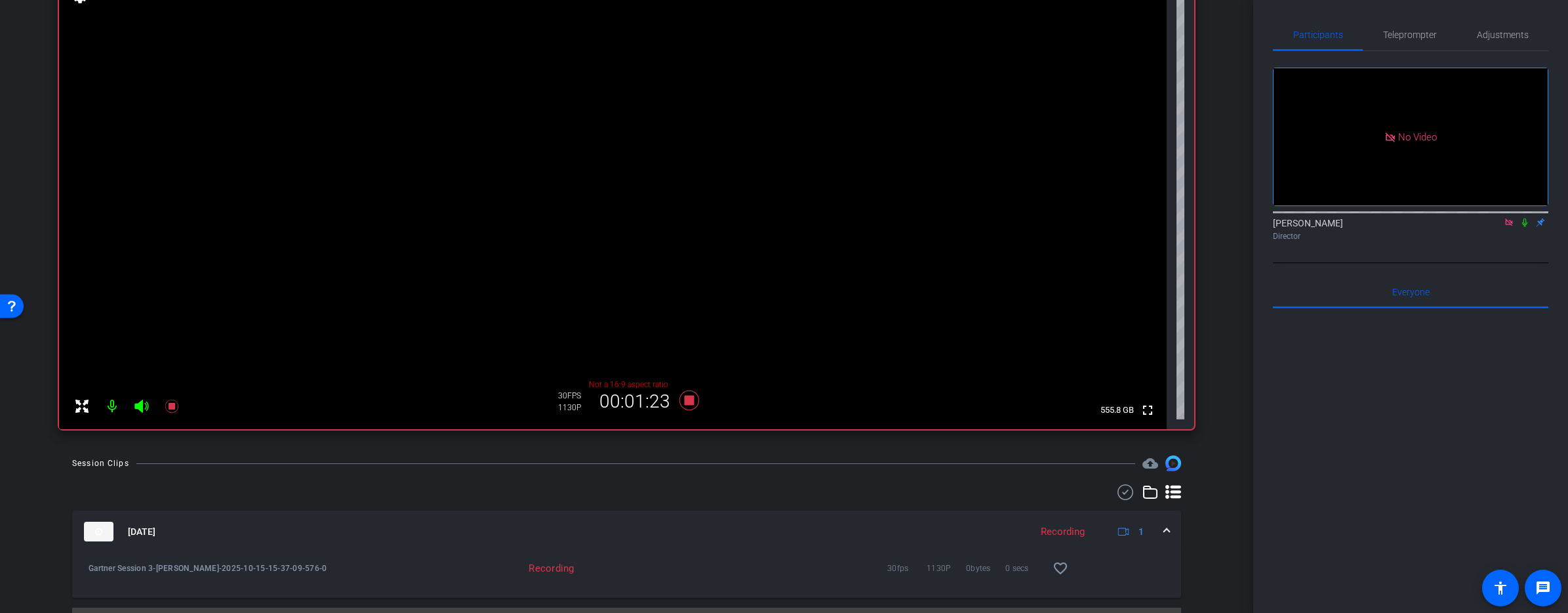
scroll to position [166, 0]
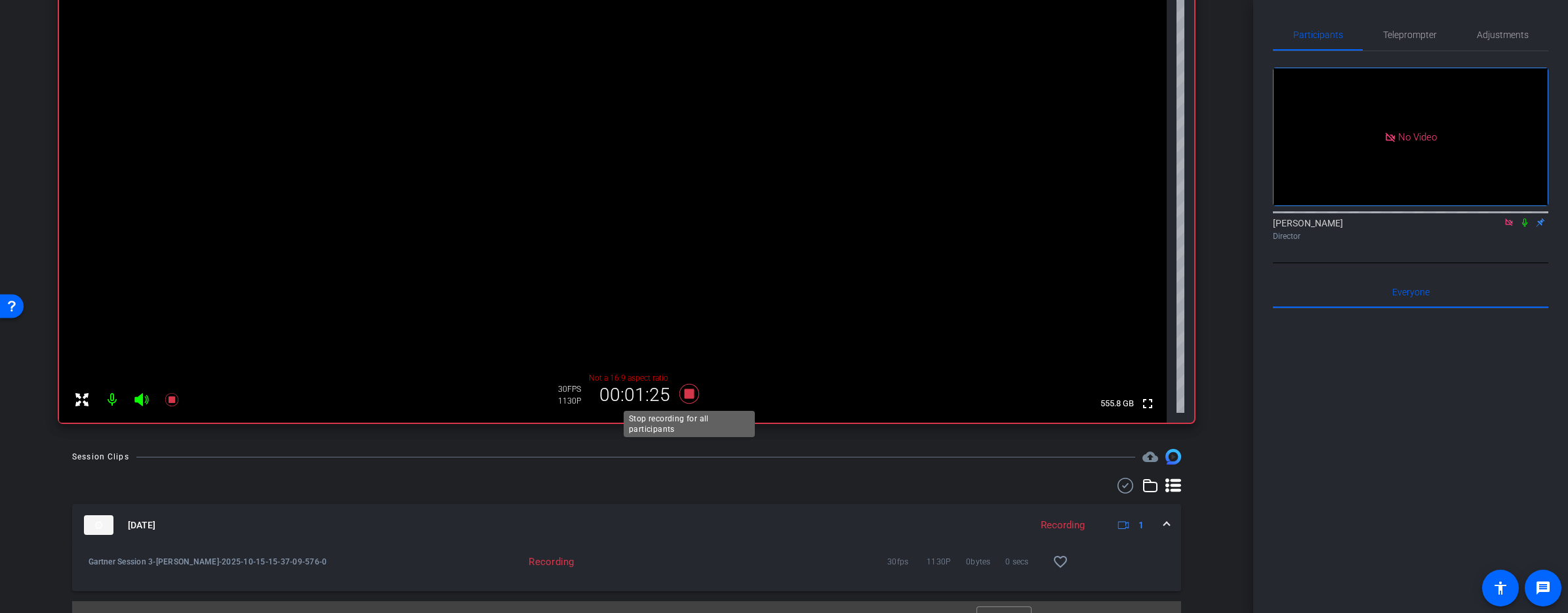
click at [688, 391] on icon at bounding box center [688, 394] width 20 height 20
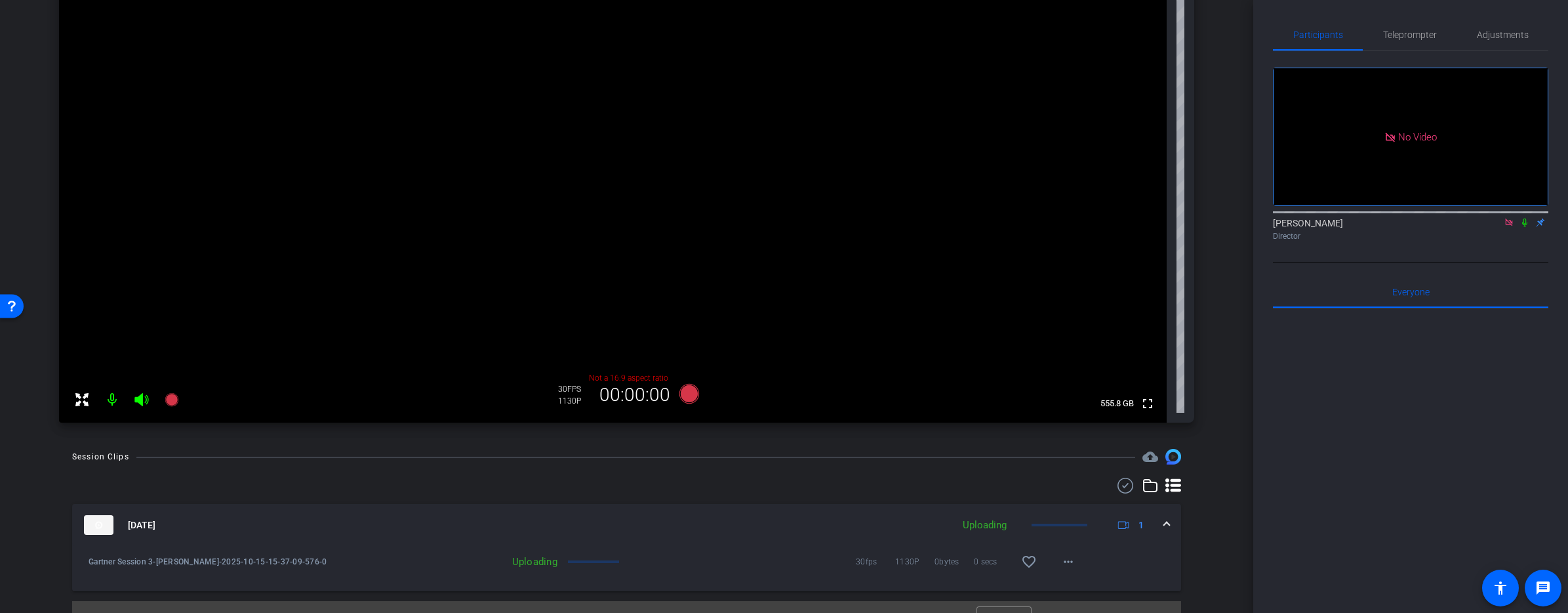
click at [1168, 528] on span at bounding box center [1167, 525] width 6 height 14
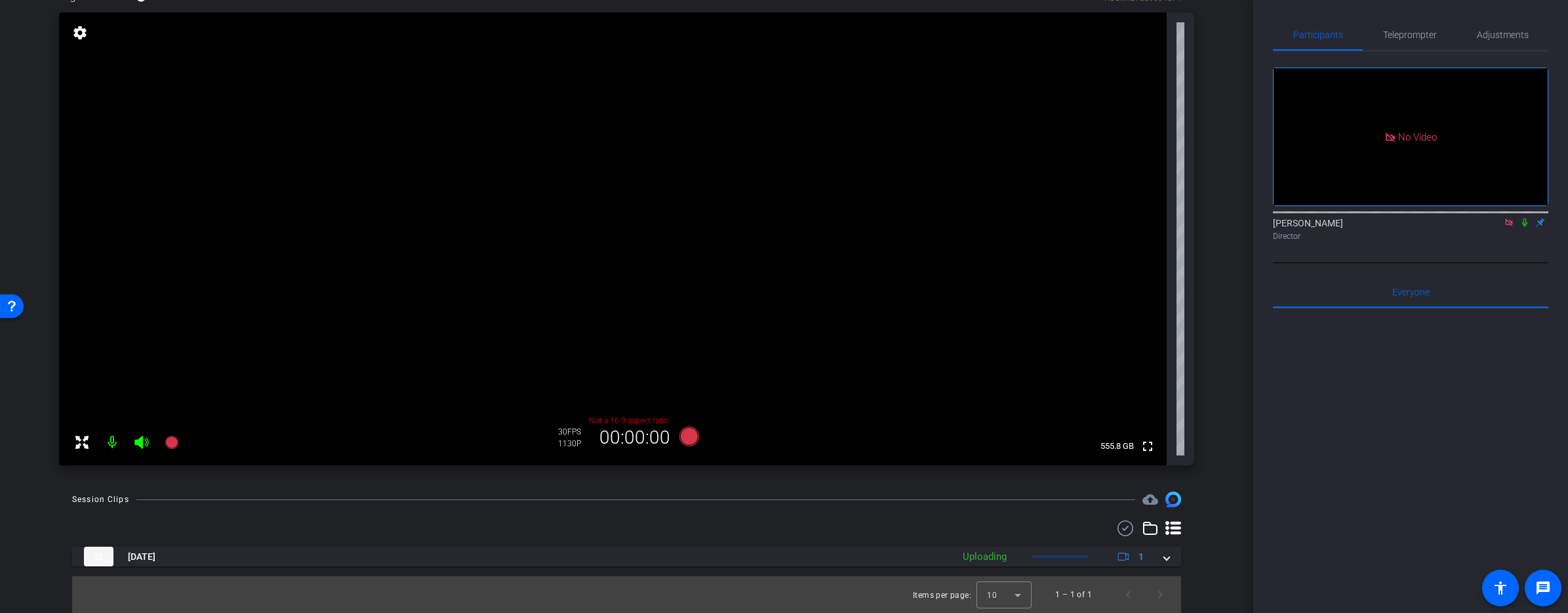
drag, startPoint x: 1168, startPoint y: 558, endPoint x: 1160, endPoint y: 550, distance: 11.3
click at [1168, 558] on span at bounding box center [1167, 556] width 6 height 14
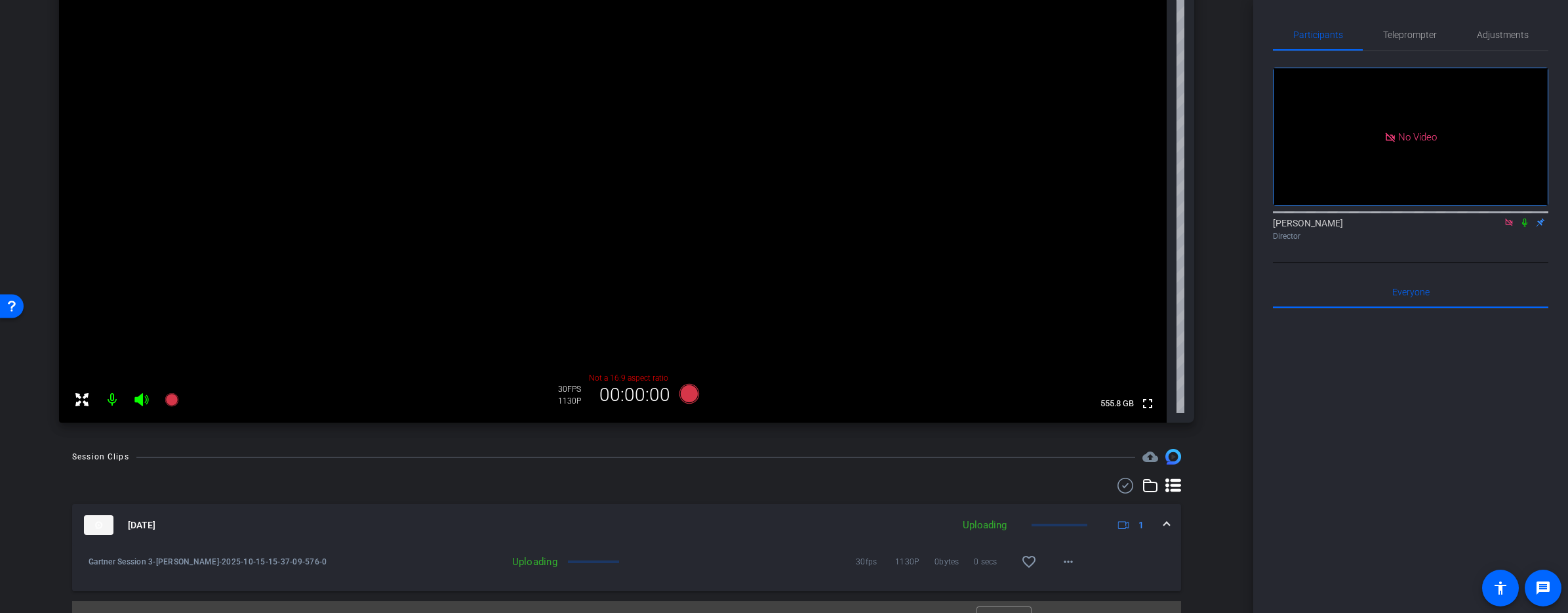
scroll to position [192, 0]
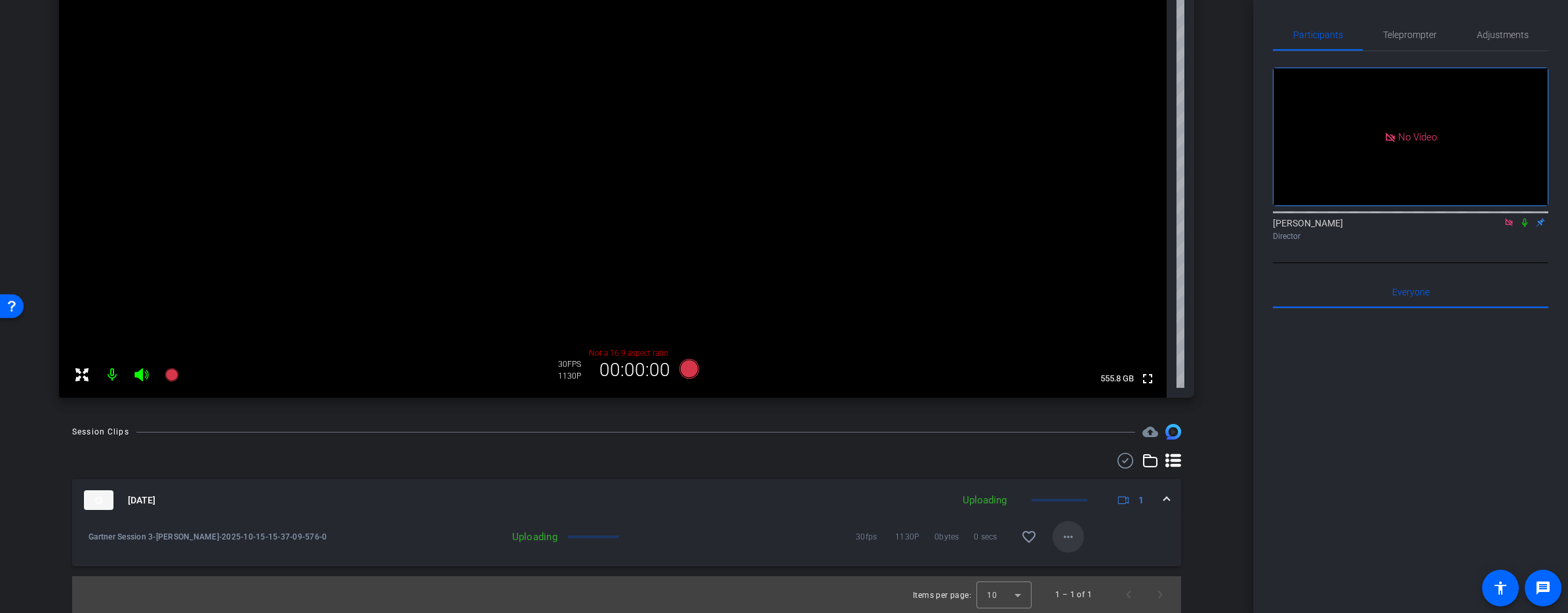
click at [1070, 538] on mat-icon "more_horiz" at bounding box center [1068, 536] width 16 height 16
click at [1087, 584] on span "Delete clip" at bounding box center [1089, 580] width 52 height 16
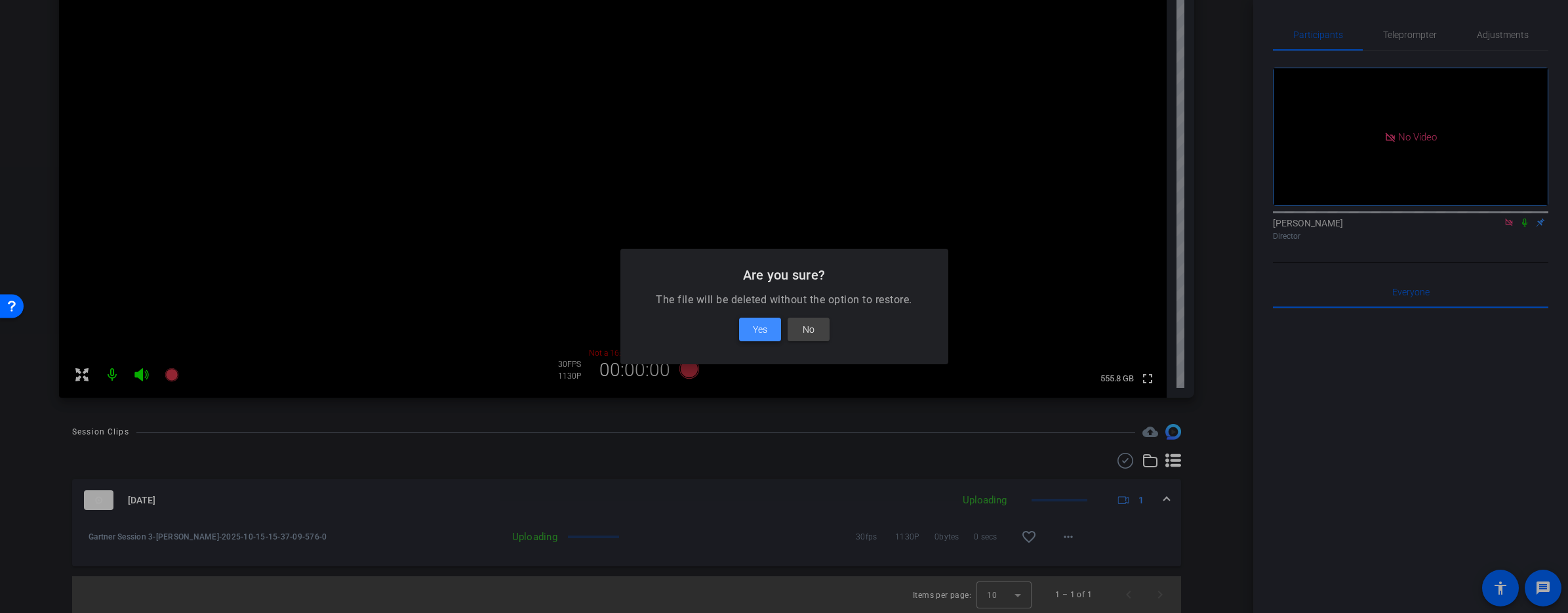
click at [761, 329] on span "Yes" at bounding box center [760, 329] width 15 height 16
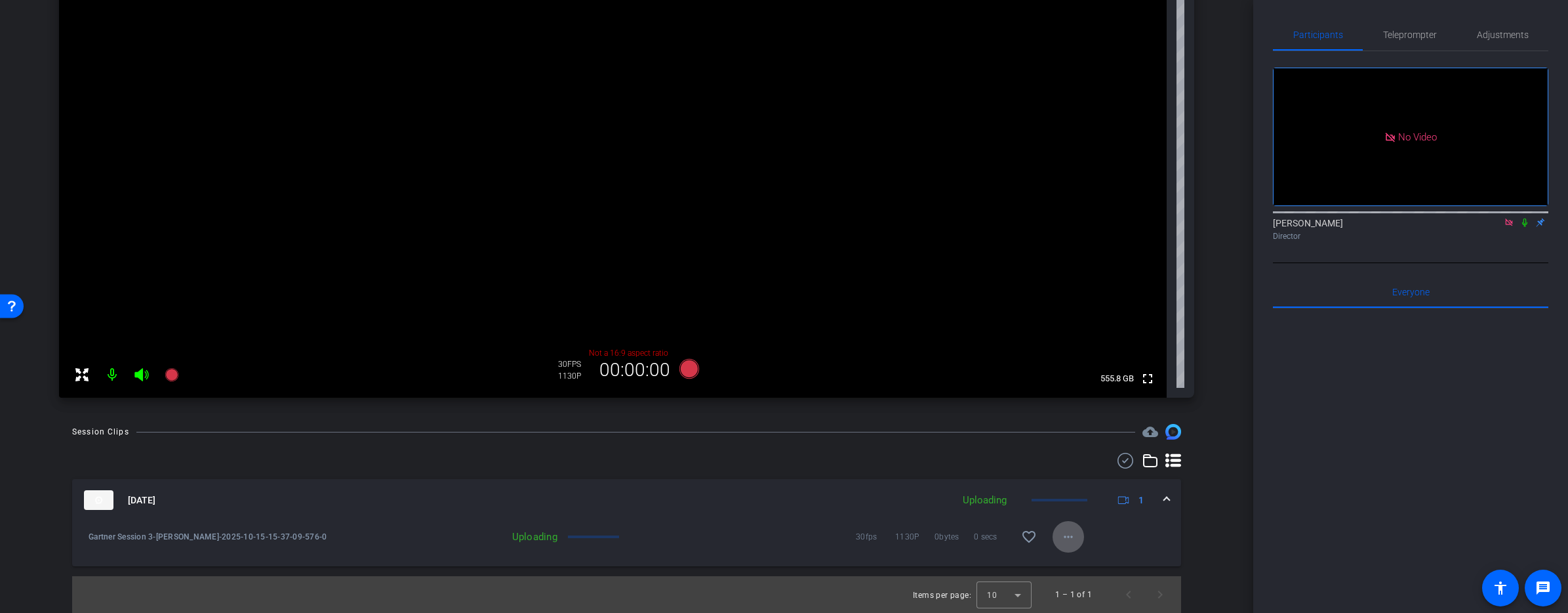
scroll to position [94, 0]
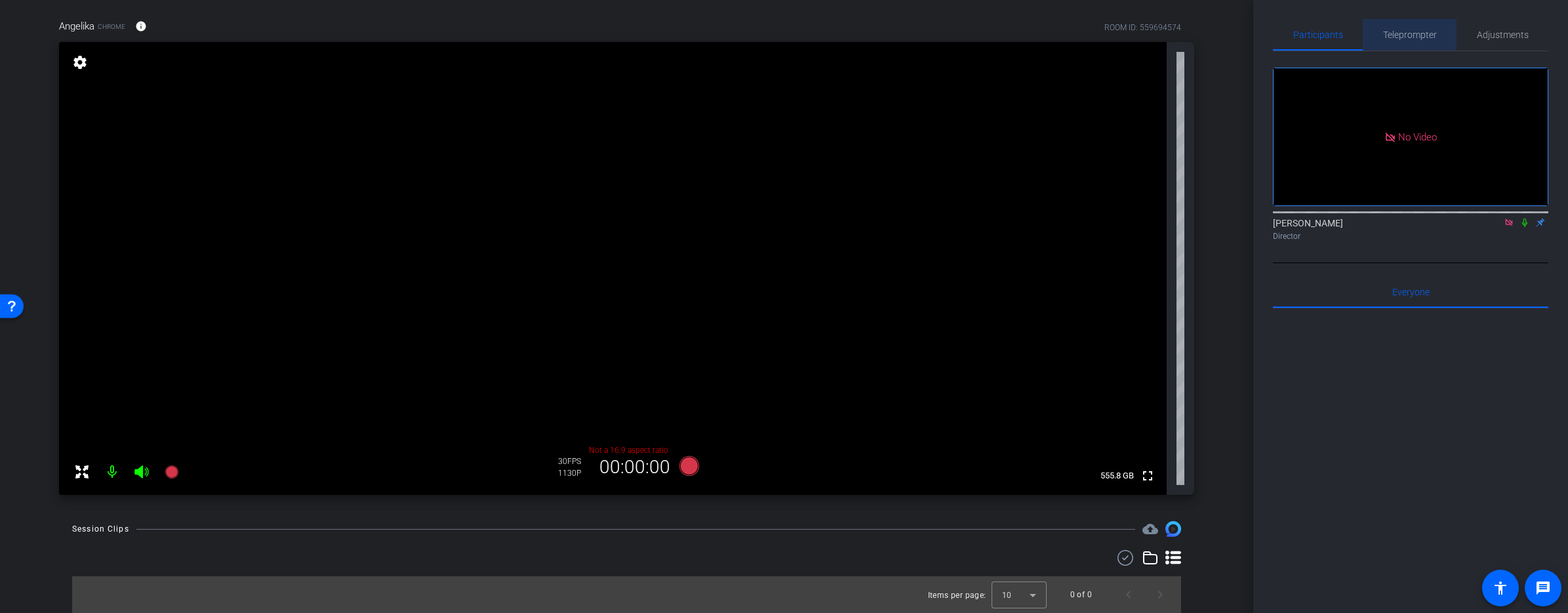
click at [1412, 22] on span "Teleprompter" at bounding box center [1409, 34] width 54 height 31
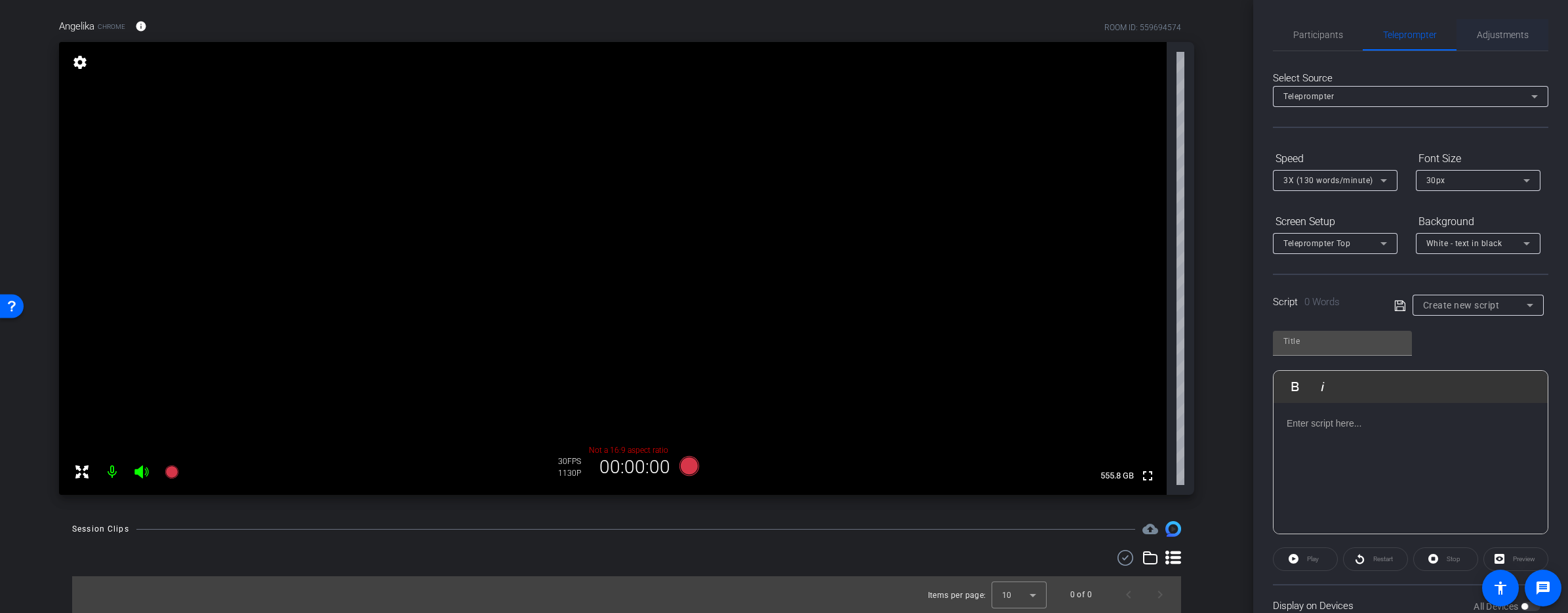
click at [1499, 32] on span "Adjustments" at bounding box center [1502, 34] width 52 height 9
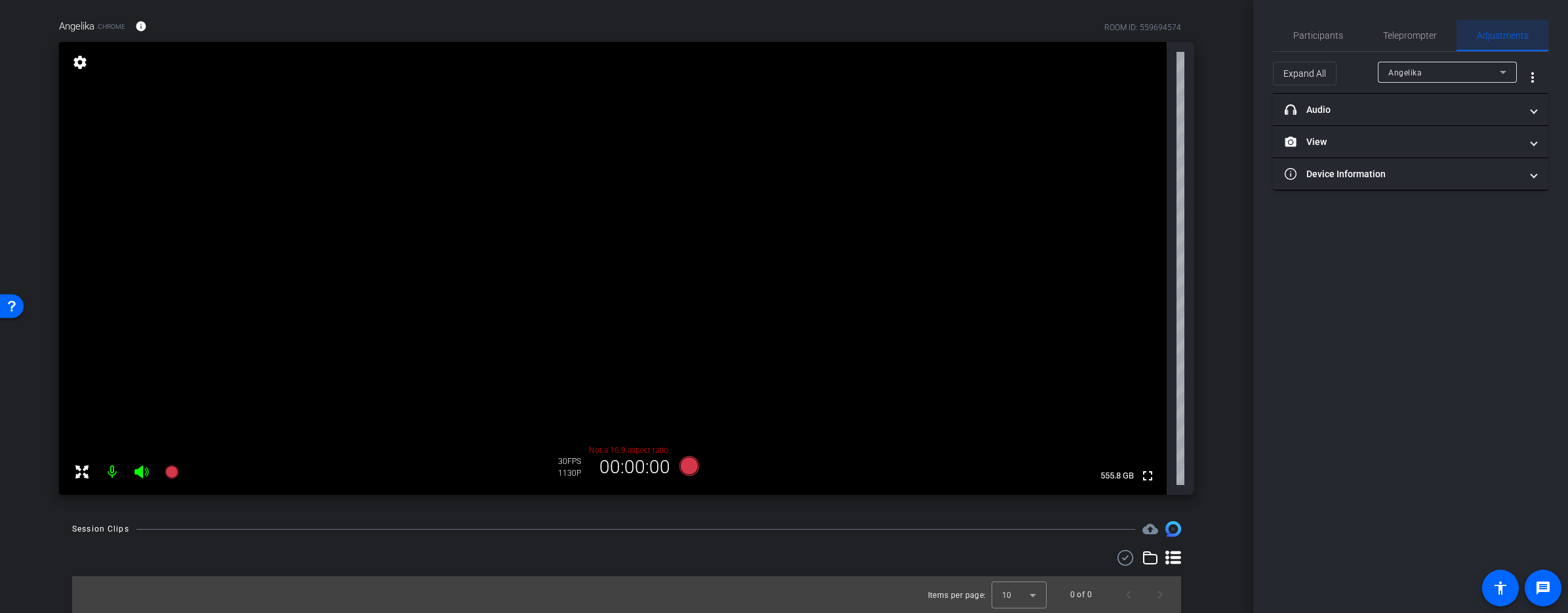
scroll to position [0, 0]
click at [1515, 109] on mat-panel-title "headphone icon Audio" at bounding box center [1403, 110] width 236 height 14
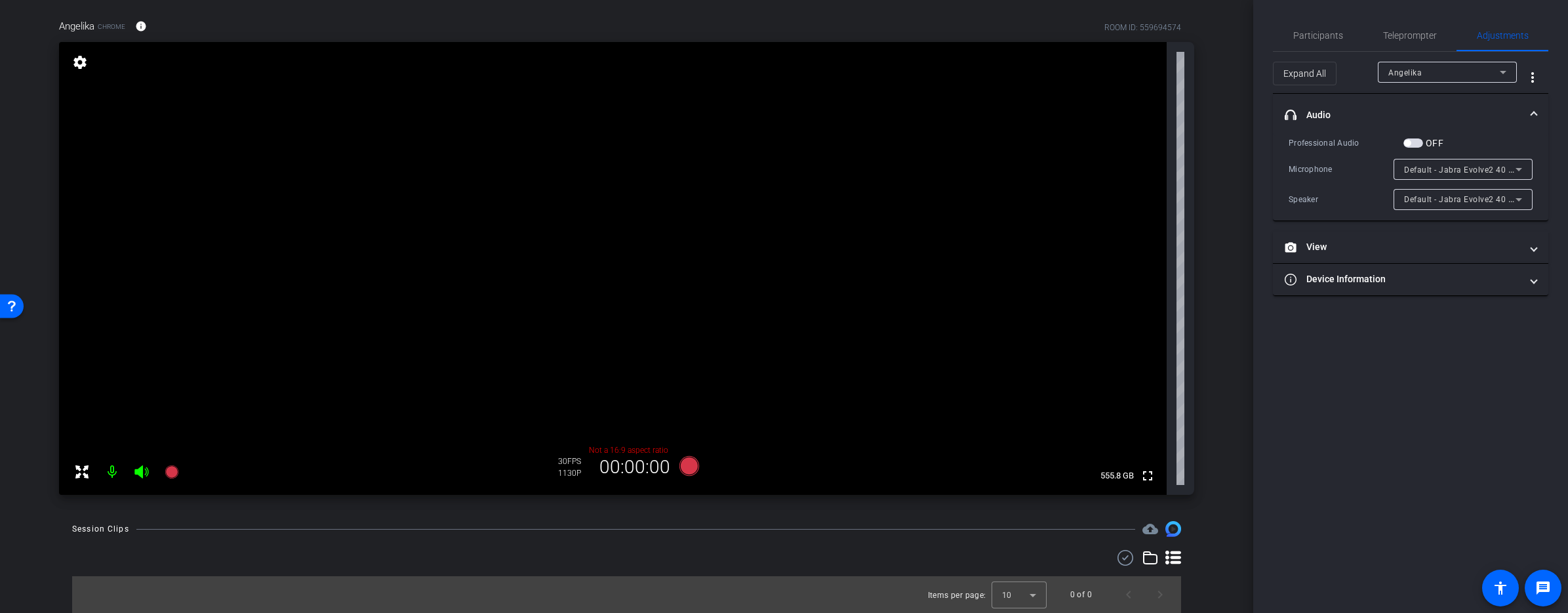
click at [1514, 110] on mat-panel-title "headphone icon Audio" at bounding box center [1403, 115] width 236 height 14
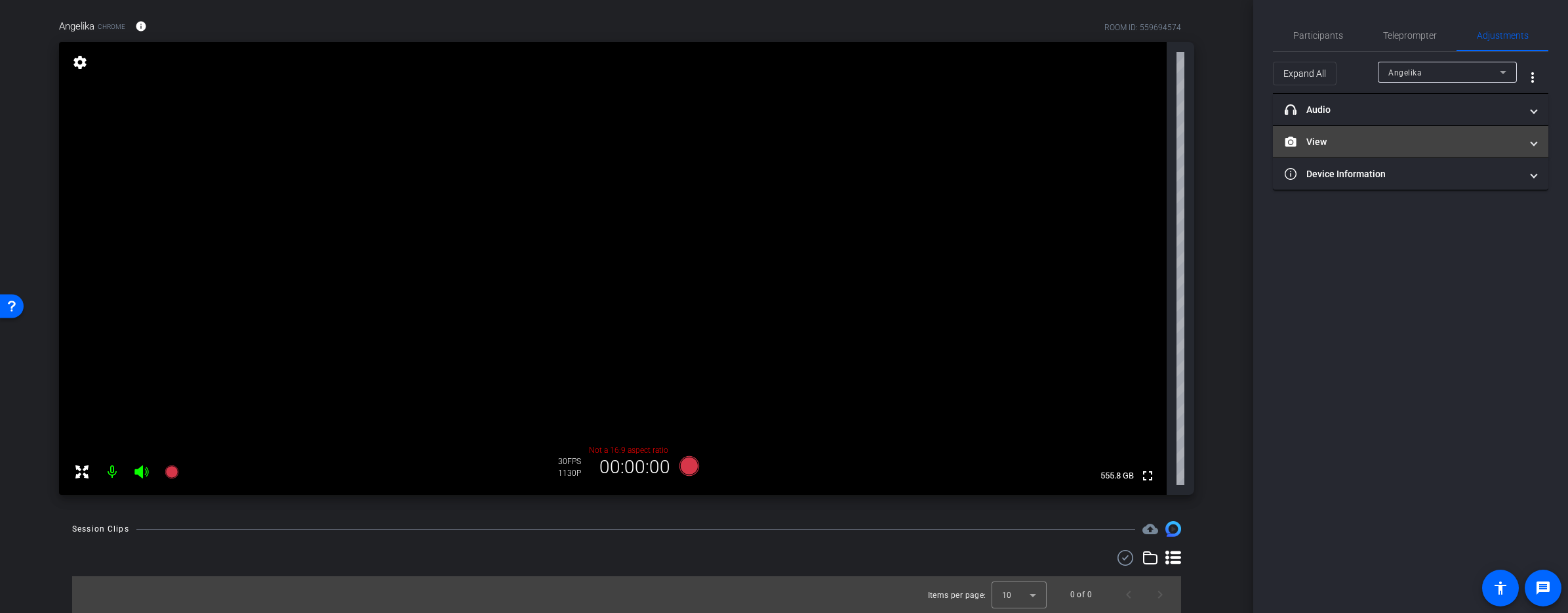
click at [1519, 152] on mat-expansion-panel-header "View" at bounding box center [1411, 141] width 275 height 31
click at [1519, 152] on mat-panel-title "View" at bounding box center [1403, 158] width 236 height 14
click at [1519, 152] on mat-expansion-panel-header "View" at bounding box center [1411, 157] width 275 height 42
click at [1519, 152] on mat-panel-title "View" at bounding box center [1403, 158] width 236 height 14
click at [1407, 34] on span "Teleprompter" at bounding box center [1409, 35] width 54 height 9
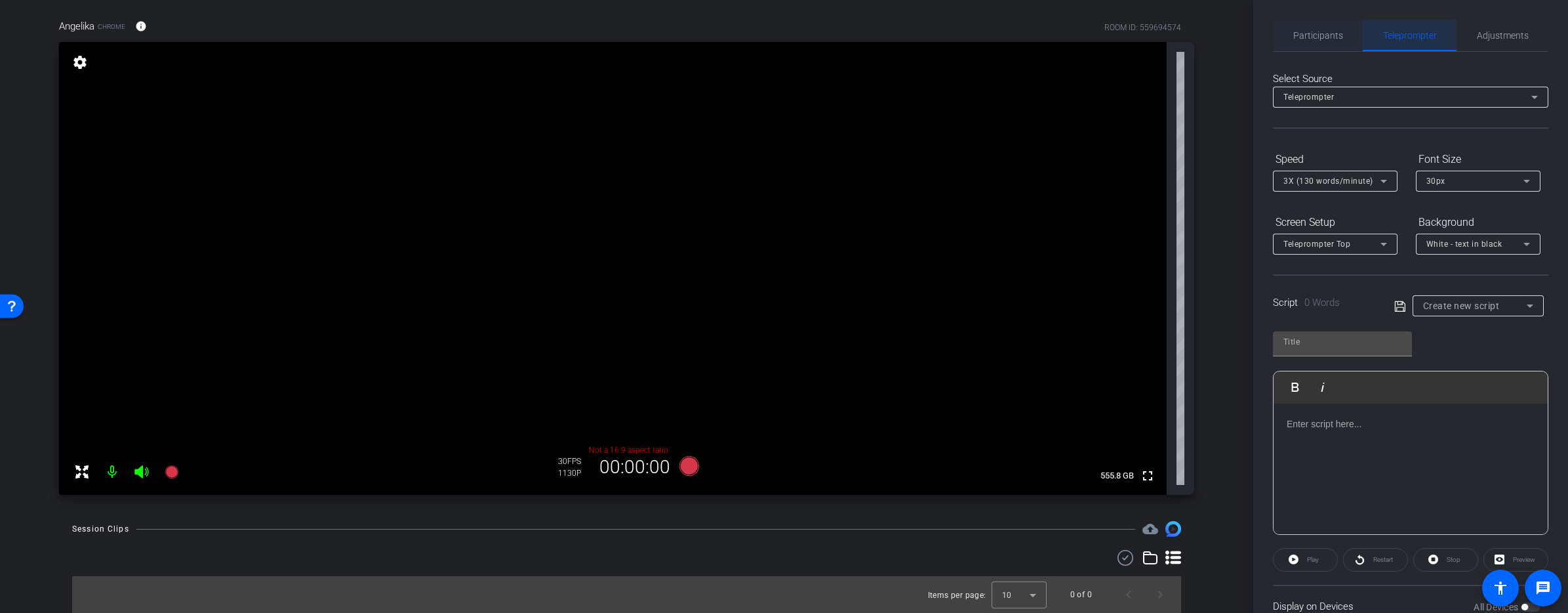
click at [1307, 31] on span "Participants" at bounding box center [1318, 35] width 50 height 9
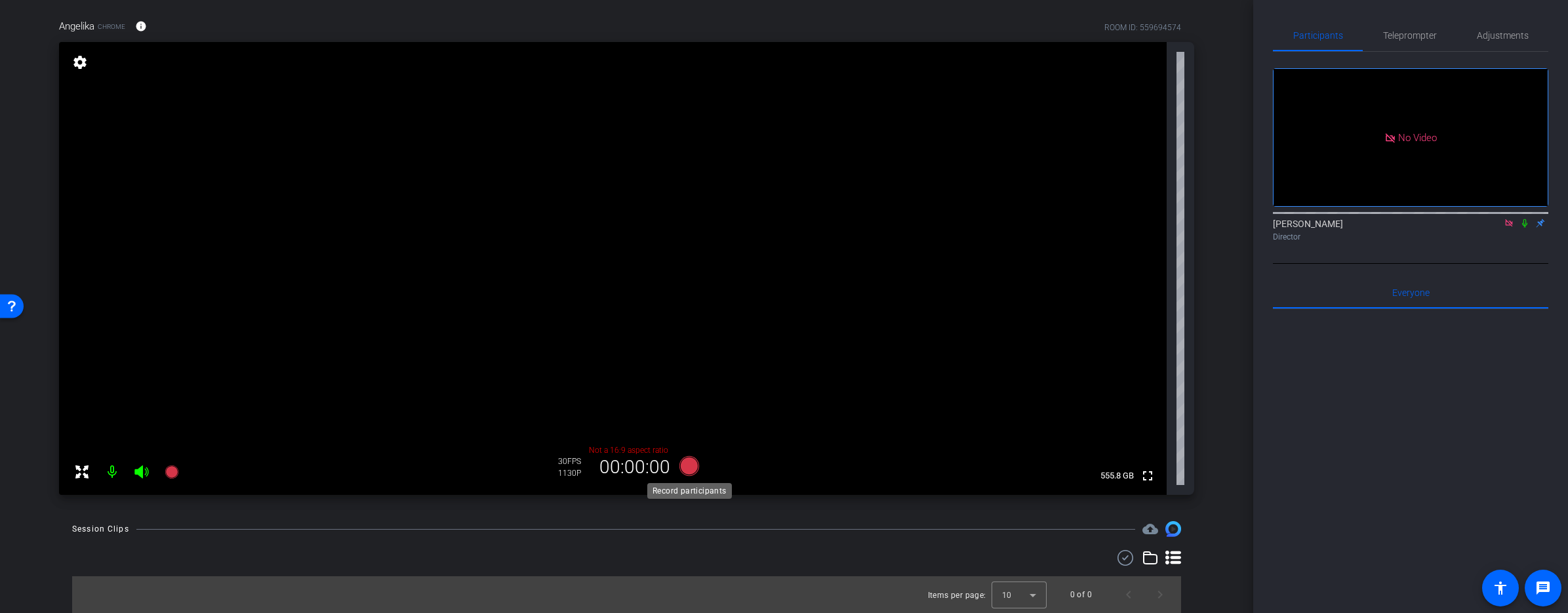
click at [694, 457] on icon at bounding box center [688, 466] width 20 height 20
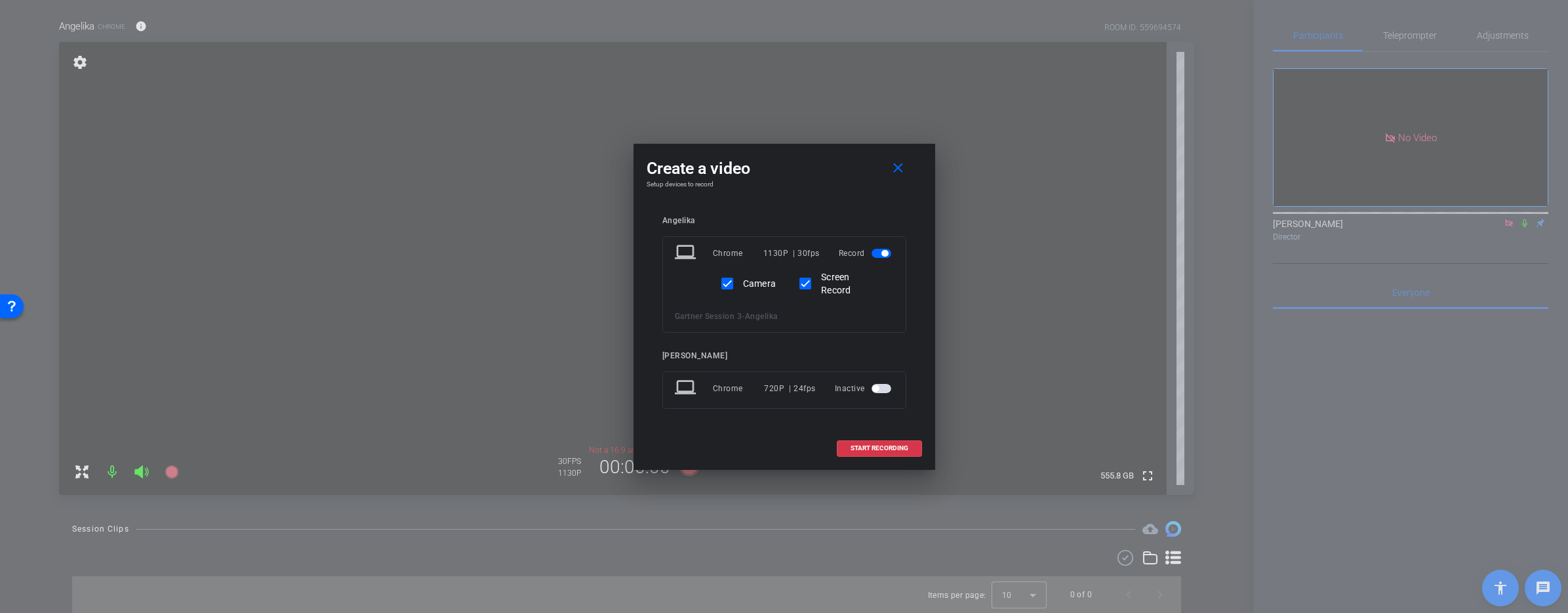
click at [760, 288] on label "Camera" at bounding box center [759, 283] width 36 height 13
click at [741, 288] on input "Camera" at bounding box center [727, 284] width 27 height 27
checkbox input "false"
click at [905, 451] on span "START RECORDING" at bounding box center [879, 447] width 58 height 6
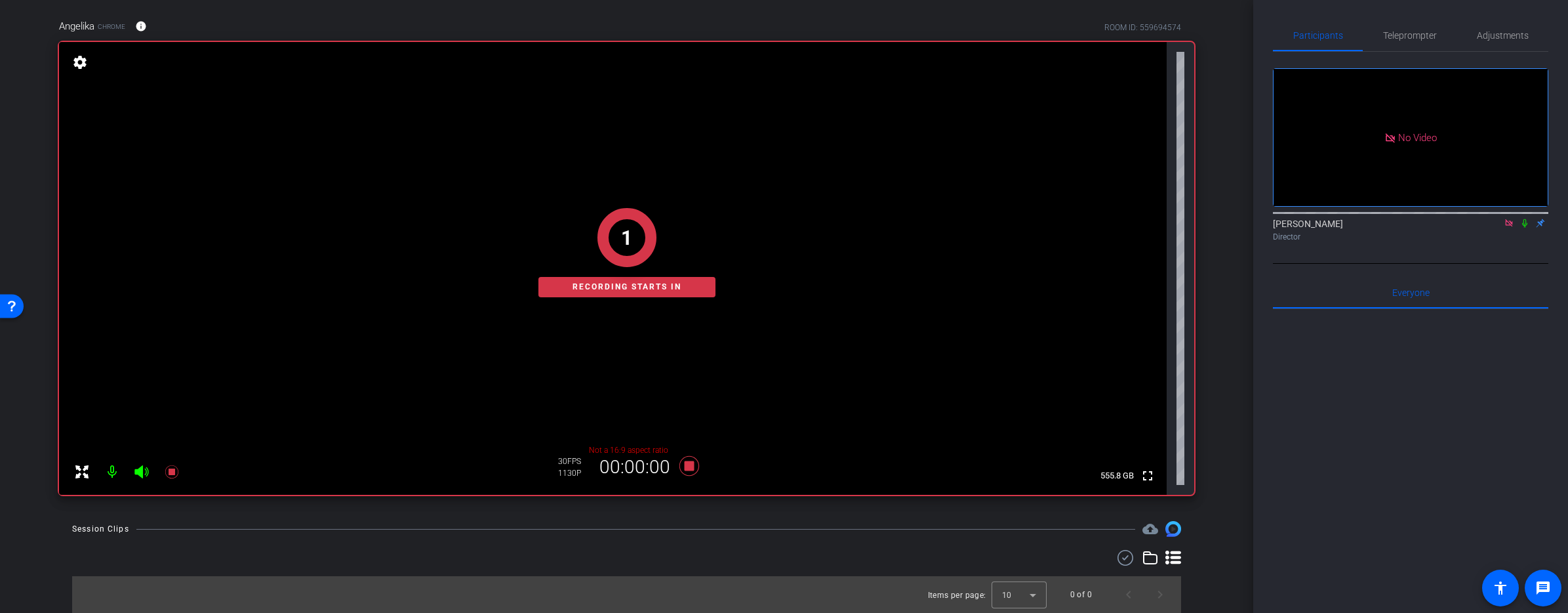
click at [1525, 219] on icon at bounding box center [1525, 223] width 6 height 8
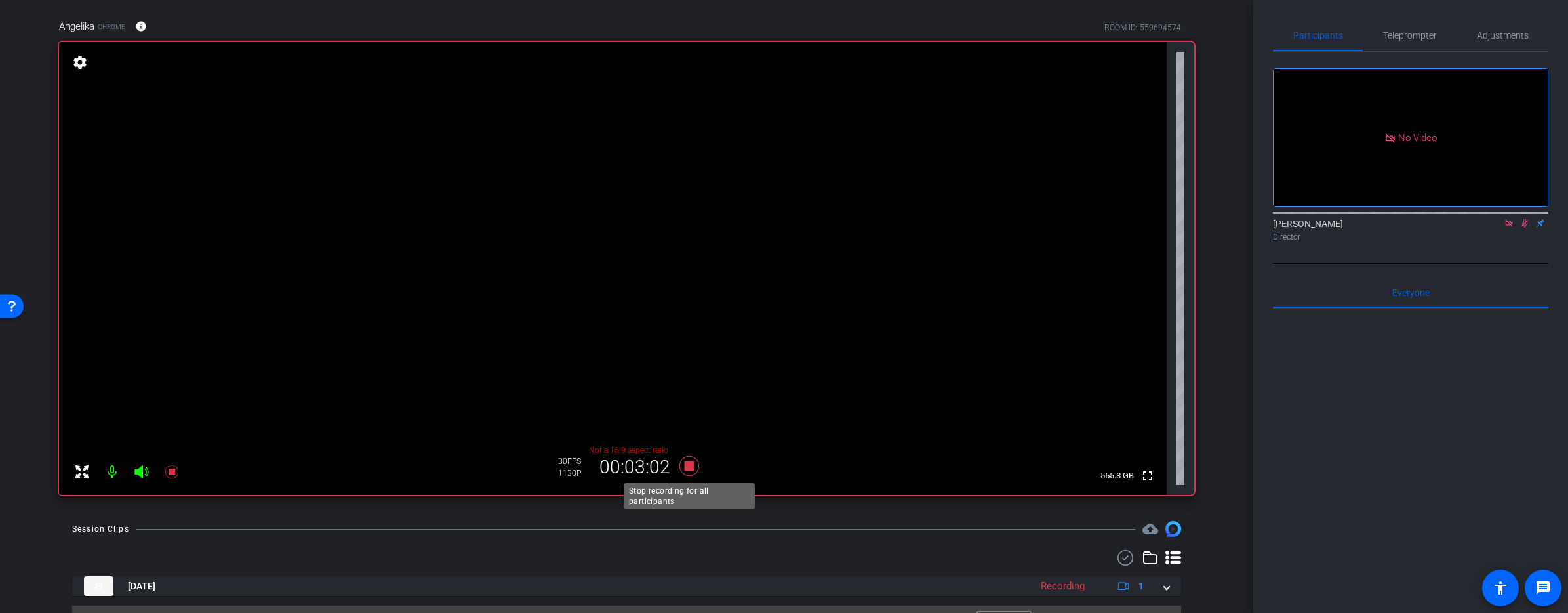
click at [689, 465] on icon at bounding box center [688, 466] width 20 height 20
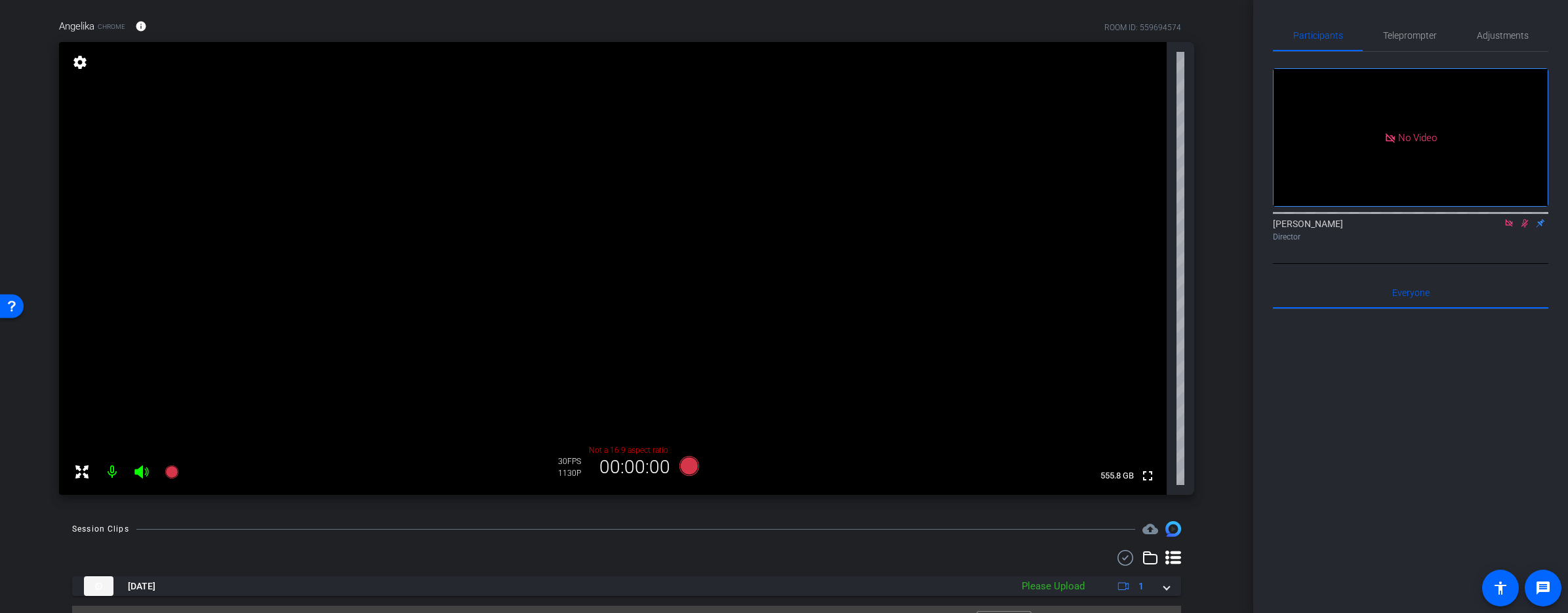
click at [1522, 219] on icon at bounding box center [1525, 223] width 7 height 8
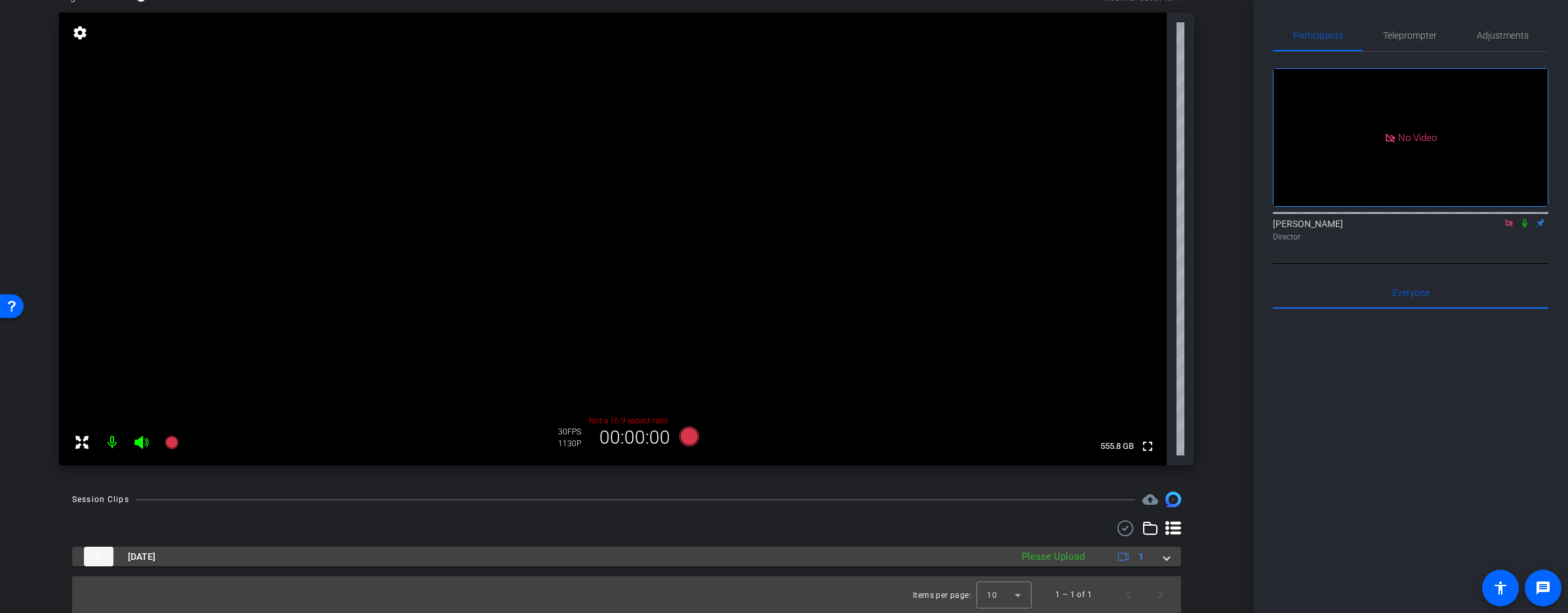
click at [1168, 558] on span at bounding box center [1167, 556] width 6 height 14
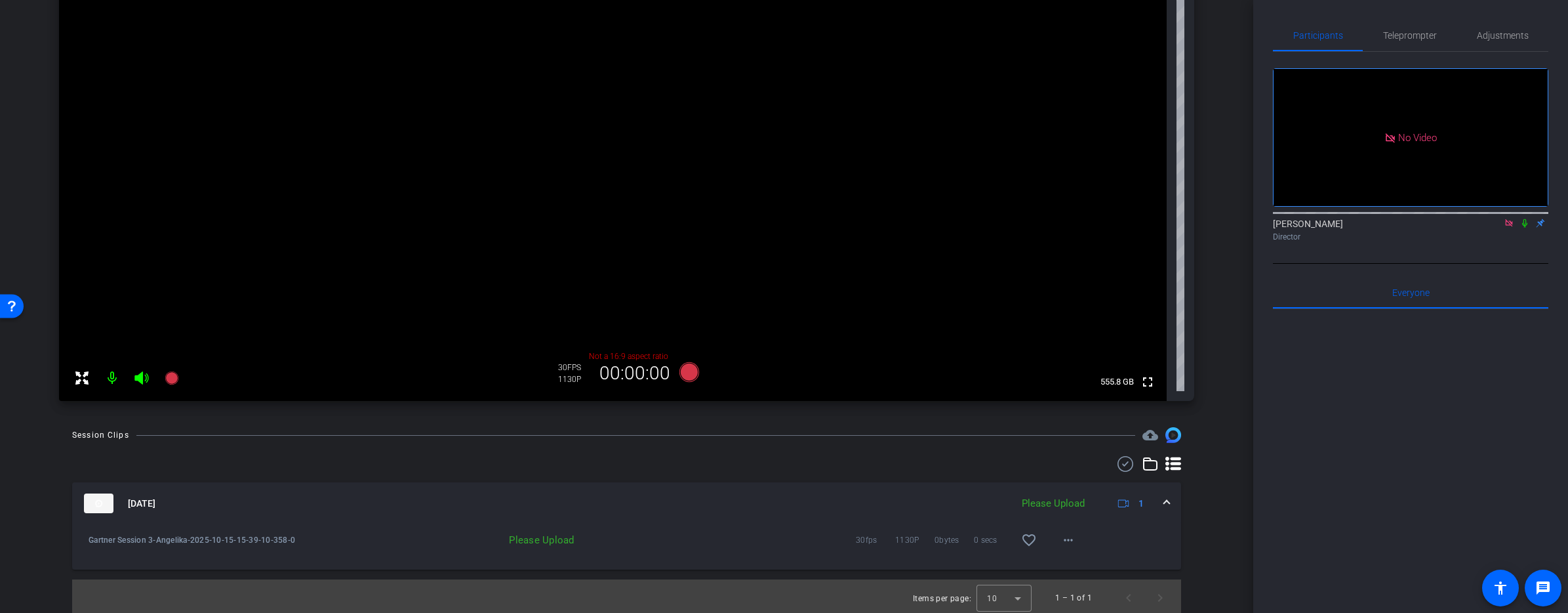
scroll to position [192, 0]
drag, startPoint x: 276, startPoint y: 539, endPoint x: 293, endPoint y: 540, distance: 17.0
click at [293, 540] on span "Gartner Session 3-Angelika-2025-10-15-15-39-10-358-0" at bounding box center [227, 536] width 277 height 13
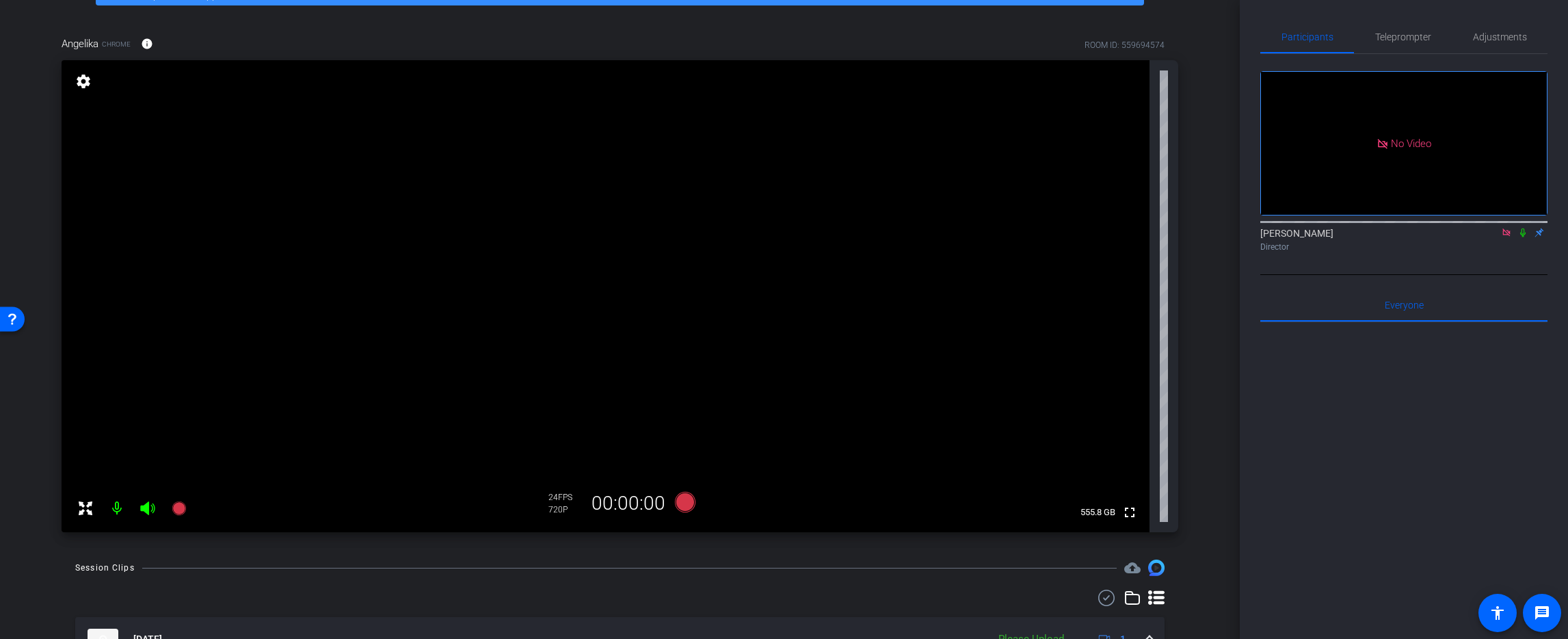
scroll to position [83, 0]
click at [1500, 34] on span "Adjustments" at bounding box center [1500, 36] width 54 height 9
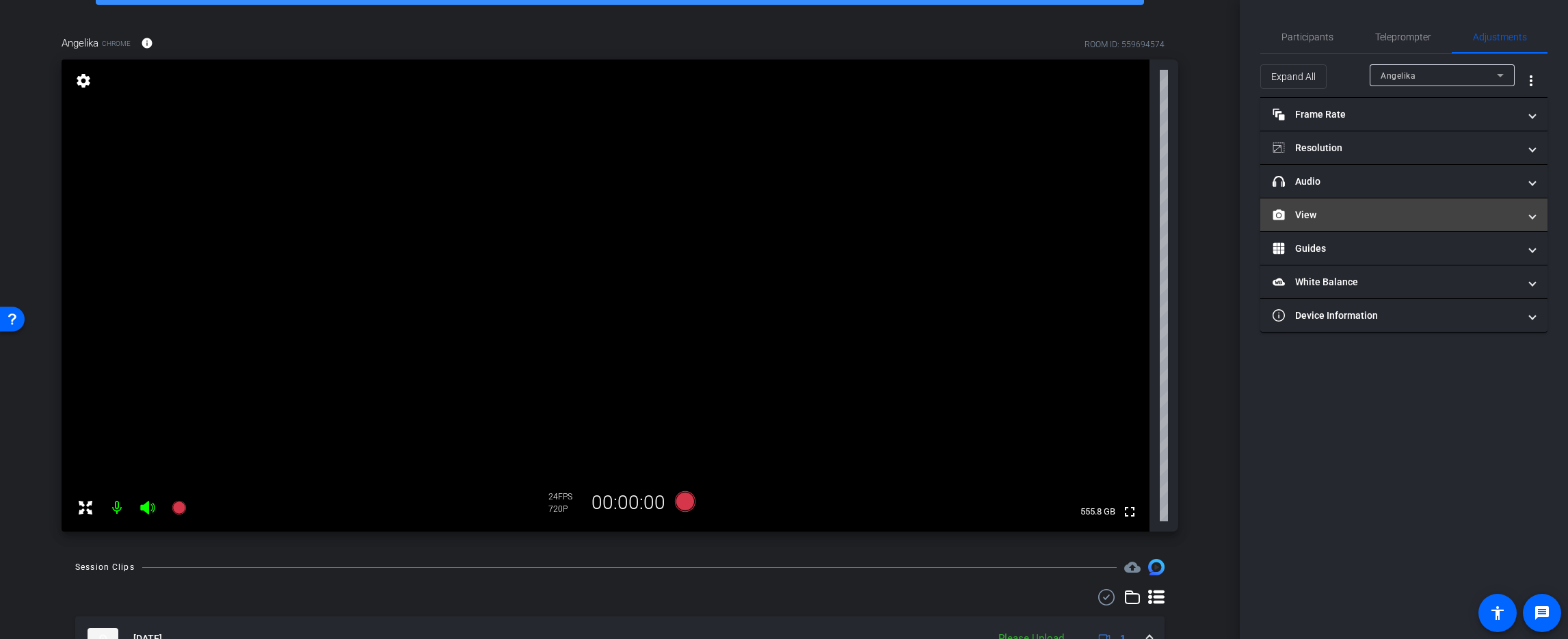
click at [1349, 216] on mat-panel-title "View" at bounding box center [1396, 215] width 246 height 15
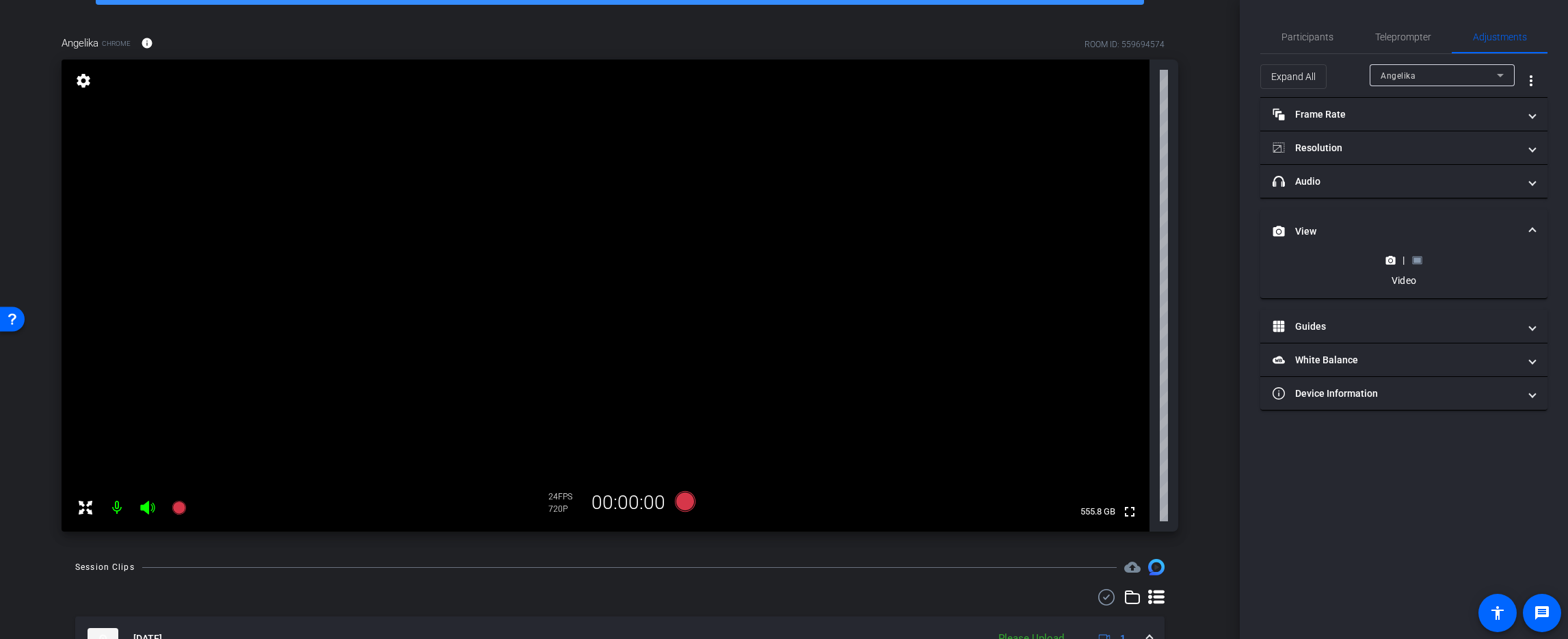
click at [1413, 258] on icon at bounding box center [1416, 259] width 9 height 7
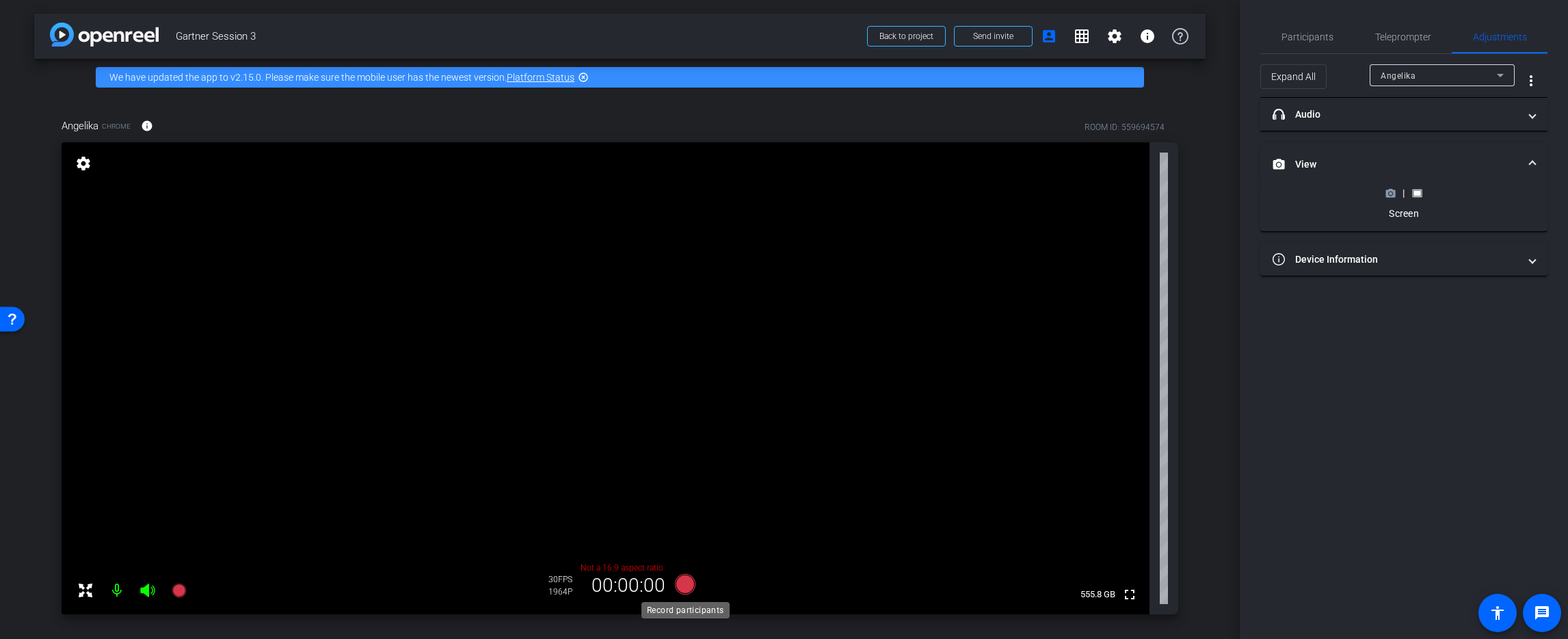
click at [689, 586] on icon at bounding box center [684, 584] width 20 height 20
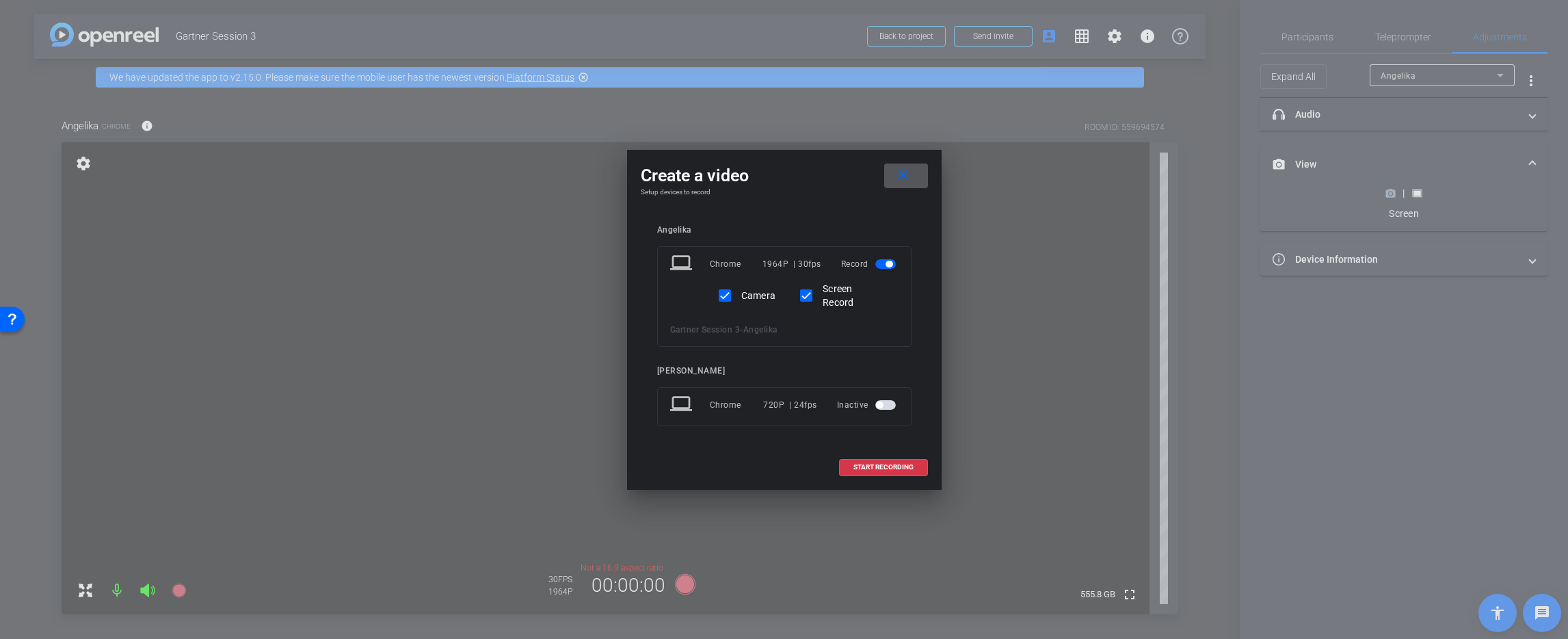
click at [740, 295] on div "Camera" at bounding box center [743, 296] width 65 height 28
click at [728, 301] on input "Camera" at bounding box center [725, 296] width 28 height 28
checkbox input "false"
click at [885, 469] on span "START RECORDING" at bounding box center [883, 466] width 60 height 7
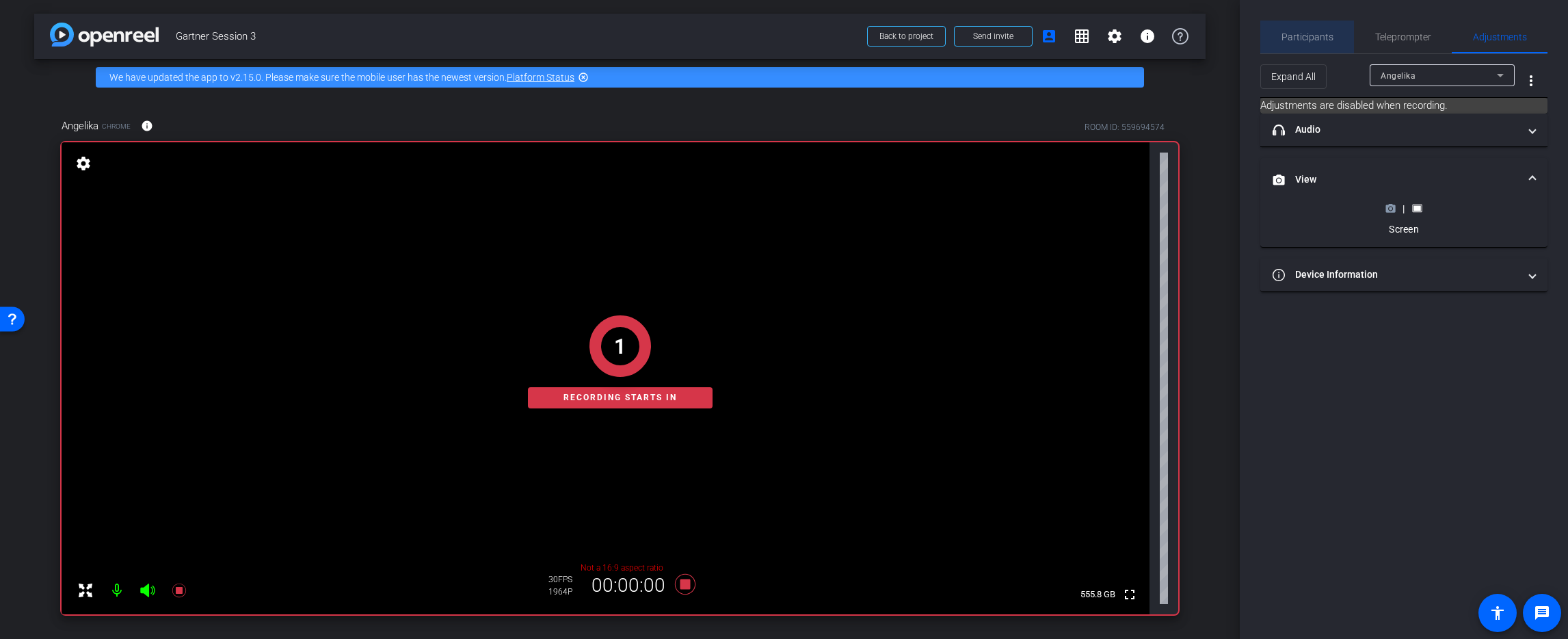
click at [1311, 38] on span "Participants" at bounding box center [1307, 36] width 52 height 9
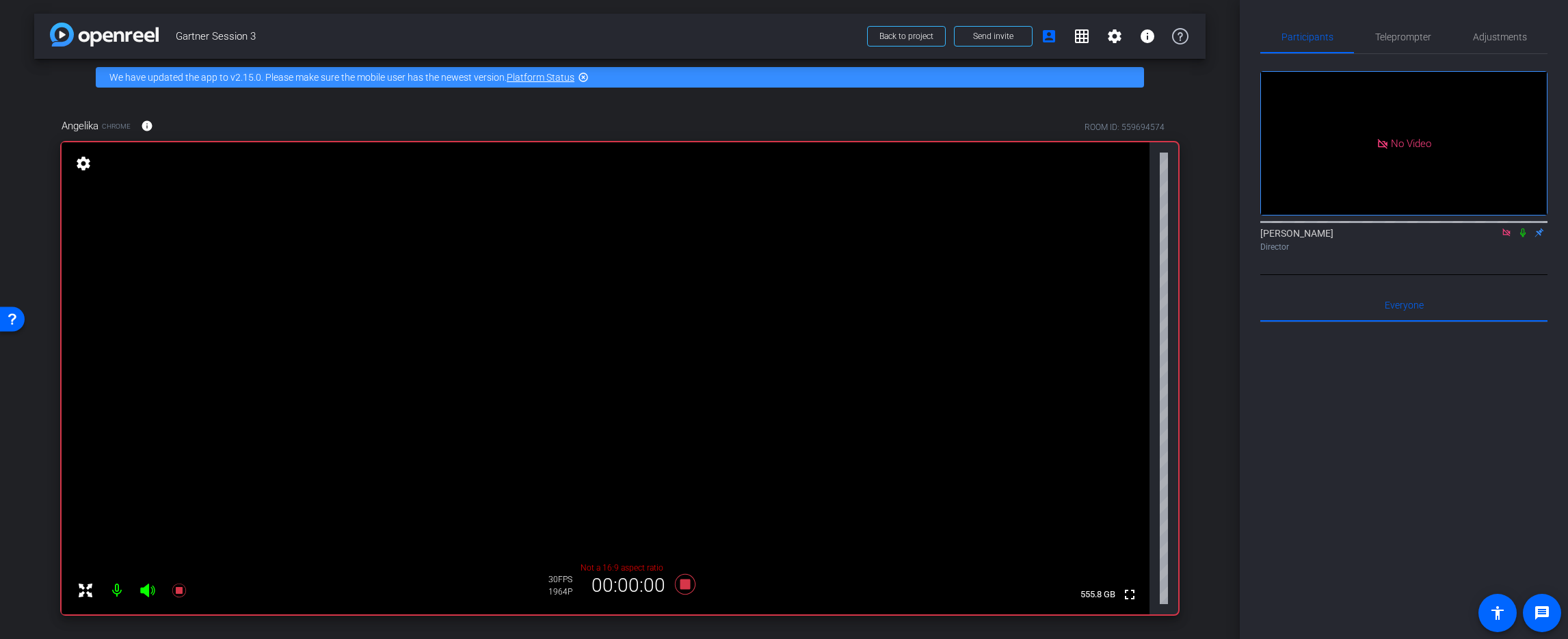
click at [1524, 228] on icon at bounding box center [1523, 232] width 11 height 9
click at [1522, 228] on icon at bounding box center [1523, 232] width 7 height 9
click at [685, 584] on icon at bounding box center [684, 584] width 20 height 20
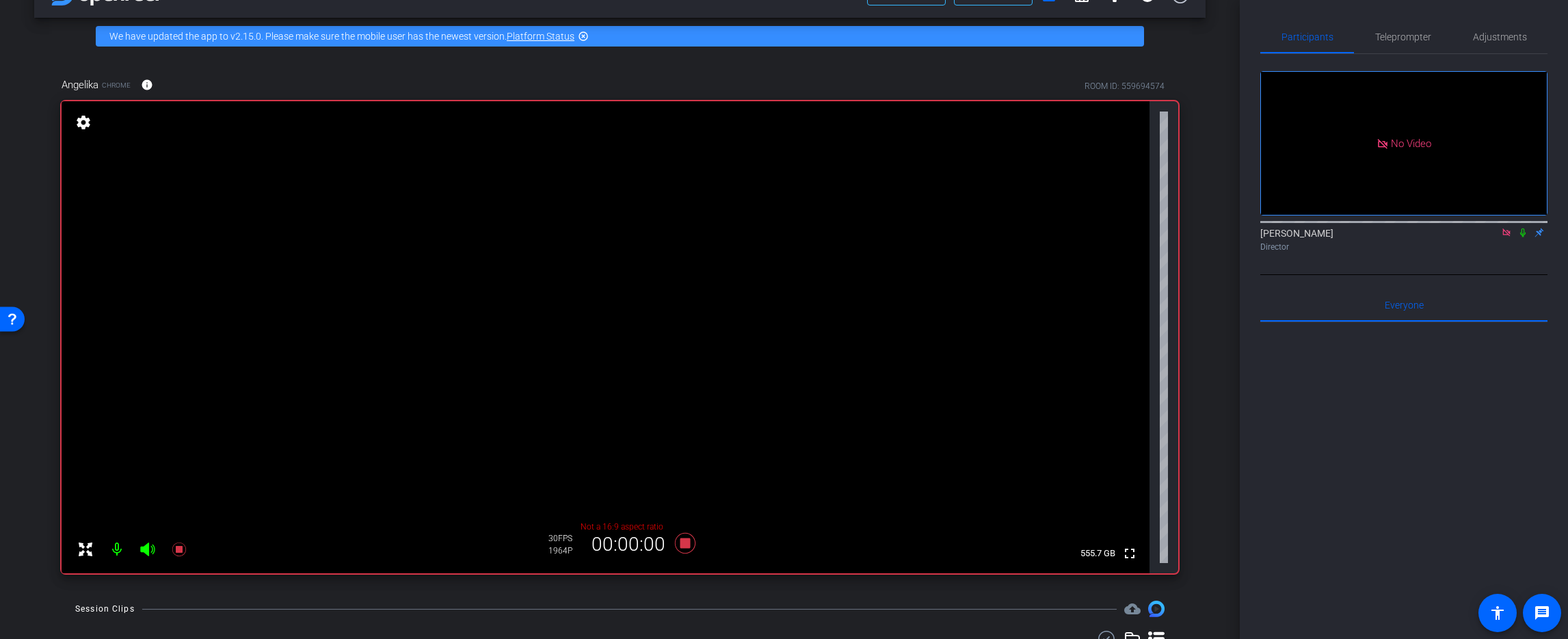
scroll to position [230, 0]
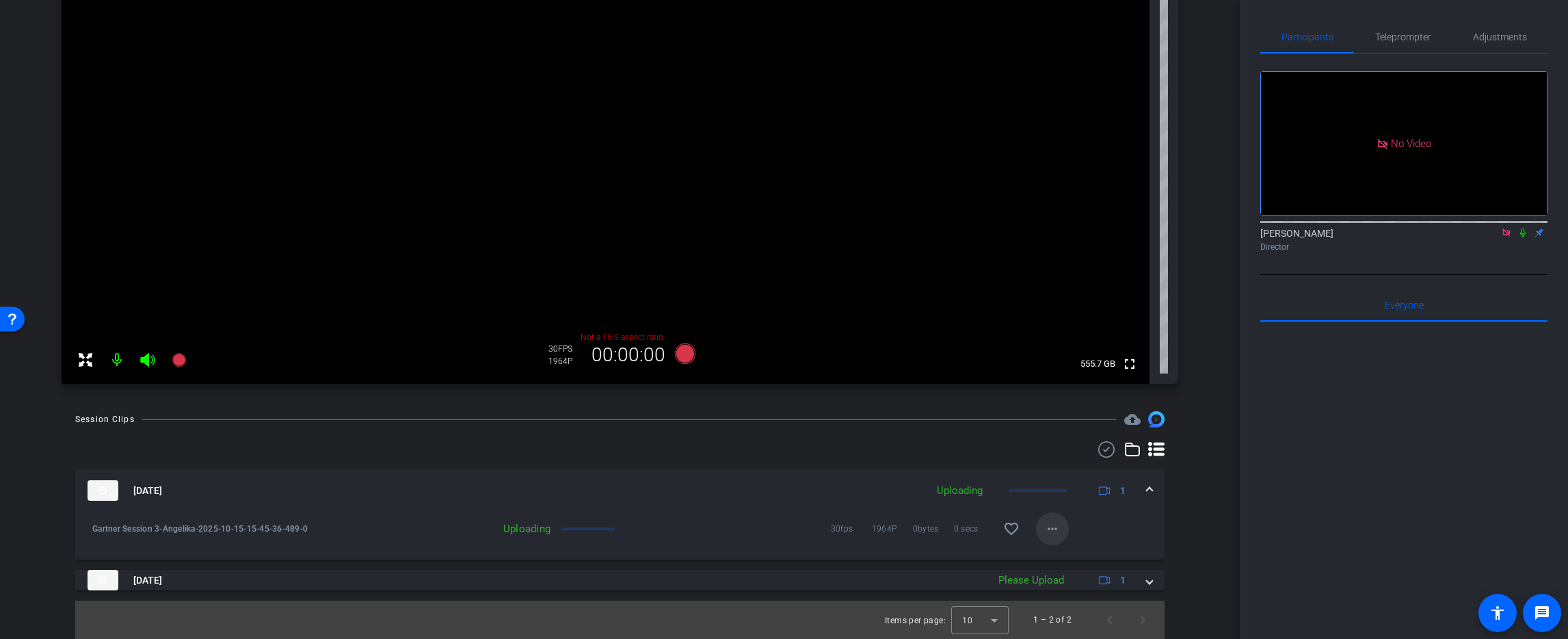
click at [1054, 533] on mat-icon "more_horiz" at bounding box center [1052, 528] width 17 height 17
click at [1083, 579] on span "Delete clip" at bounding box center [1074, 574] width 55 height 17
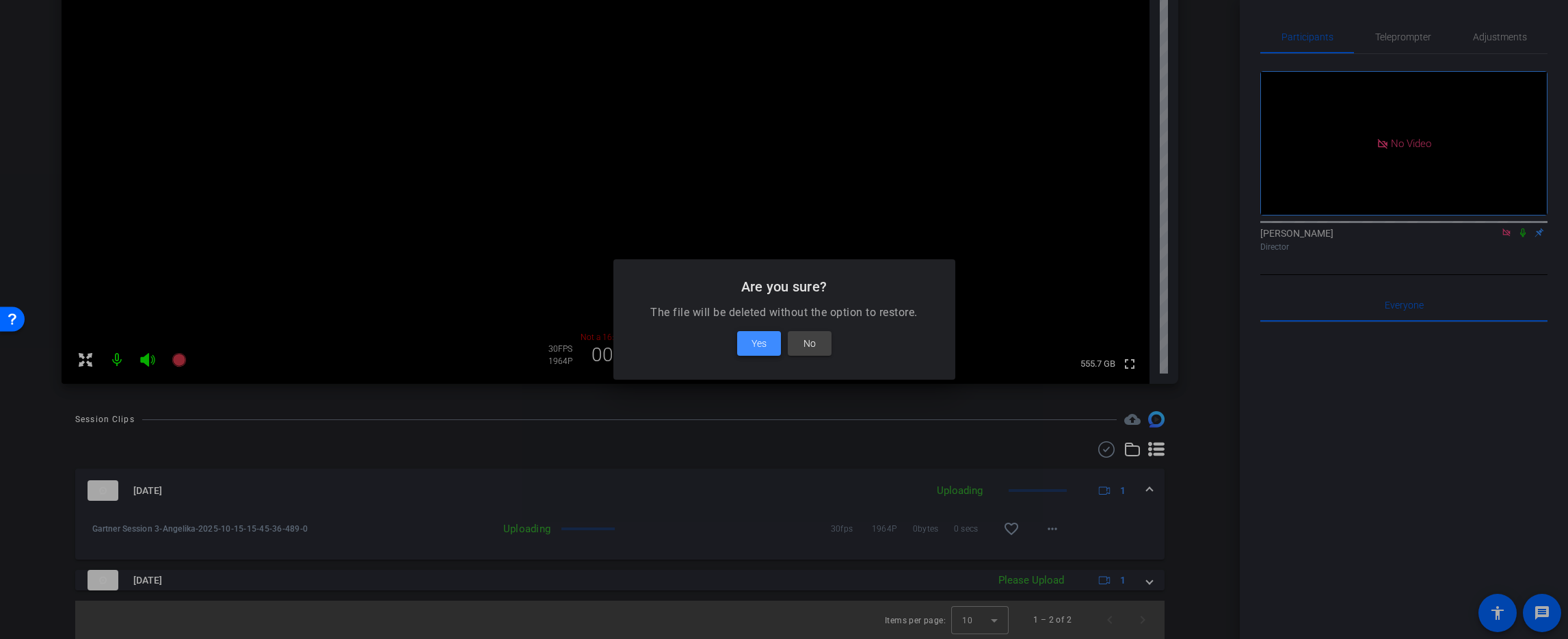
click at [751, 344] on span "Yes" at bounding box center [758, 343] width 15 height 17
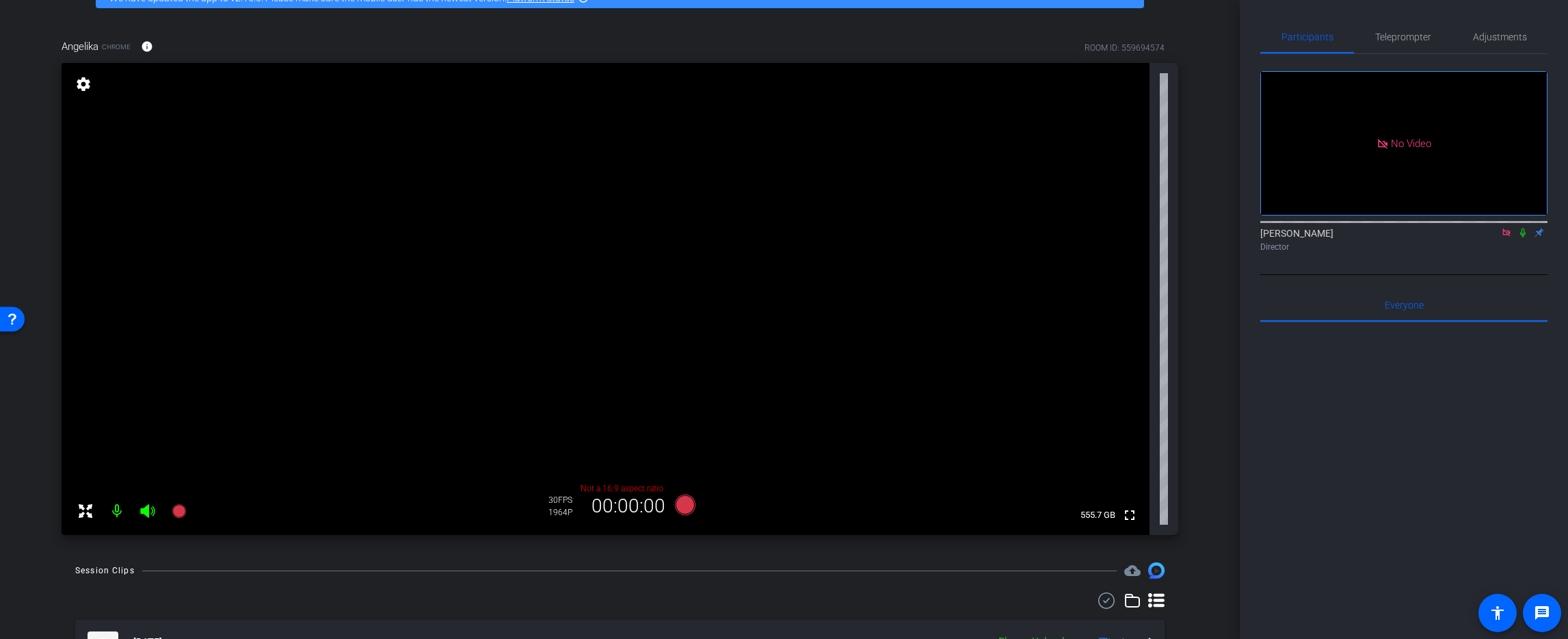
scroll to position [83, 0]
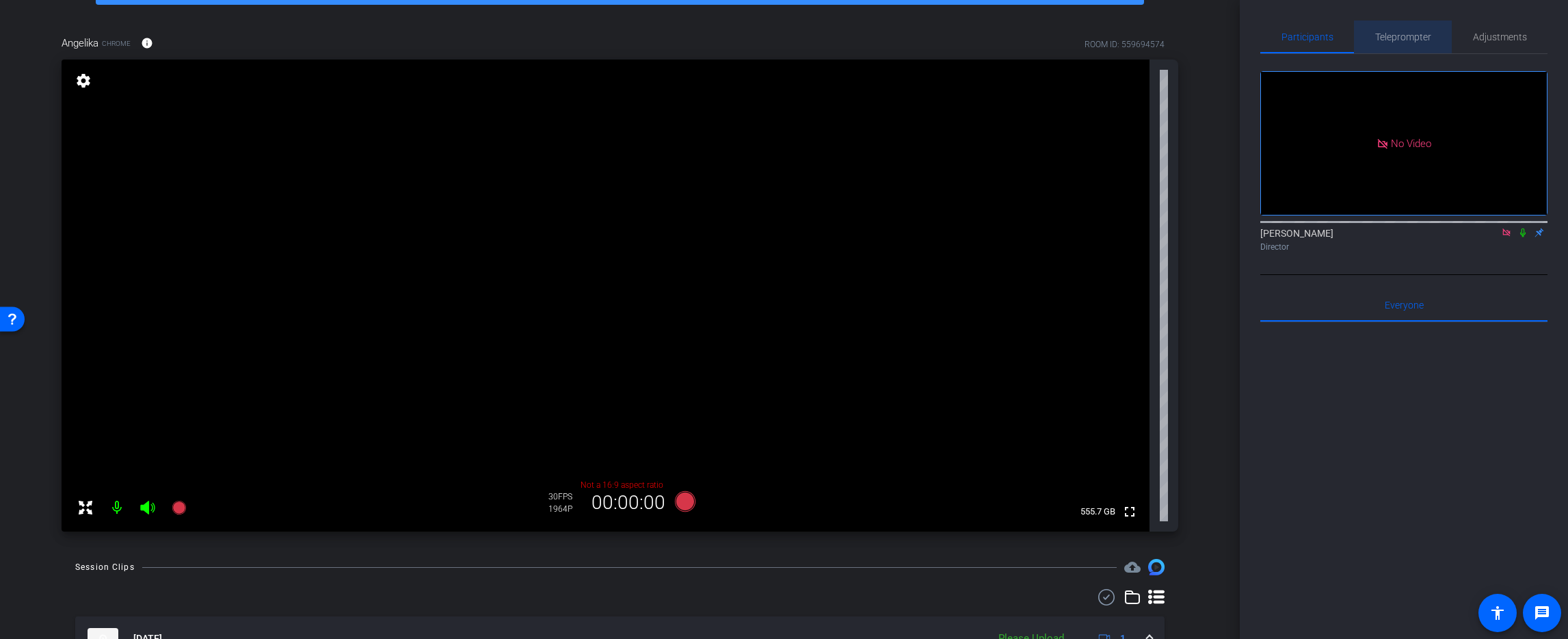
click at [1411, 44] on span "Teleprompter" at bounding box center [1403, 36] width 56 height 33
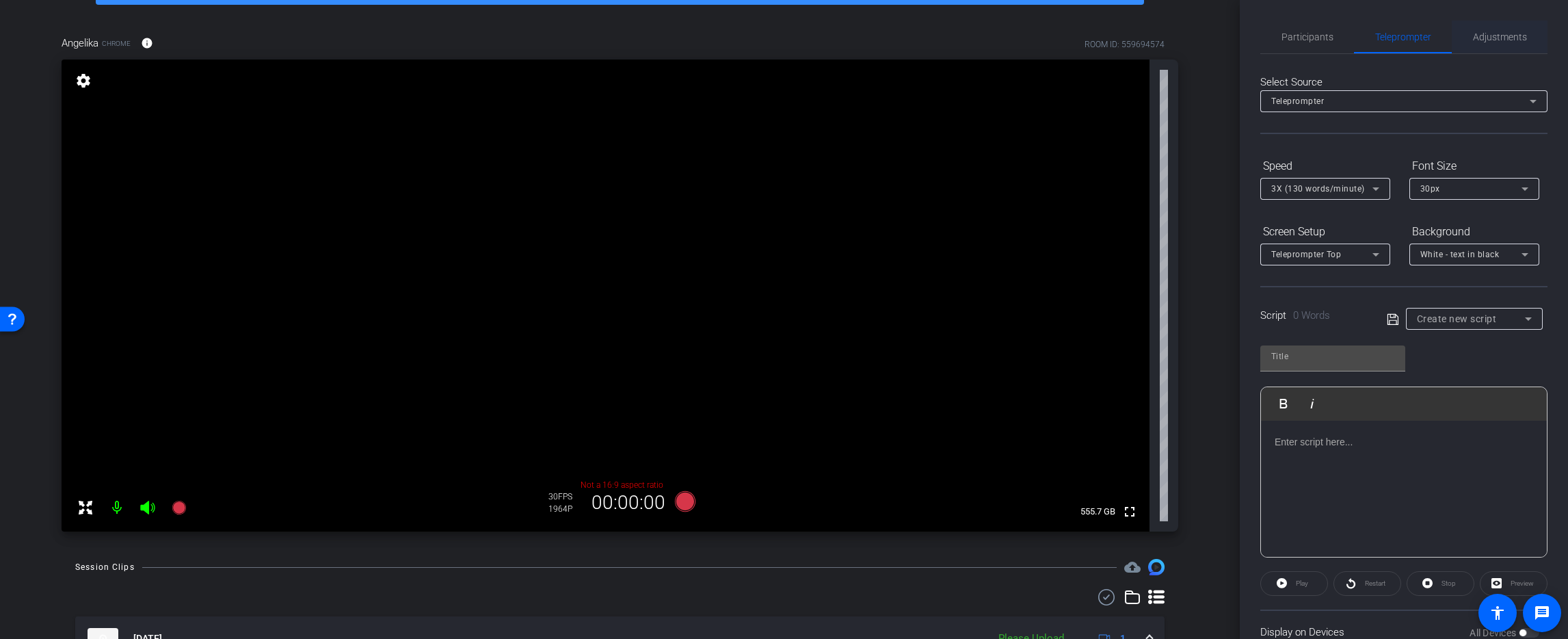
click at [1517, 43] on span "Adjustments" at bounding box center [1500, 36] width 54 height 33
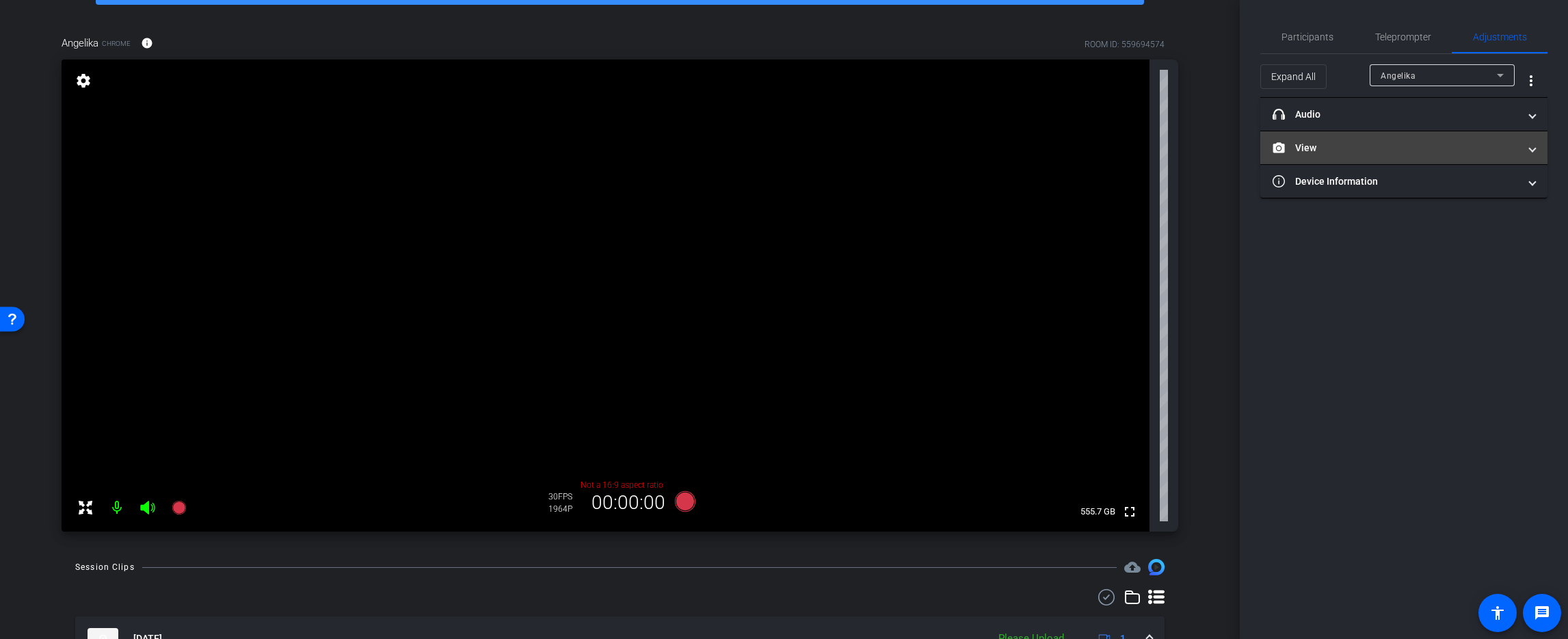
click at [1523, 150] on span "View" at bounding box center [1401, 148] width 257 height 15
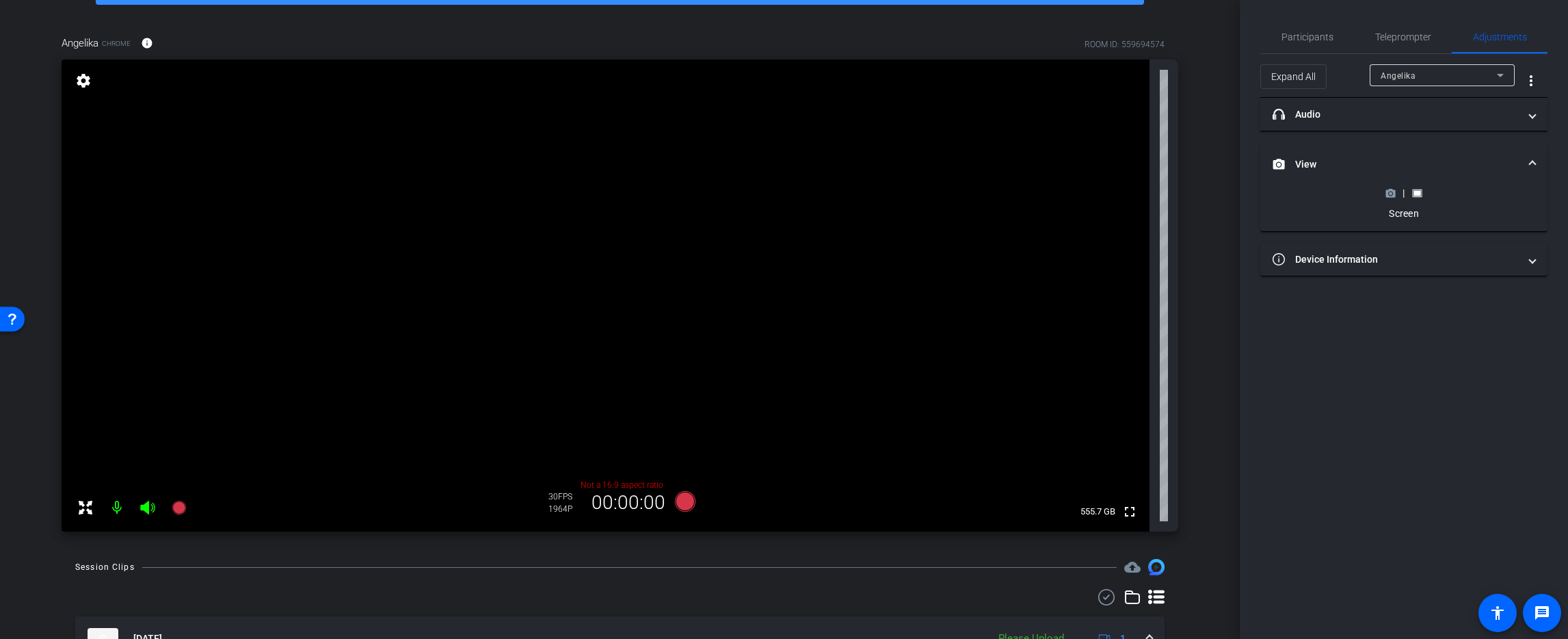
click at [1533, 150] on mat-expansion-panel-header "View" at bounding box center [1404, 164] width 287 height 44
click at [1312, 38] on span "Participants" at bounding box center [1307, 36] width 52 height 9
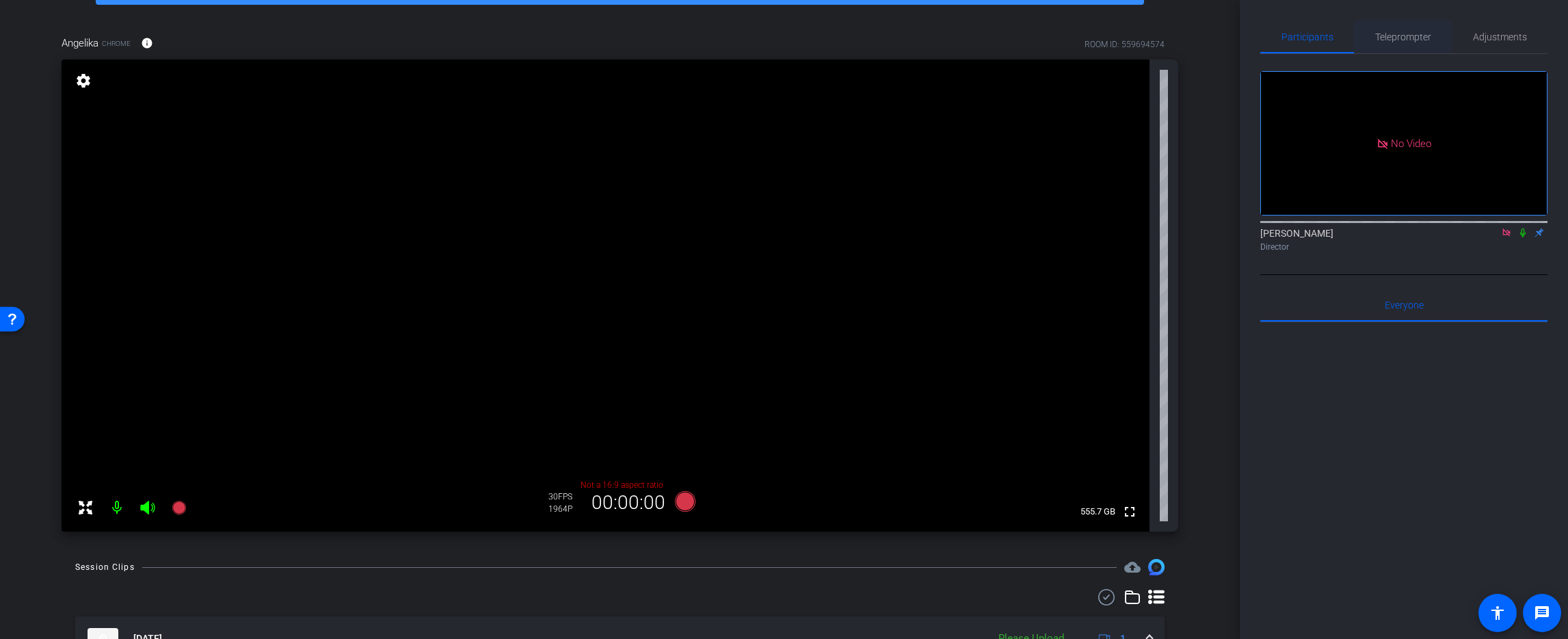
click at [1395, 39] on span "Teleprompter" at bounding box center [1403, 36] width 56 height 9
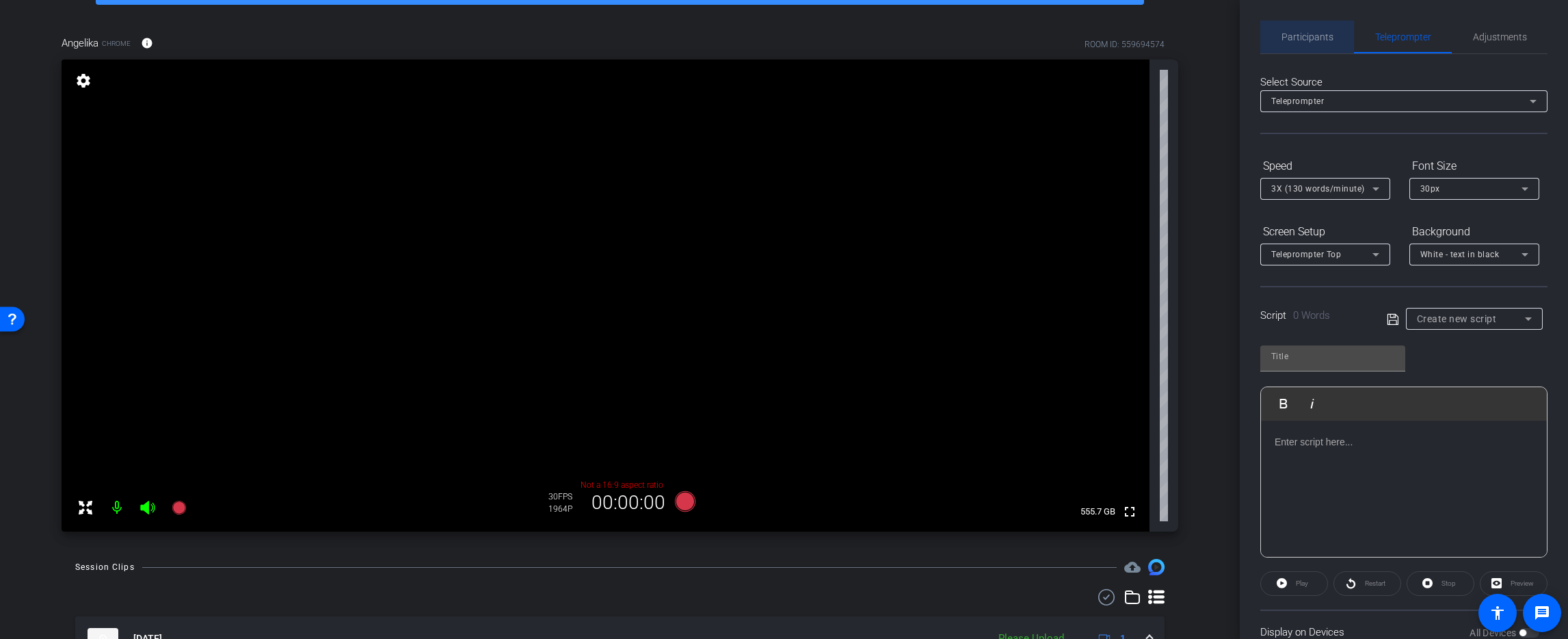
click at [1337, 39] on div "Participants" at bounding box center [1307, 36] width 94 height 33
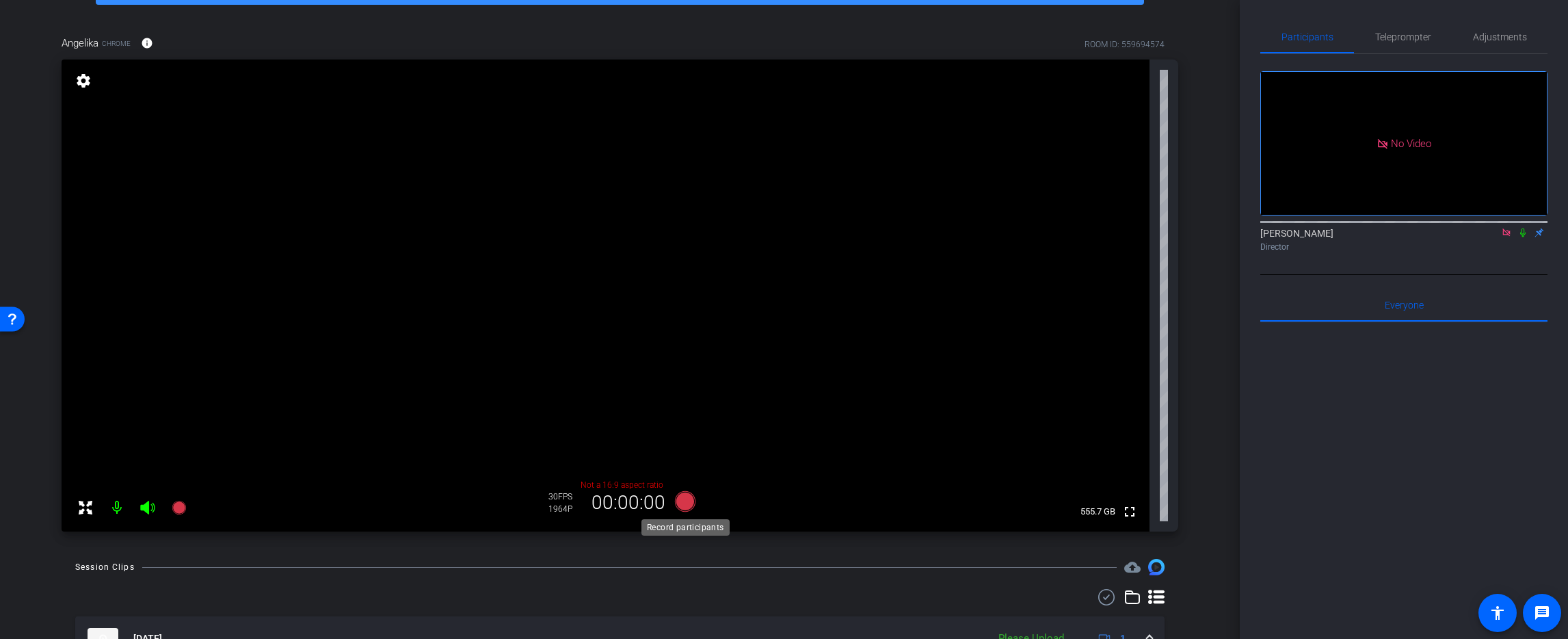
click at [684, 499] on icon at bounding box center [684, 501] width 20 height 20
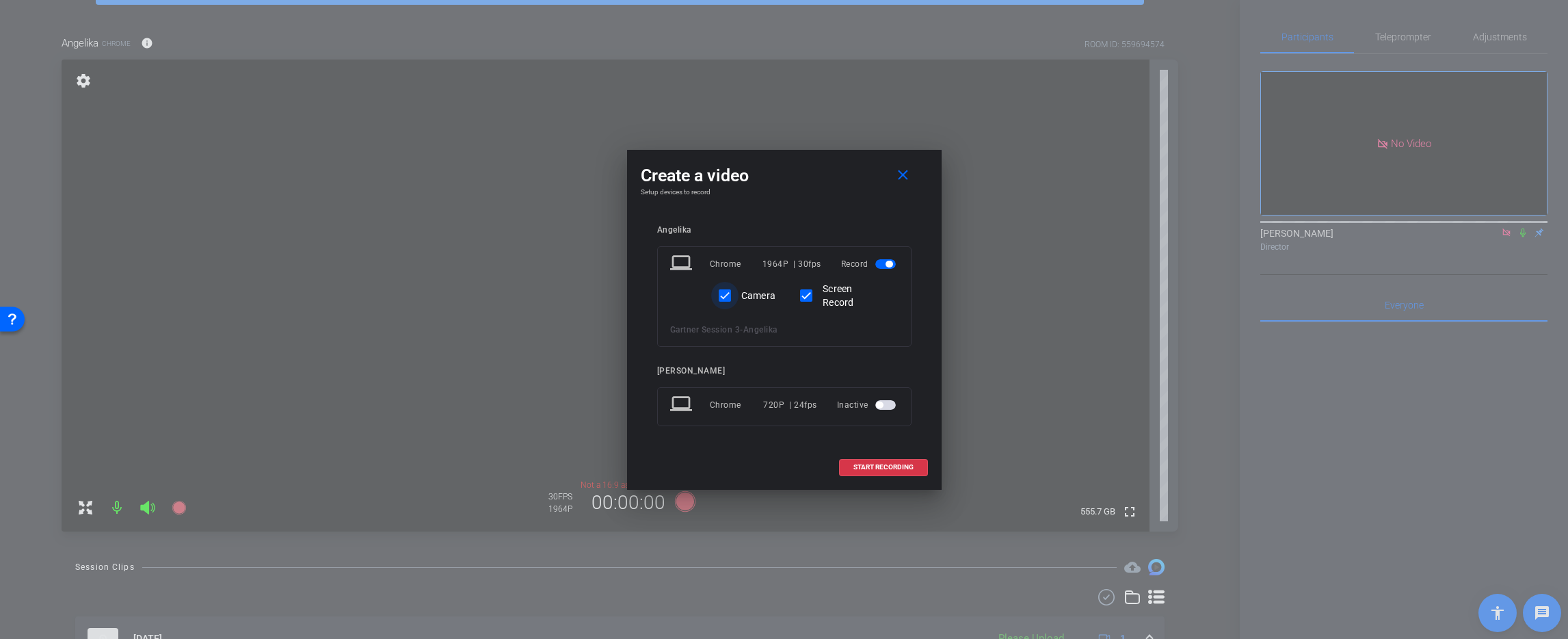
click at [740, 304] on div at bounding box center [724, 295] width 33 height 33
checkbox input "false"
click at [878, 467] on span "START RECORDING" at bounding box center [883, 466] width 60 height 7
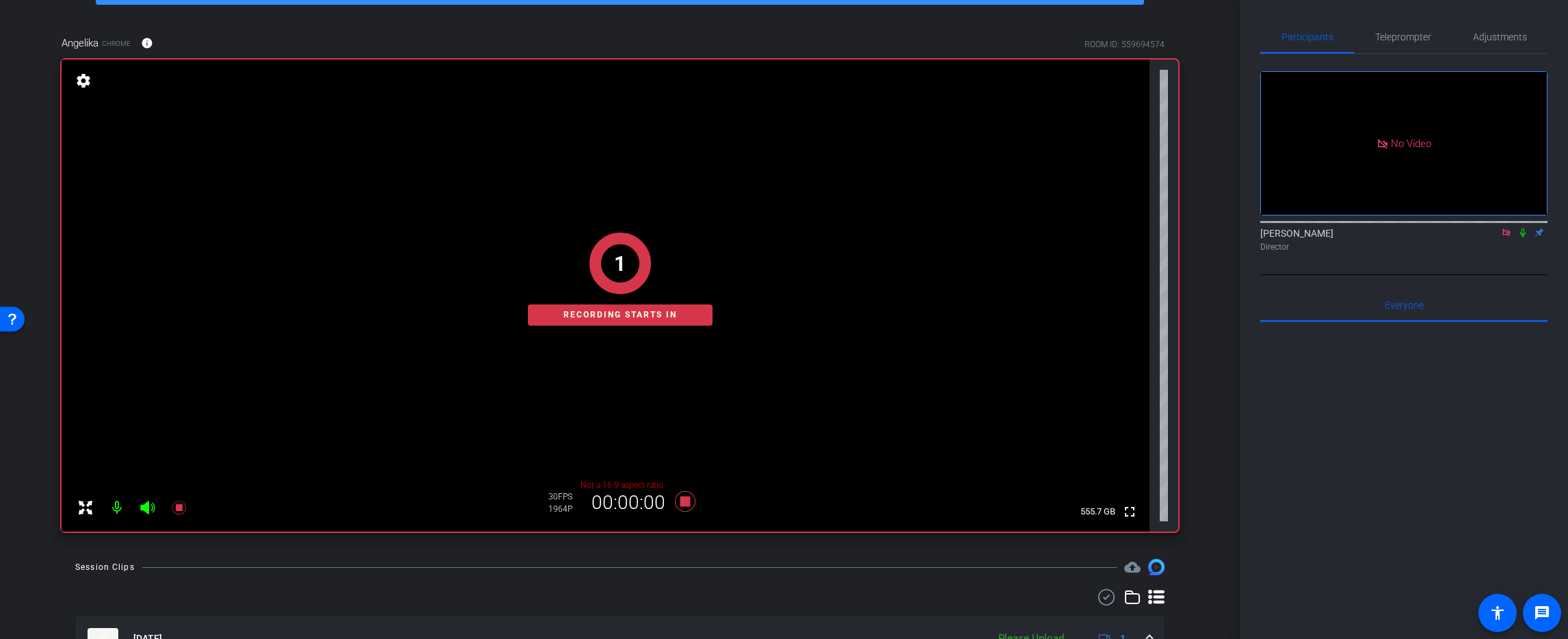
click at [1521, 228] on icon at bounding box center [1523, 232] width 11 height 9
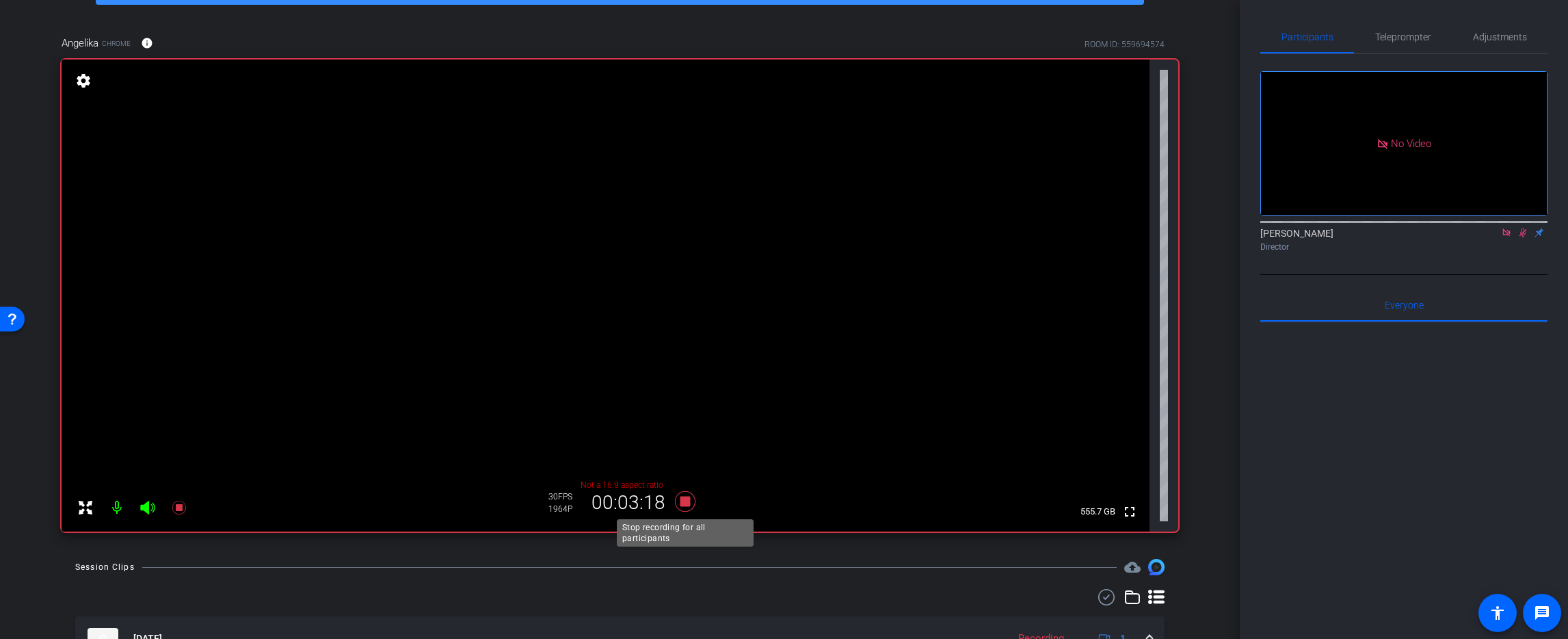
click at [687, 504] on icon at bounding box center [684, 501] width 20 height 20
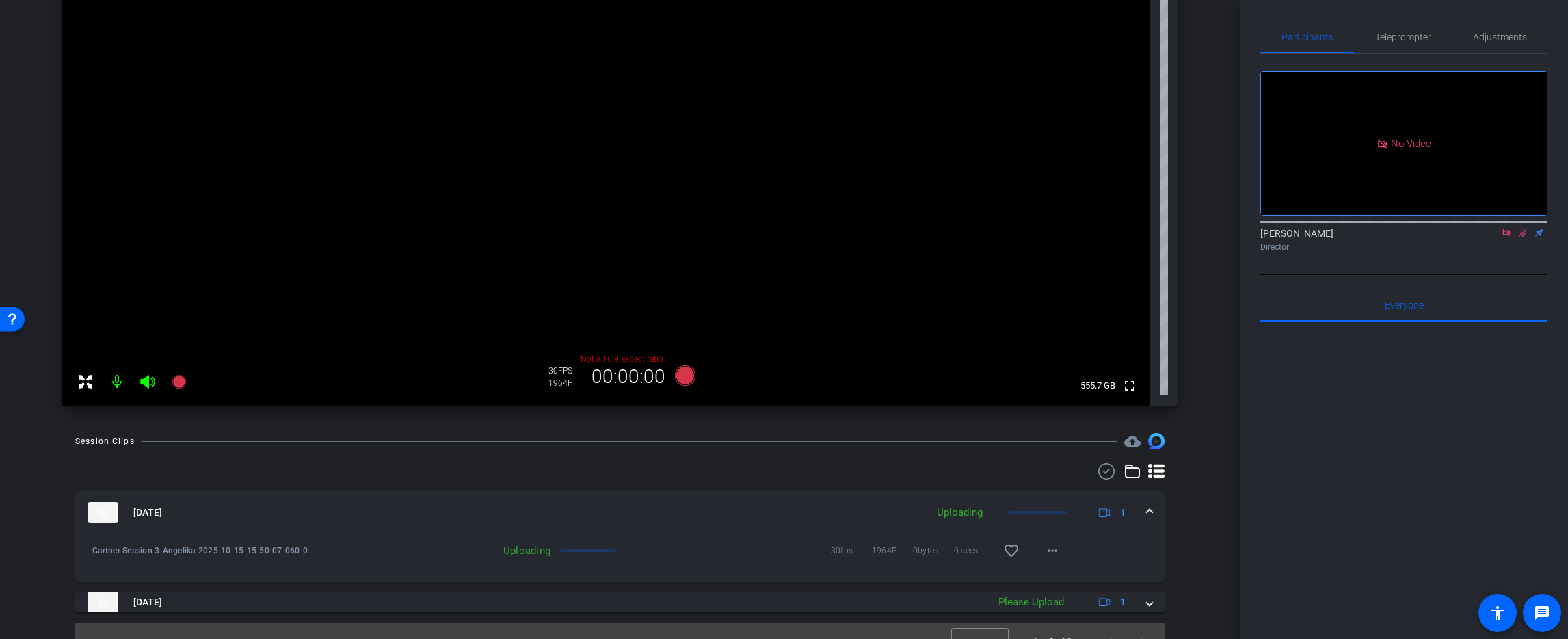
scroll to position [214, 0]
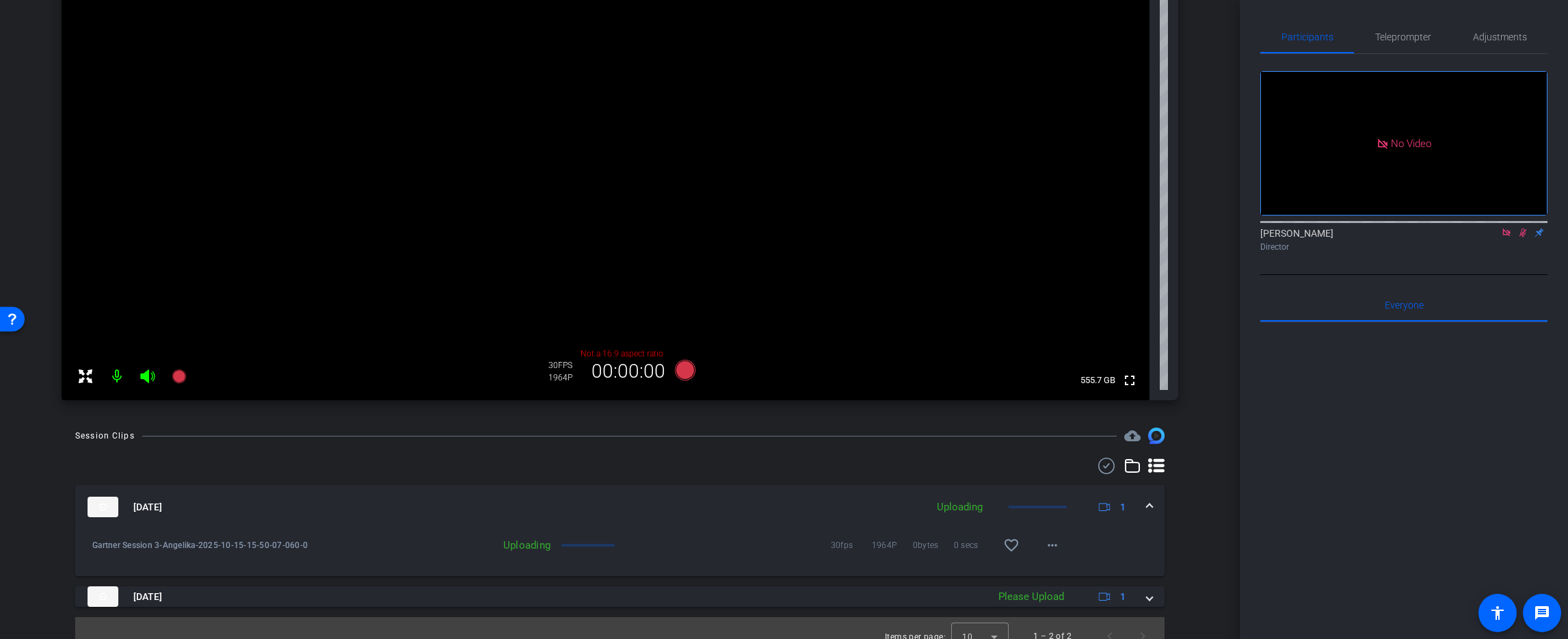
click at [1526, 227] on mat-icon at bounding box center [1523, 232] width 17 height 12
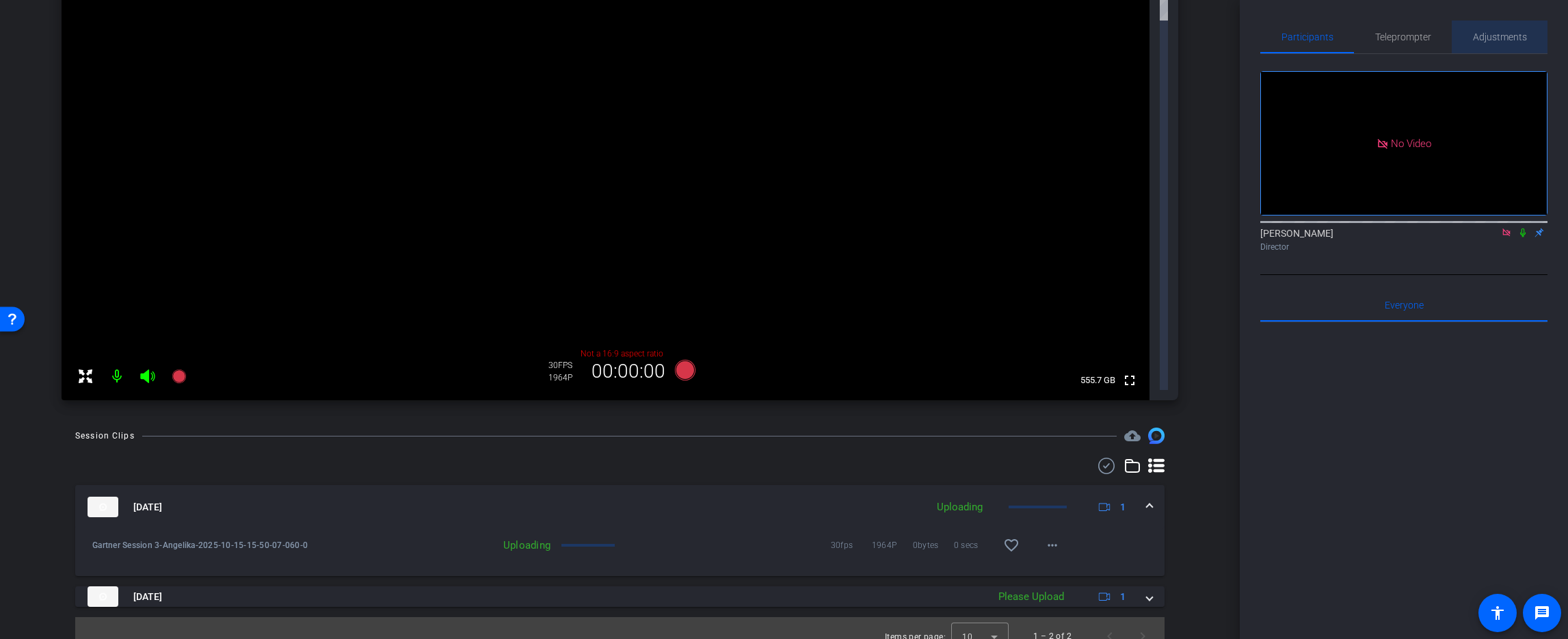
click at [1508, 40] on span "Adjustments" at bounding box center [1500, 36] width 54 height 9
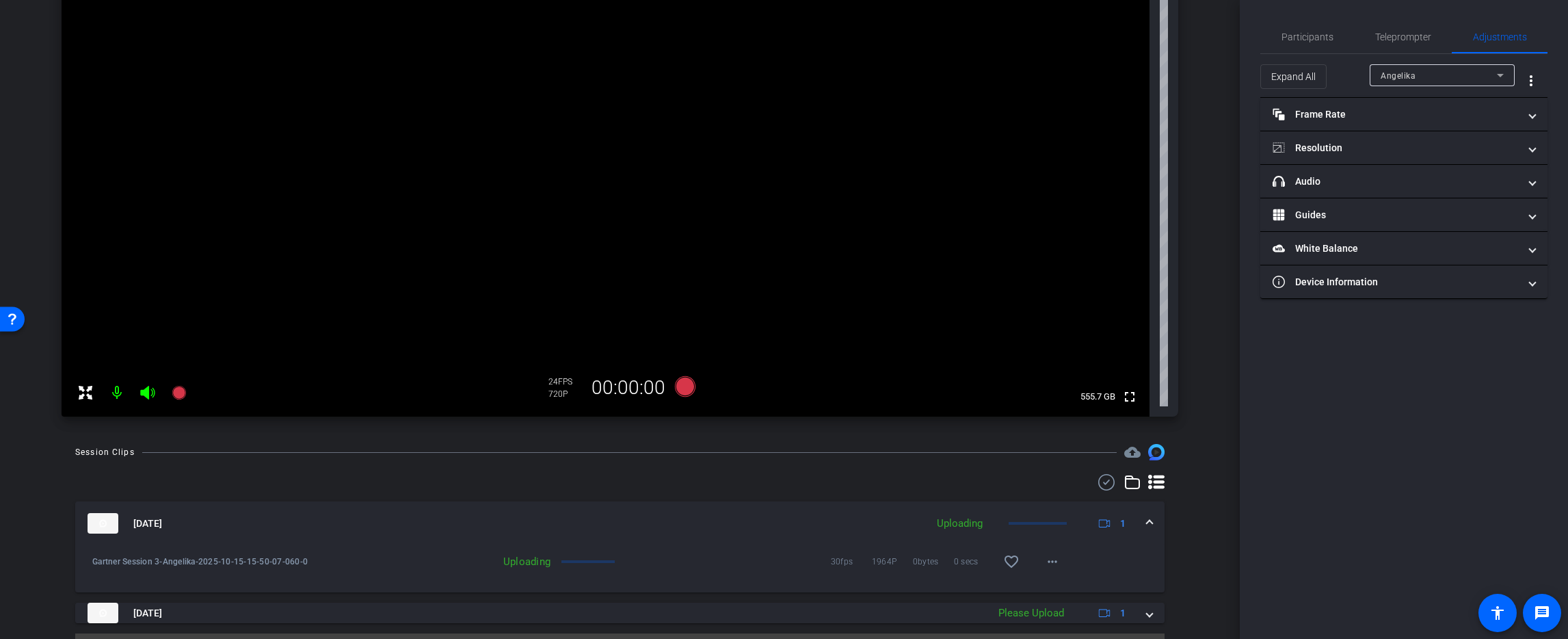
scroll to position [230, 0]
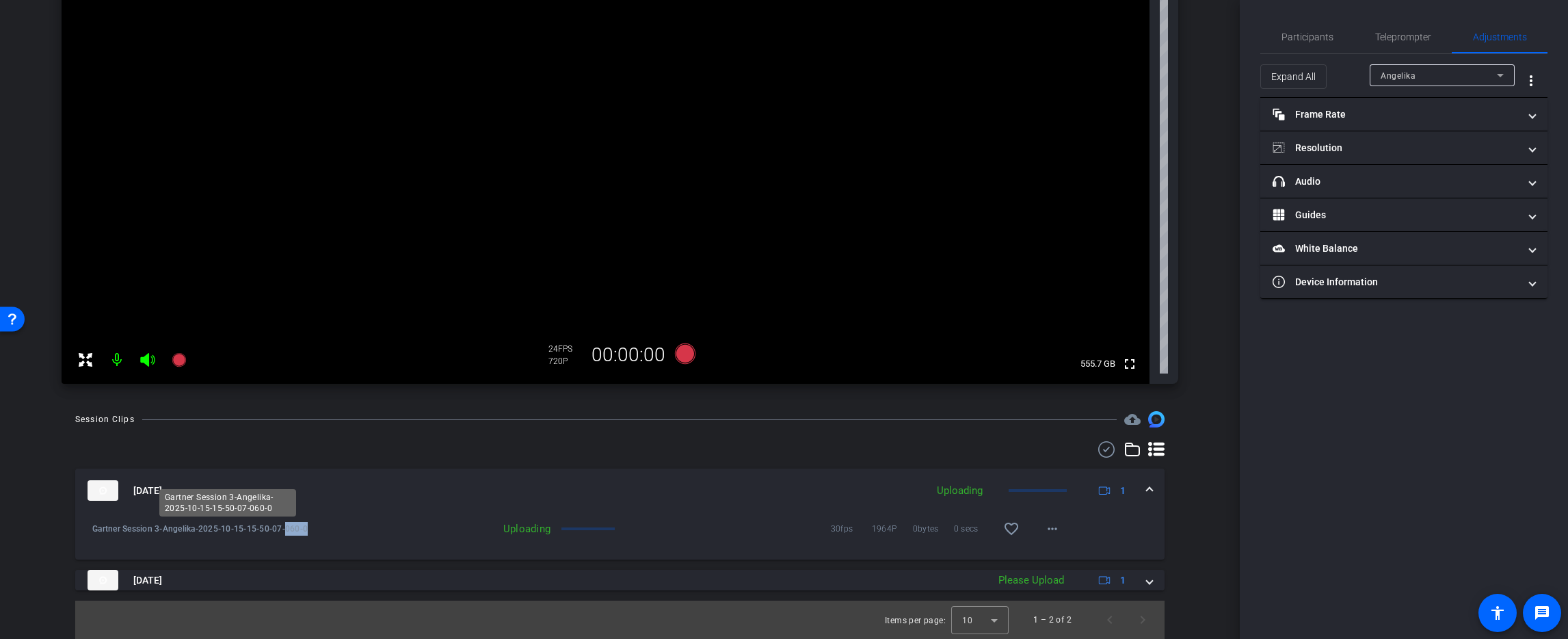
drag, startPoint x: 286, startPoint y: 530, endPoint x: 303, endPoint y: 529, distance: 17.0
click at [310, 530] on span "Gartner Session 3-Angelika-2025-10-15-15-50-07-060-0" at bounding box center [228, 528] width 271 height 14
click at [293, 529] on span "Gartner Session 3-Angelika-2025-10-15-15-50-07-060-0" at bounding box center [228, 528] width 271 height 14
click at [294, 528] on span "Gartner Session 3-Angelika-2025-10-15-15-50-07-060-0" at bounding box center [228, 528] width 271 height 14
click at [294, 533] on span "Gartner Session 3-Angelika-2025-10-15-15-50-07-060-0" at bounding box center [228, 528] width 271 height 14
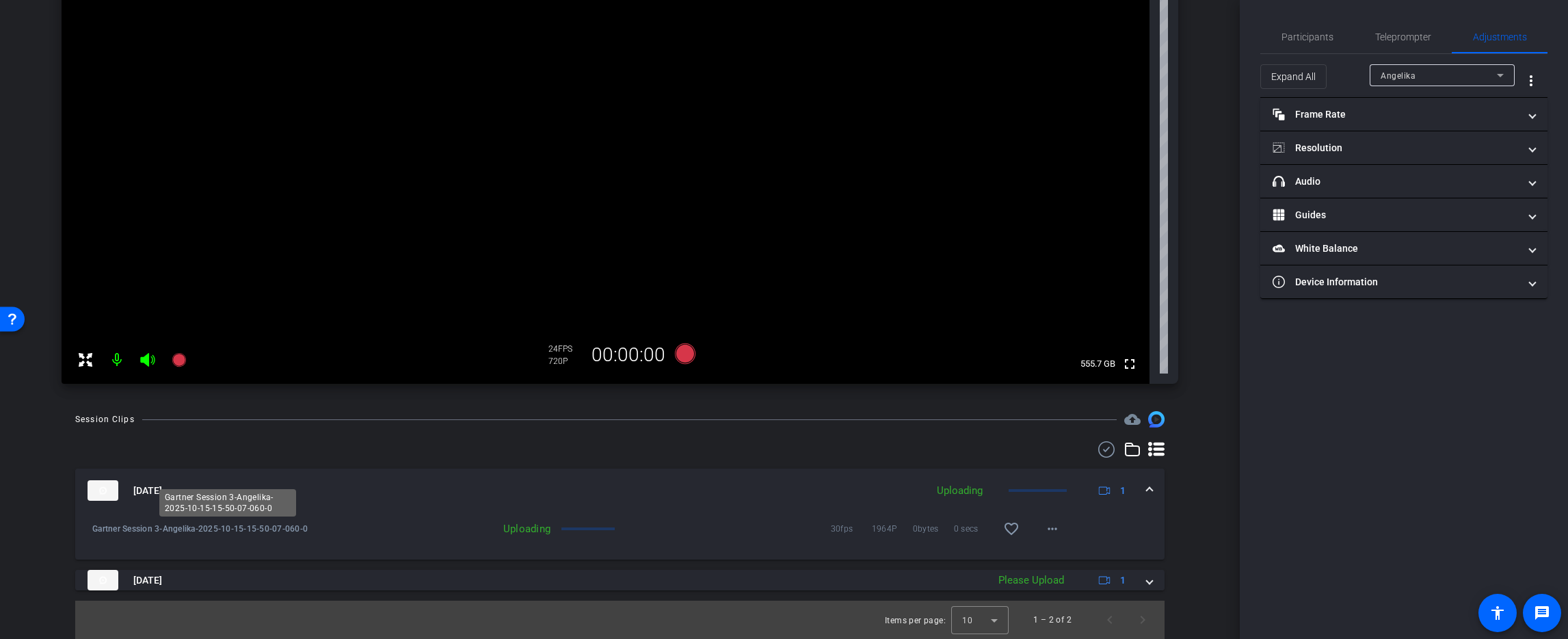
click at [285, 532] on span "Gartner Session 3-Angelika-2025-10-15-15-50-07-060-0" at bounding box center [228, 528] width 271 height 14
drag, startPoint x: 288, startPoint y: 532, endPoint x: 397, endPoint y: 539, distance: 109.2
click at [391, 528] on div "Gartner Session 3-Angelika-2025-10-15-15-50-07-060-0 Uploading 30fps 1964P 0byt…" at bounding box center [619, 520] width 1069 height 17
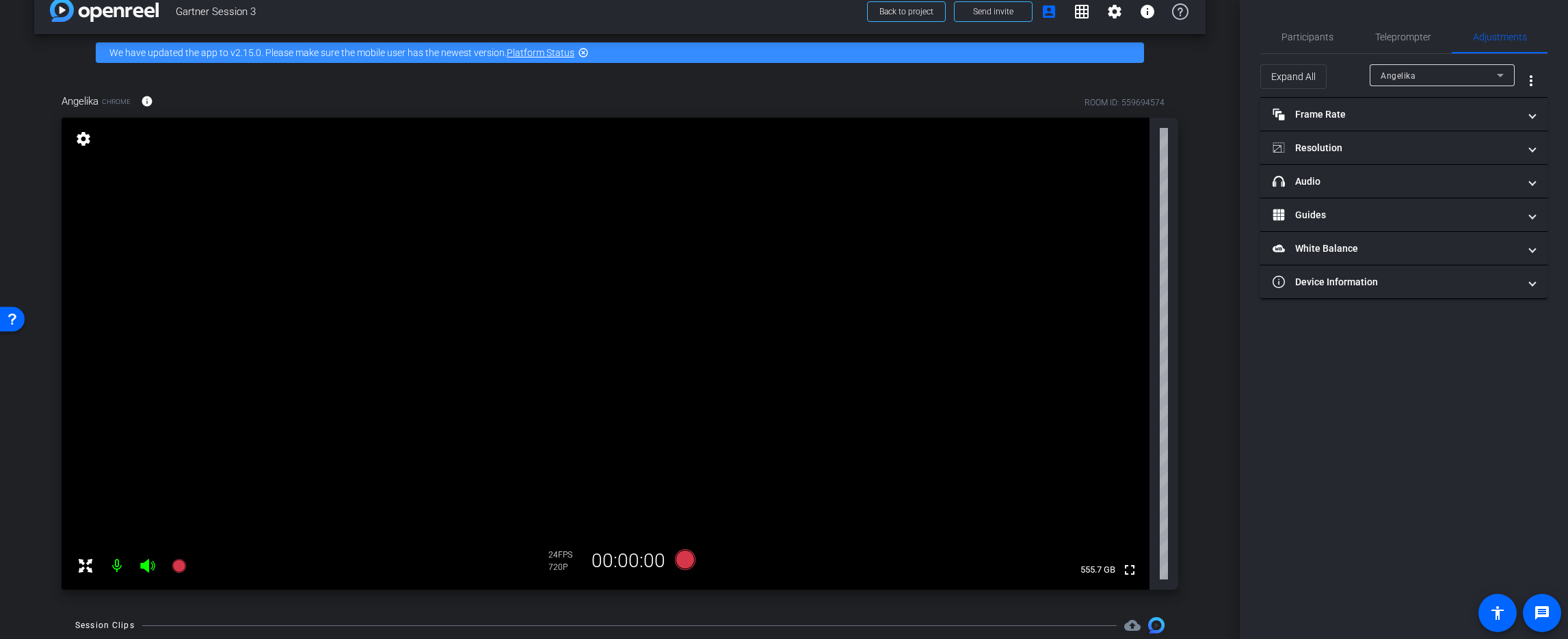
scroll to position [26, 0]
click at [1314, 38] on span "Participants" at bounding box center [1307, 36] width 52 height 9
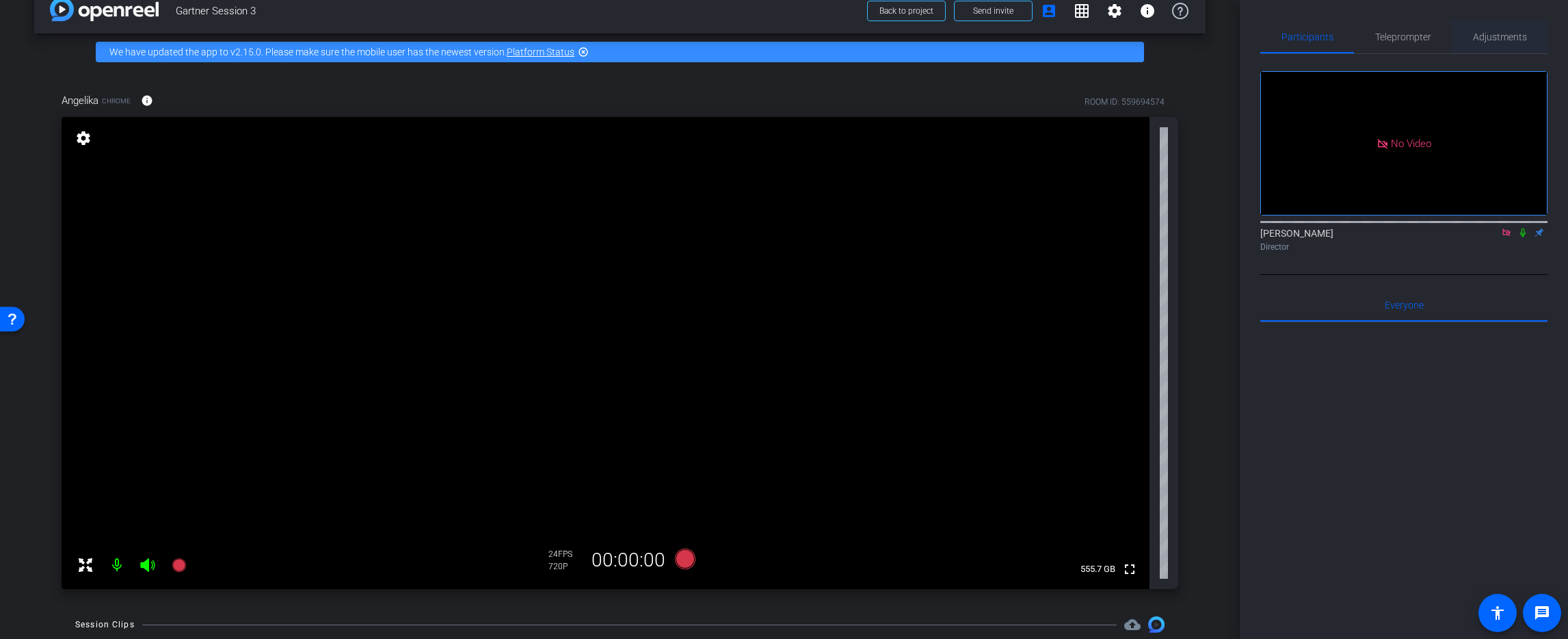
click at [1484, 27] on span "Adjustments" at bounding box center [1500, 36] width 54 height 33
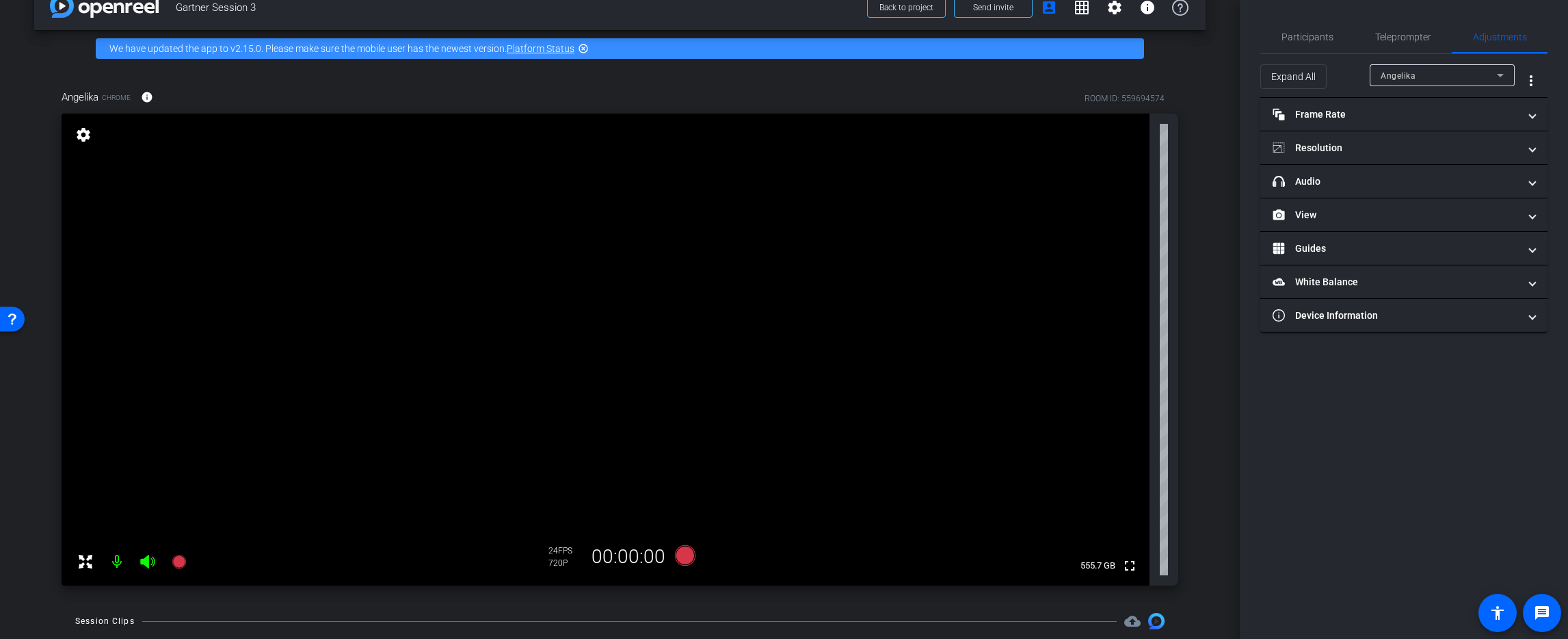
scroll to position [34, 0]
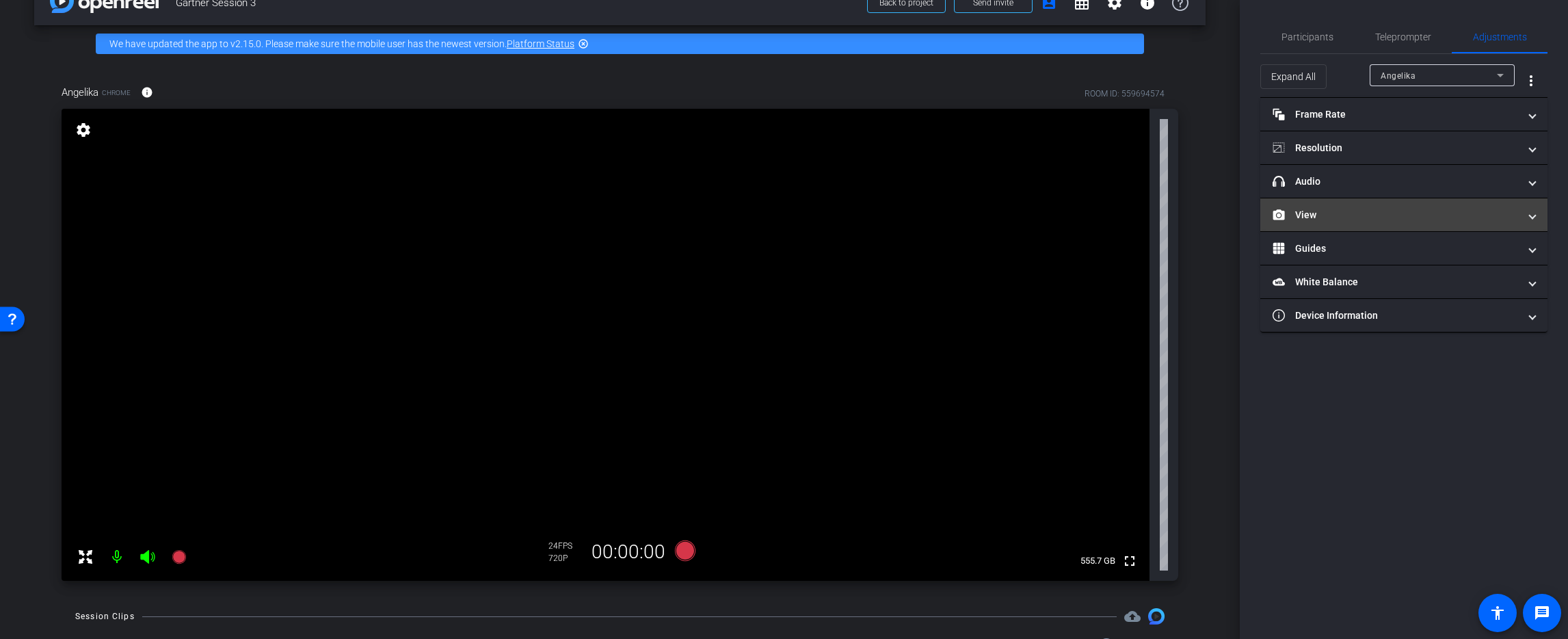
click at [1450, 213] on mat-panel-title "View" at bounding box center [1396, 215] width 246 height 15
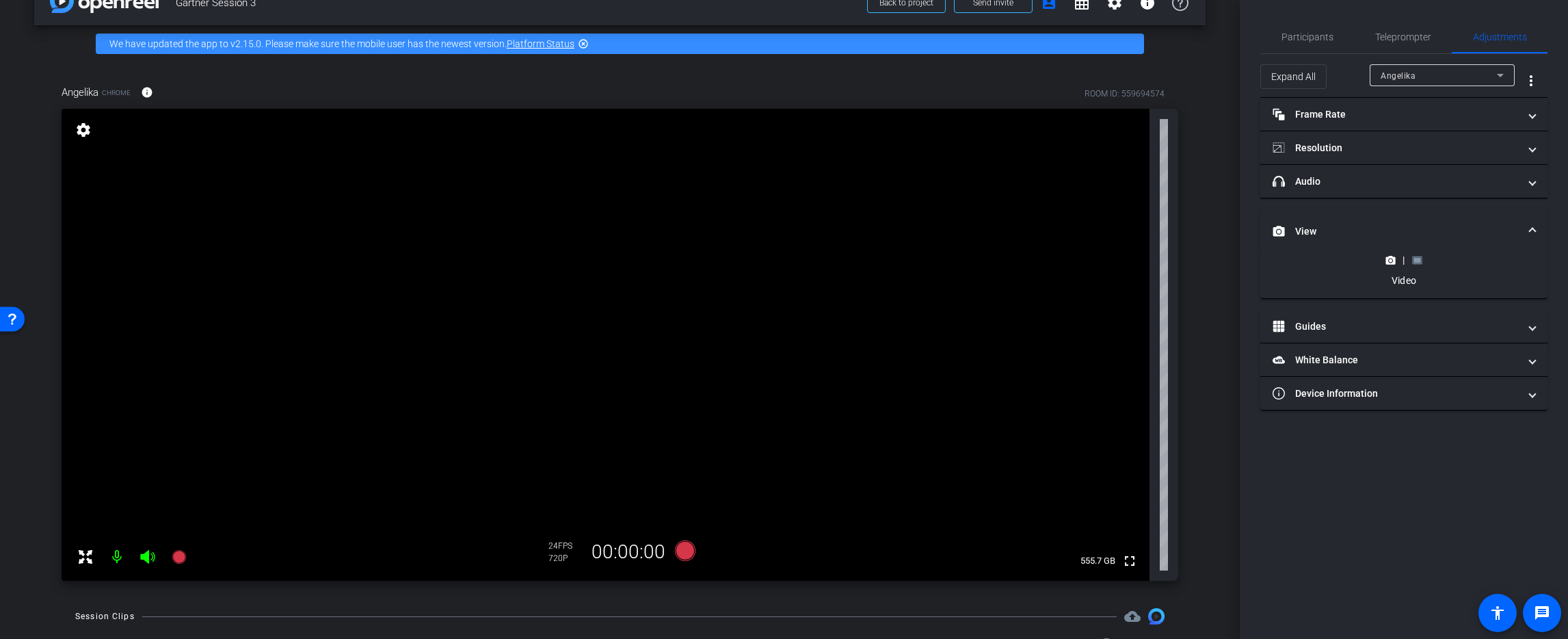
click at [1417, 262] on rect at bounding box center [1417, 260] width 7 height 6
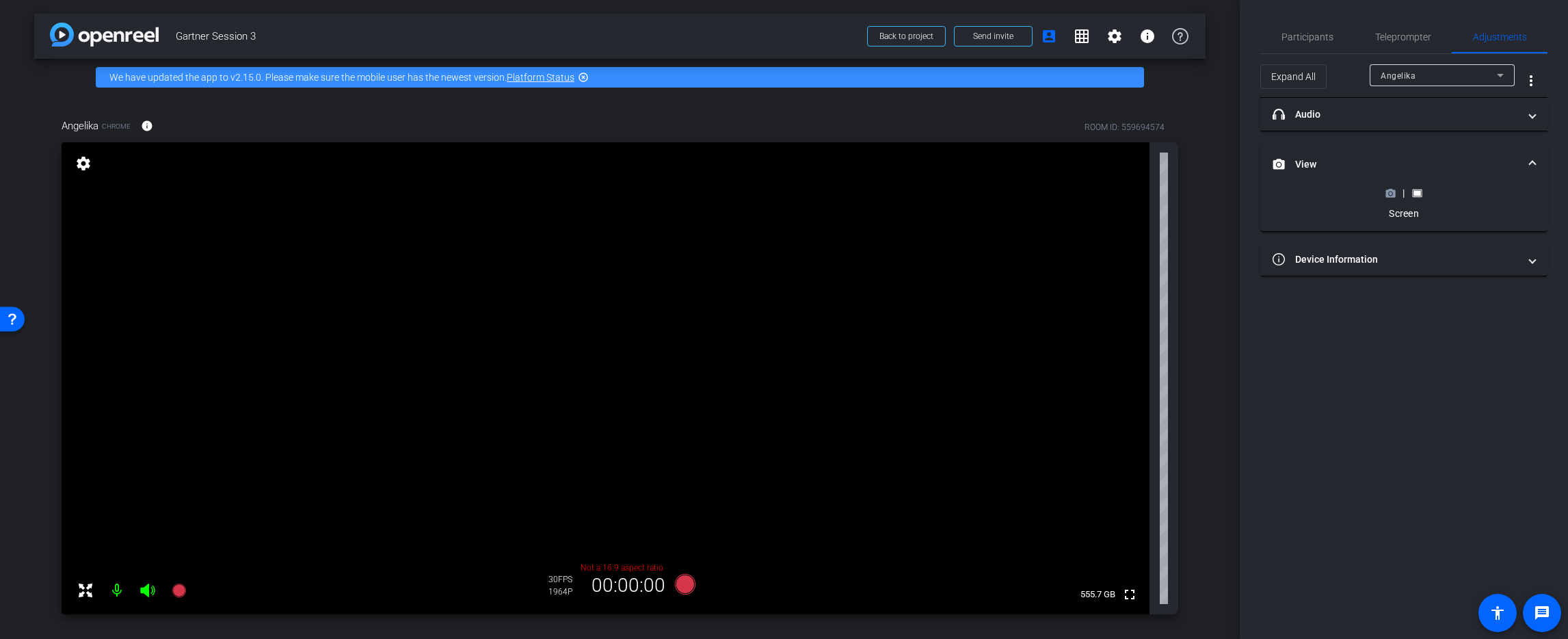
drag, startPoint x: 1439, startPoint y: 495, endPoint x: 1432, endPoint y: 484, distance: 13.0
click at [1439, 494] on div "Participants Teleprompter Adjustments [PERSON_NAME] Director Everyone 0 Mark al…" at bounding box center [1403, 319] width 328 height 639
click at [1385, 272] on mat-expansion-panel-header "Device Information" at bounding box center [1404, 259] width 287 height 33
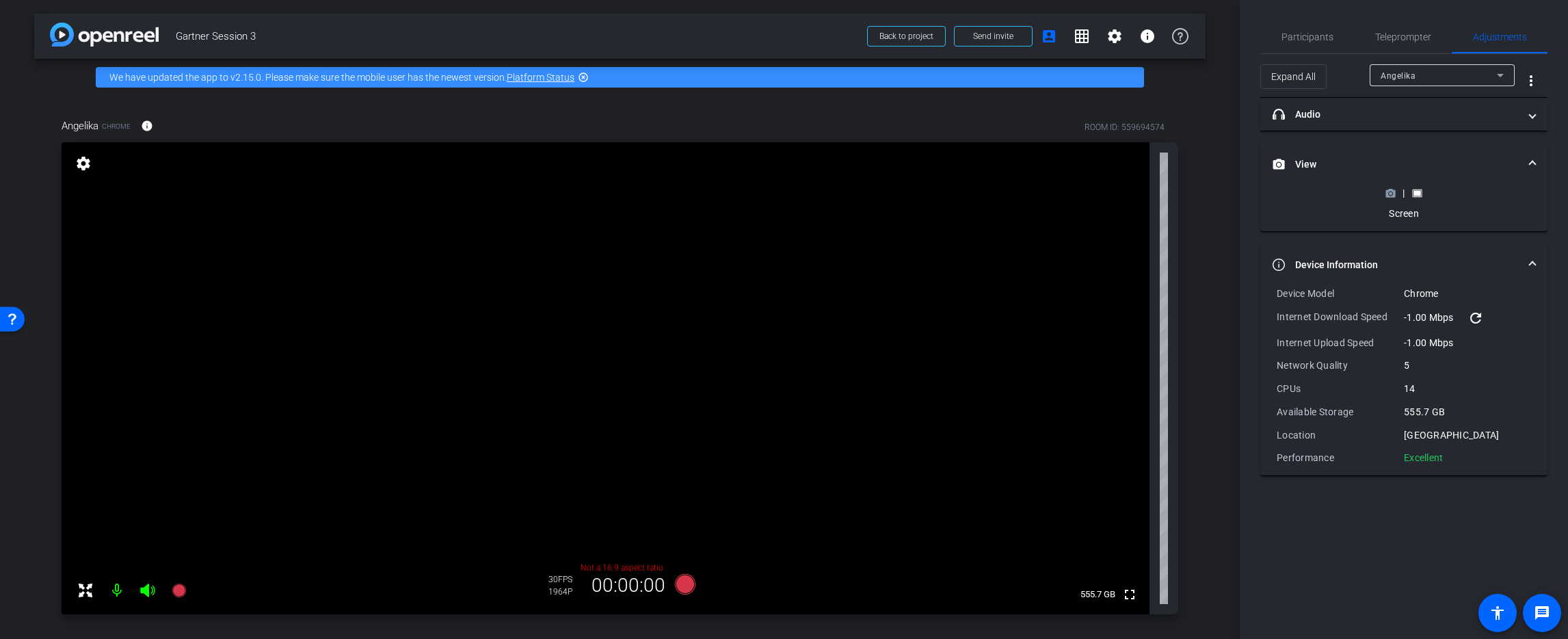
click at [1385, 272] on mat-panel-title "Device Information" at bounding box center [1396, 265] width 246 height 15
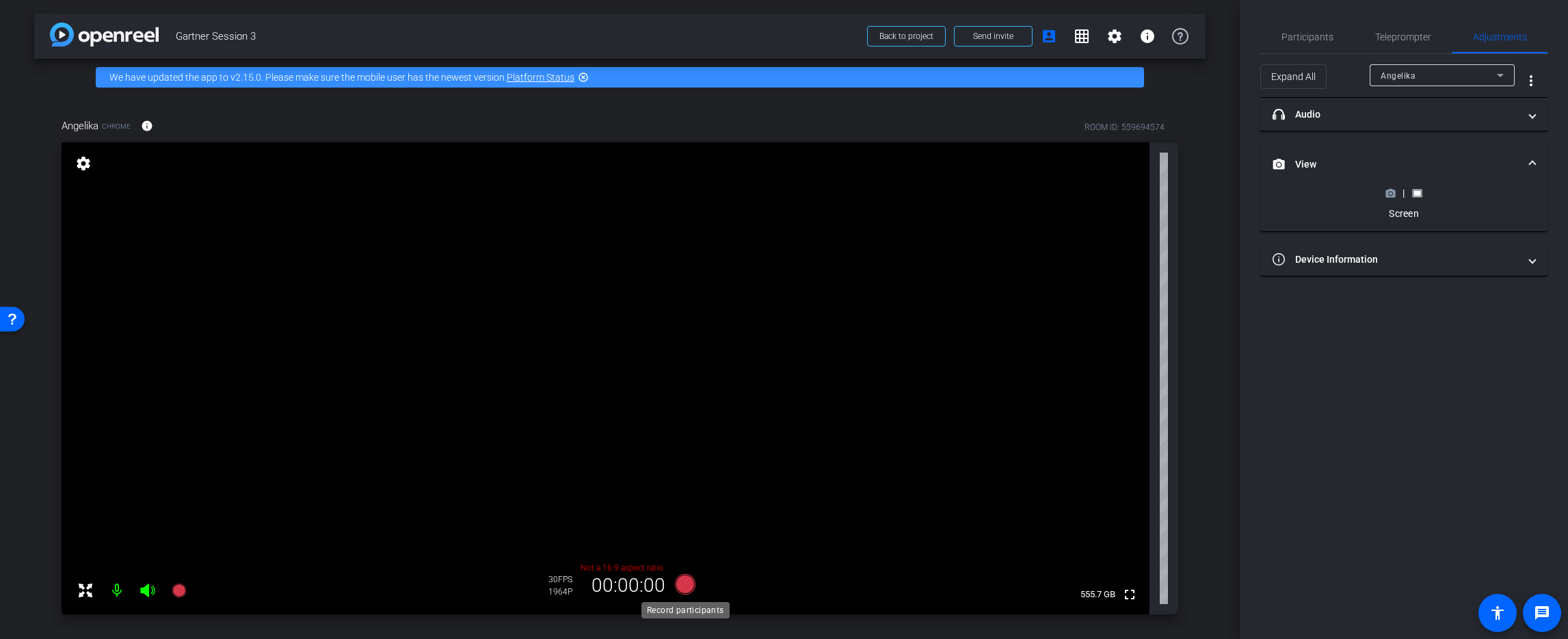
click at [684, 587] on icon at bounding box center [684, 584] width 20 height 20
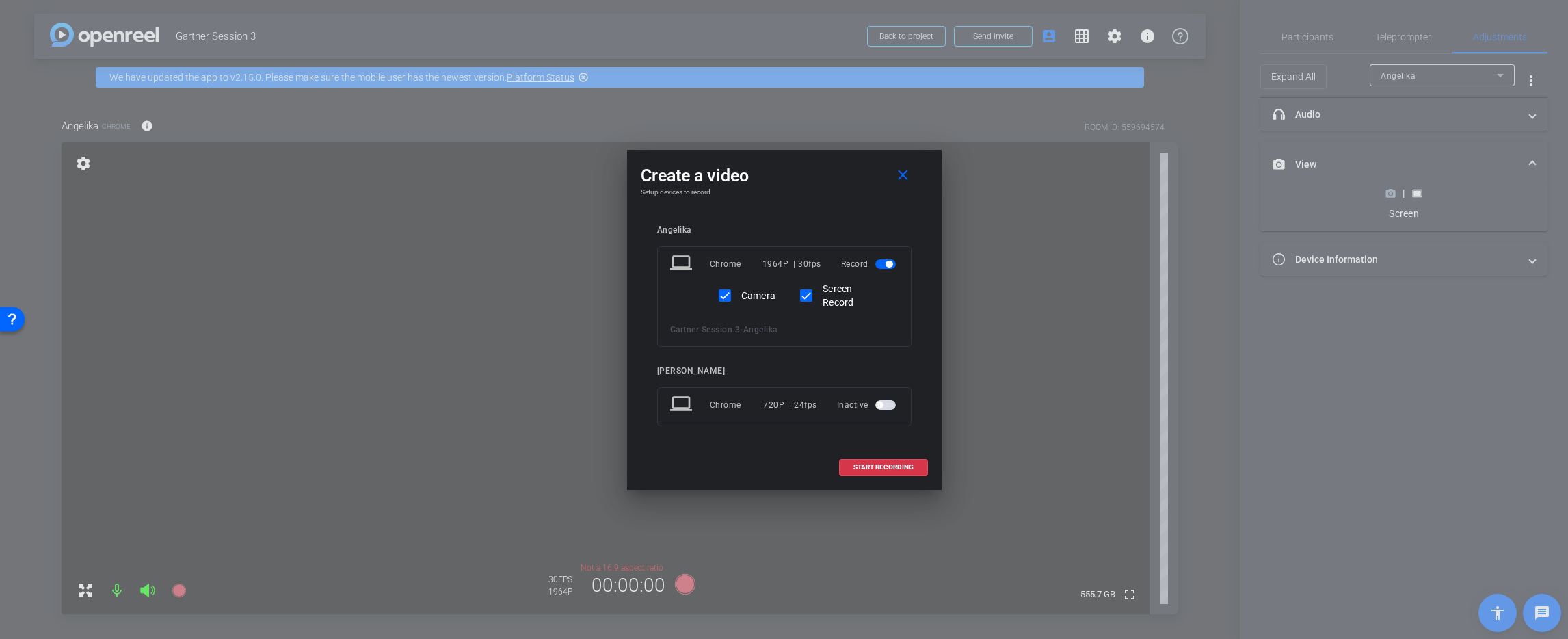
click at [760, 296] on label "Camera" at bounding box center [758, 295] width 38 height 14
click at [739, 296] on input "Camera" at bounding box center [725, 296] width 28 height 28
checkbox input "false"
click at [788, 315] on div "laptop Chrome 1964P | 30fps Record Camera Screen Record Gartner Session 3 - [PE…" at bounding box center [784, 297] width 254 height 101
click at [886, 467] on span "START RECORDING" at bounding box center [883, 466] width 60 height 7
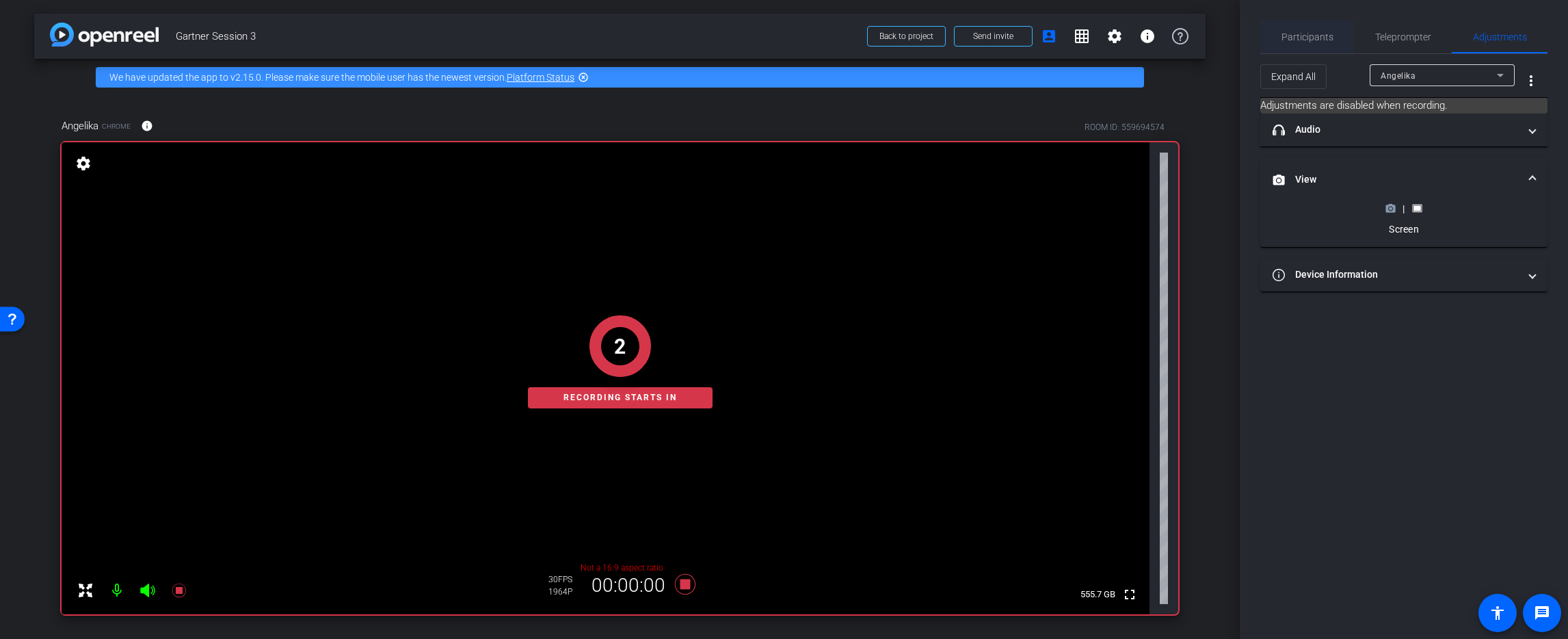
click at [1304, 36] on span "Participants" at bounding box center [1307, 36] width 52 height 9
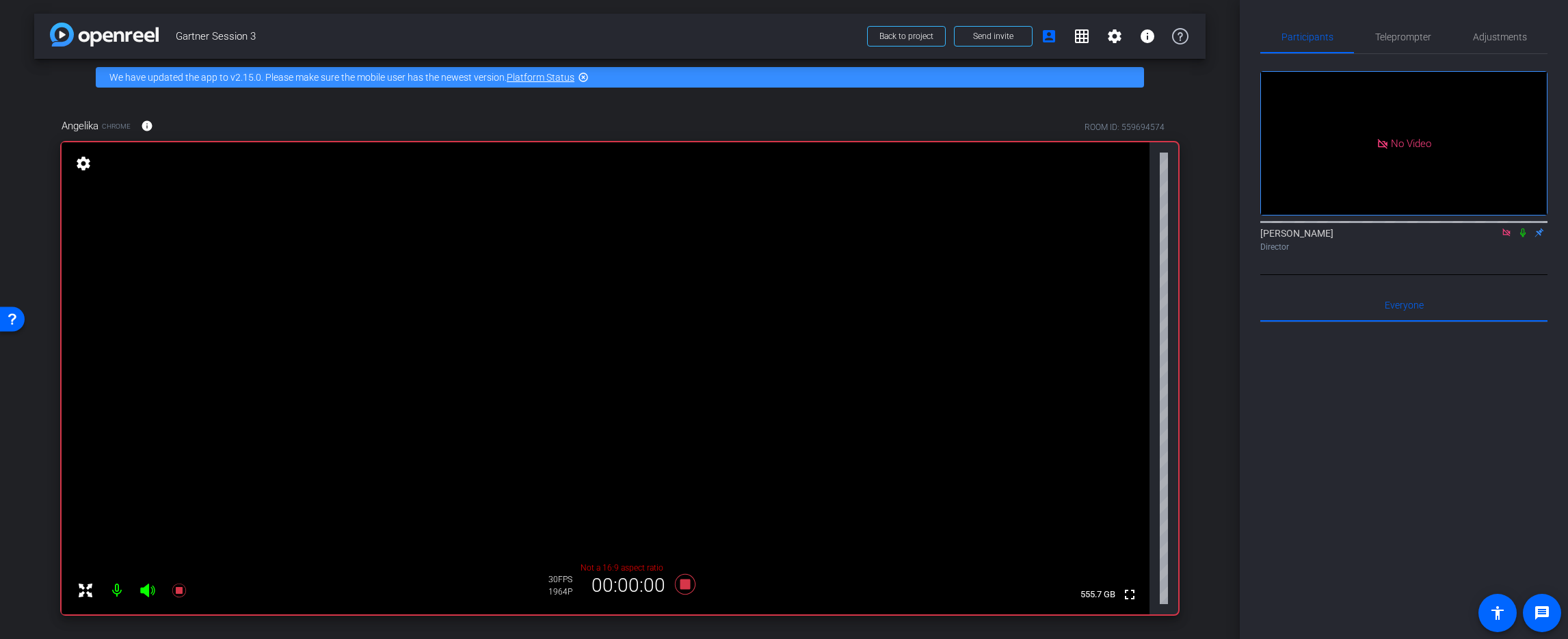
click at [1521, 228] on icon at bounding box center [1523, 232] width 11 height 9
click at [688, 587] on icon at bounding box center [684, 584] width 20 height 20
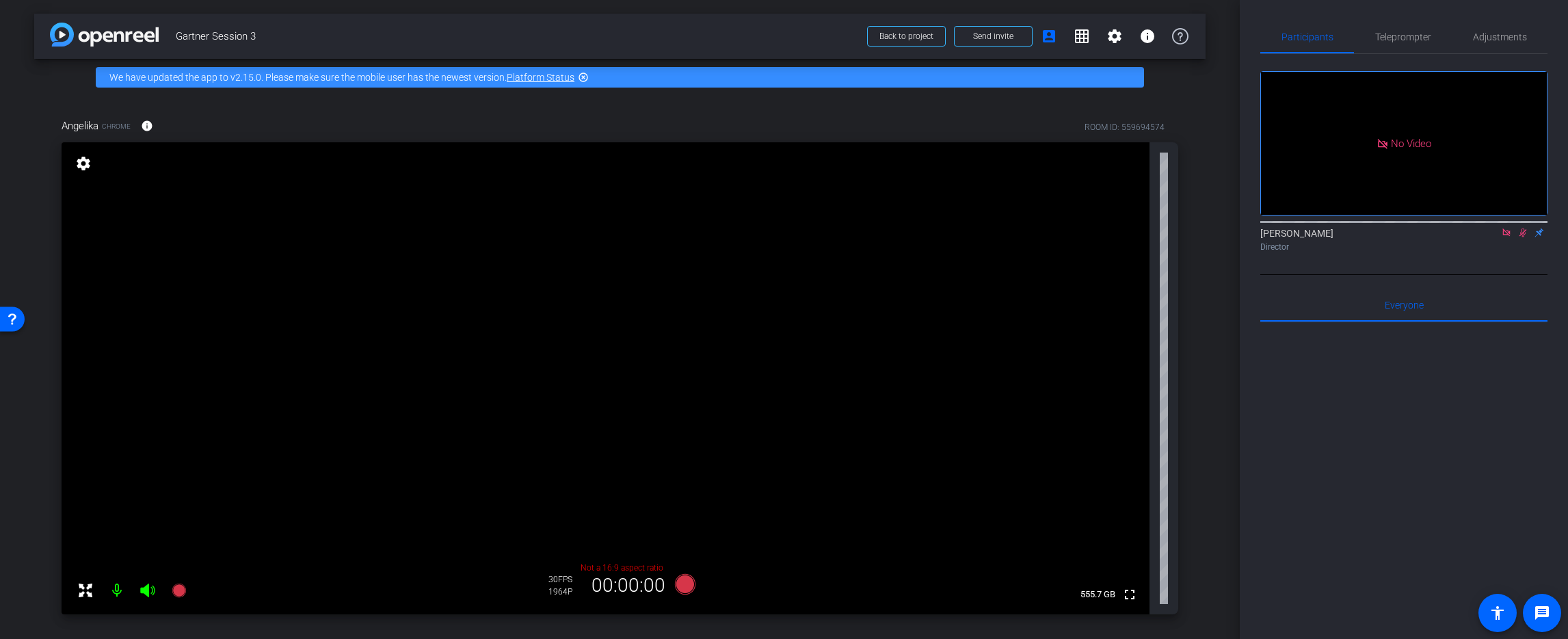
click at [1527, 228] on icon at bounding box center [1523, 232] width 11 height 9
drag, startPoint x: 286, startPoint y: 498, endPoint x: 316, endPoint y: 498, distance: 30.0
click at [316, 498] on div "arrow_back Gartner Session 3 Back to project Send invite account_box grid_on se…" at bounding box center [619, 319] width 1239 height 639
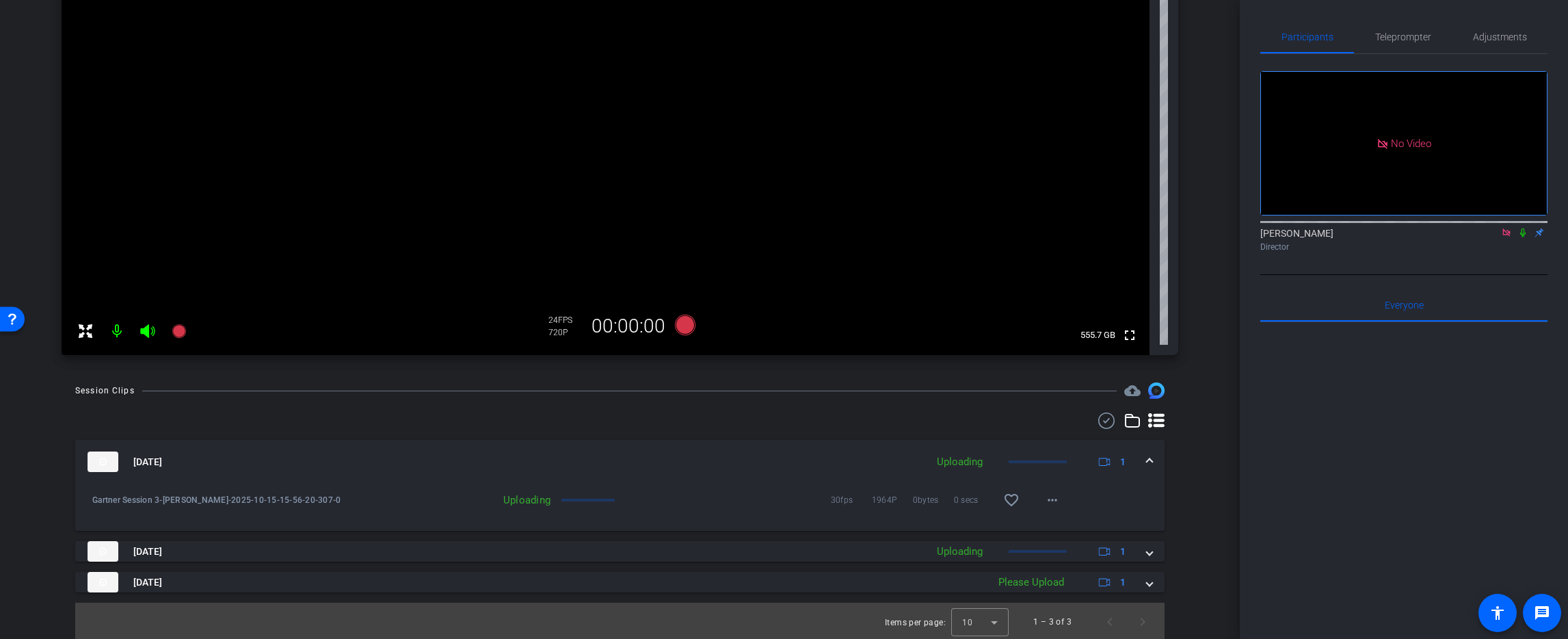
scroll to position [262, 0]
drag, startPoint x: 286, startPoint y: 497, endPoint x: 312, endPoint y: 498, distance: 26.0
click at [312, 498] on span "Gartner Session 3-[PERSON_NAME]-2025-10-15-15-56-20-307-0" at bounding box center [228, 498] width 271 height 14
click at [334, 500] on span "Gartner Session 3-[PERSON_NAME]-2025-10-15-15-56-20-307-0" at bounding box center [228, 498] width 271 height 14
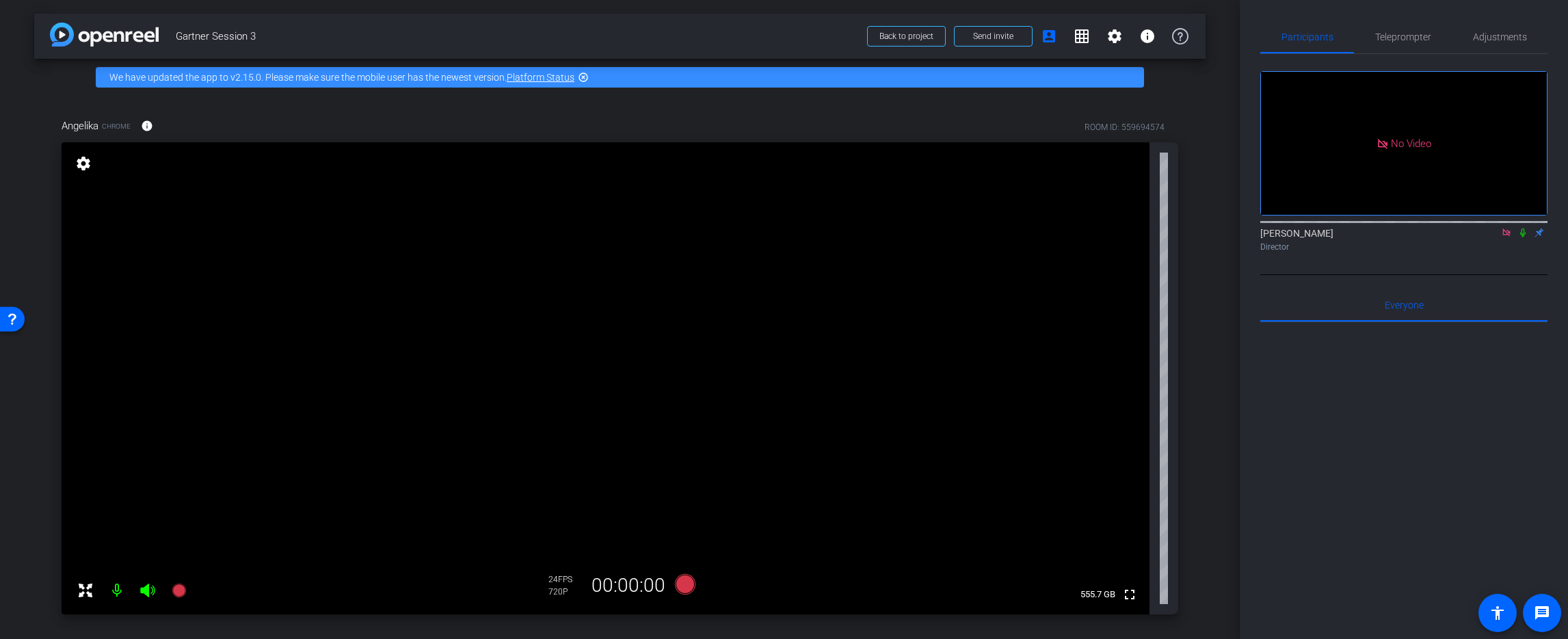
scroll to position [83, 0]
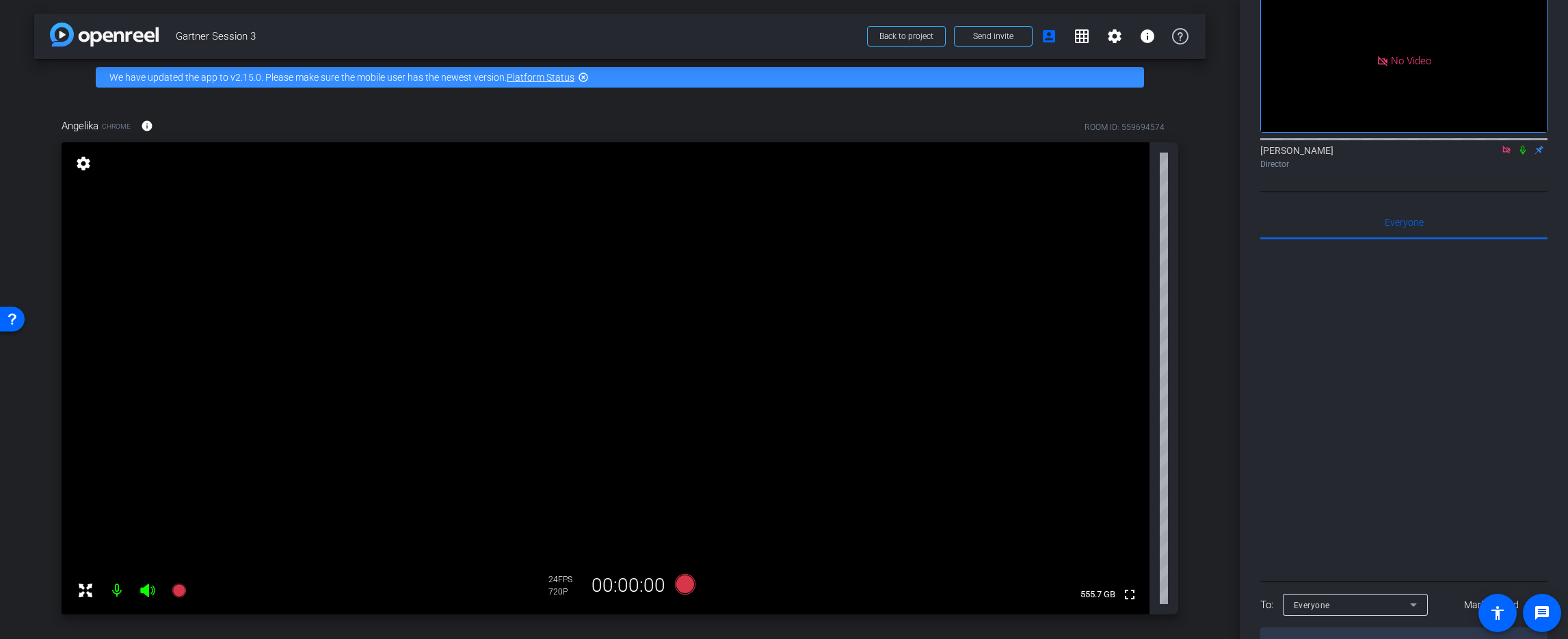
click at [1519, 145] on icon at bounding box center [1523, 149] width 11 height 9
click at [1521, 145] on icon at bounding box center [1523, 149] width 11 height 9
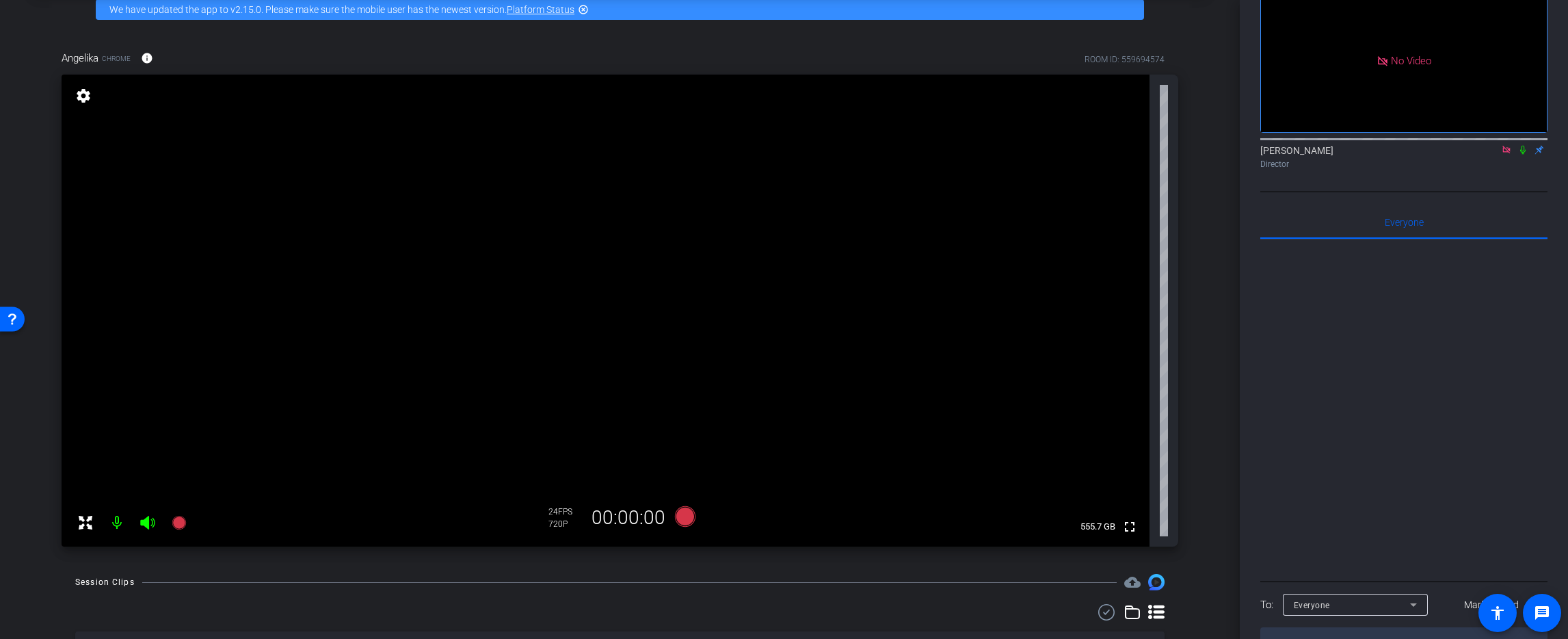
scroll to position [262, 0]
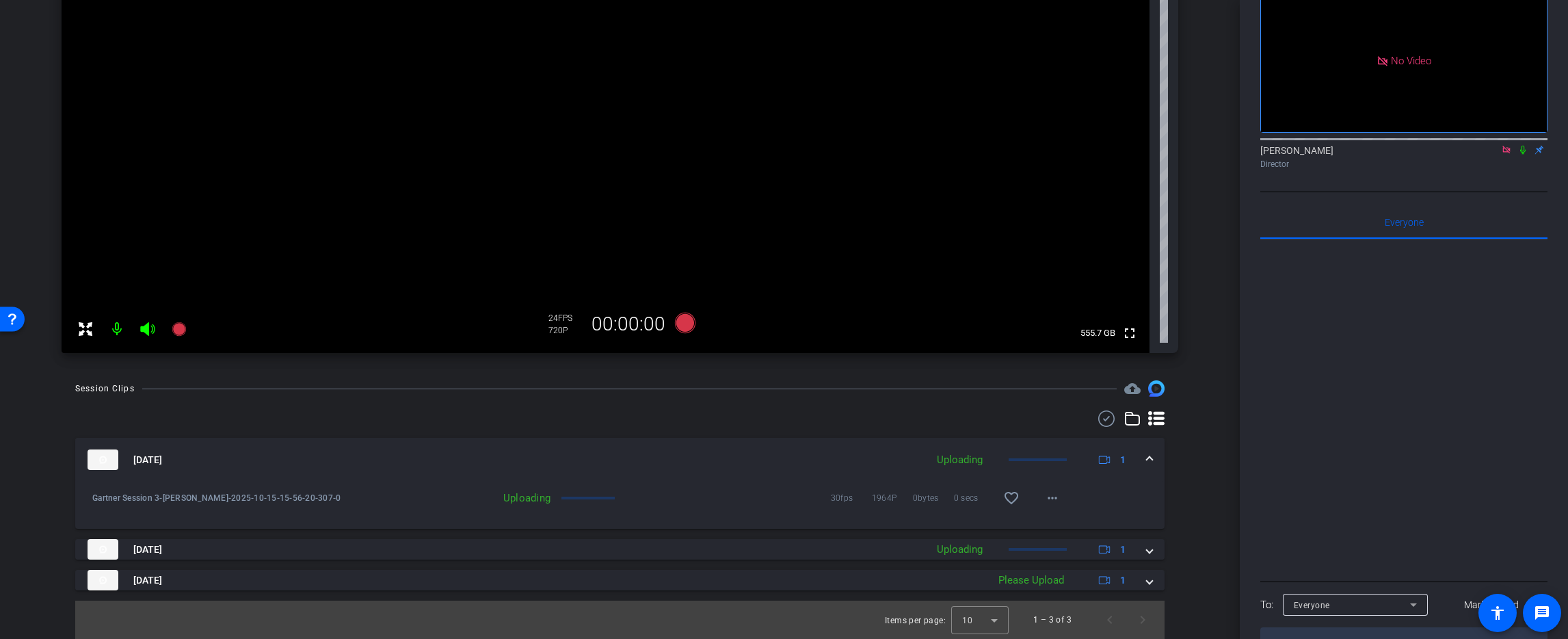
click at [1149, 458] on span at bounding box center [1150, 460] width 6 height 15
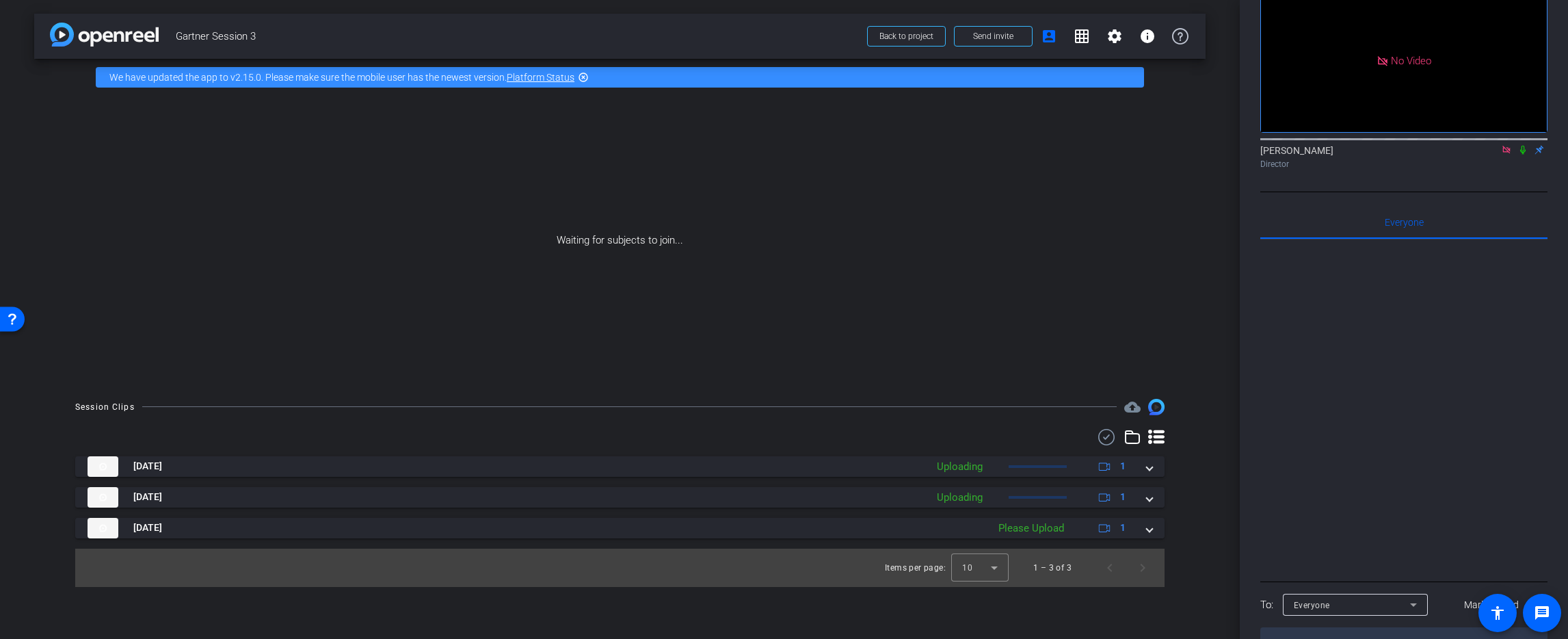
scroll to position [0, 0]
